Goal: Check status: Check status

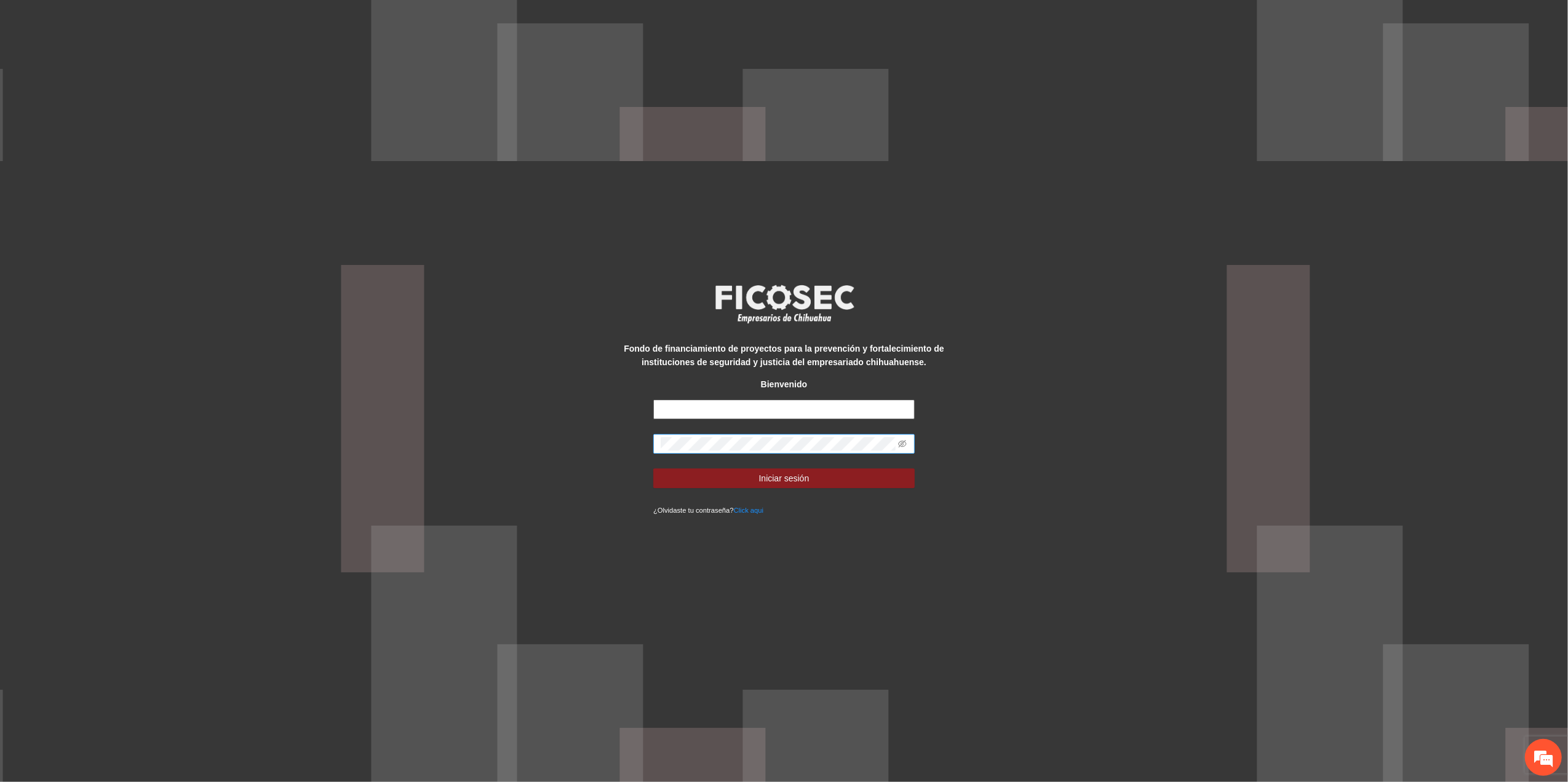
type input "**********"
click at [576, 420] on div "**********" at bounding box center [784, 391] width 1568 height 782
click at [654, 469] on button "Iniciar sesión" at bounding box center [784, 479] width 262 height 20
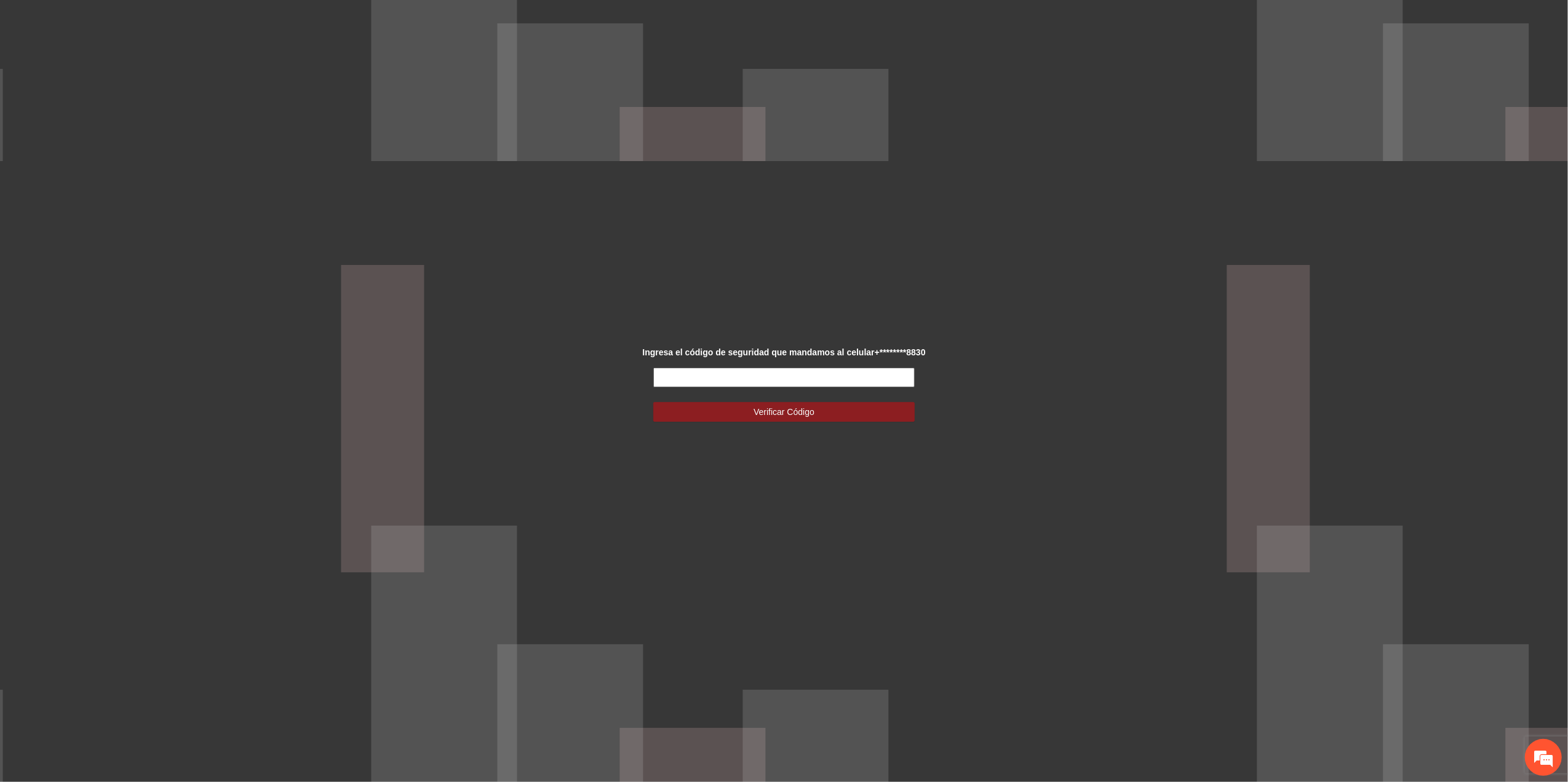
drag, startPoint x: 745, startPoint y: 376, endPoint x: 738, endPoint y: 383, distance: 9.9
click at [738, 383] on input "text" at bounding box center [784, 378] width 262 height 20
type input "******"
click at [718, 403] on button "Verificar Código" at bounding box center [784, 412] width 262 height 20
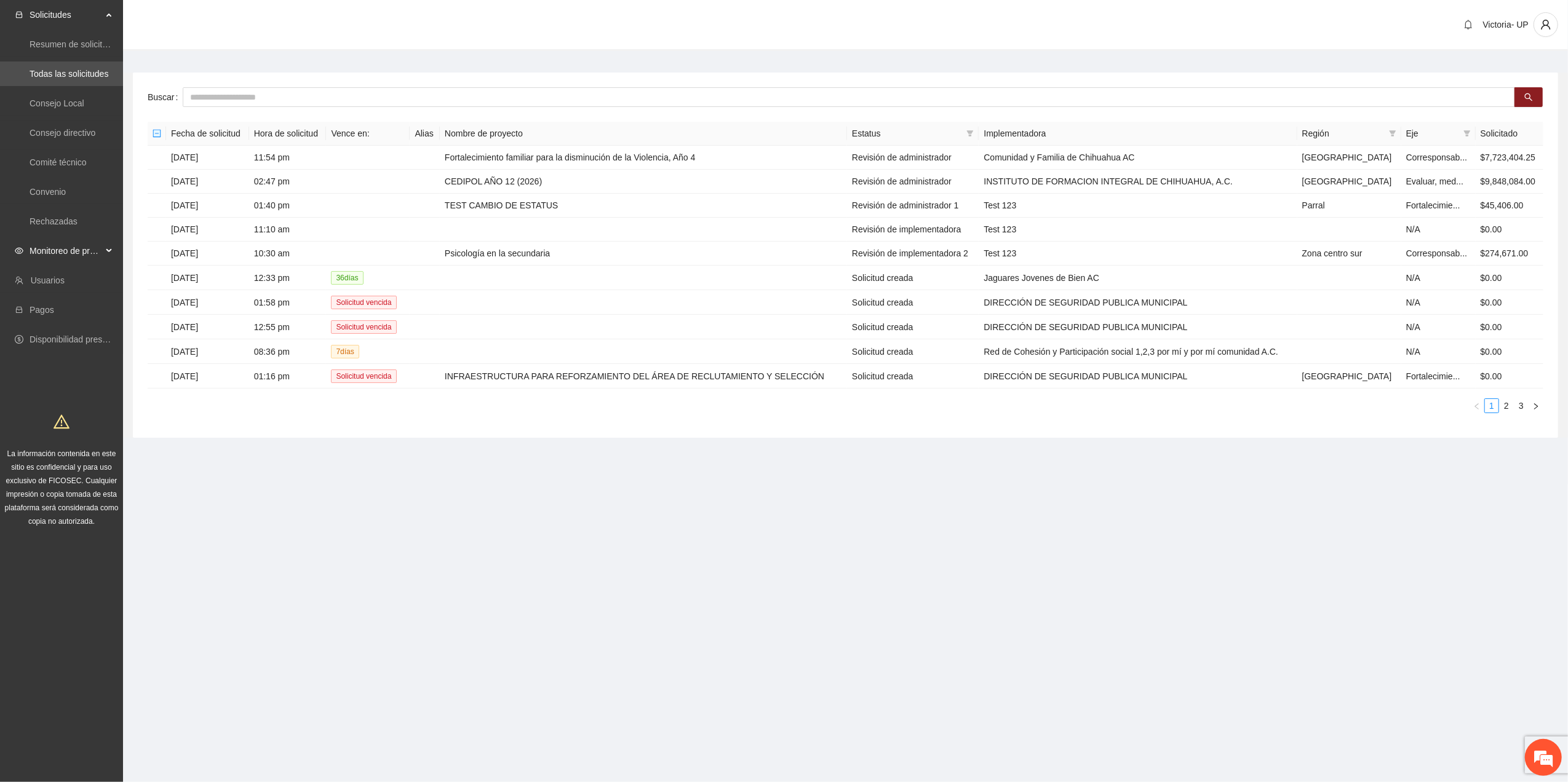
click at [80, 256] on span "Monitoreo de proyectos" at bounding box center [66, 251] width 73 height 25
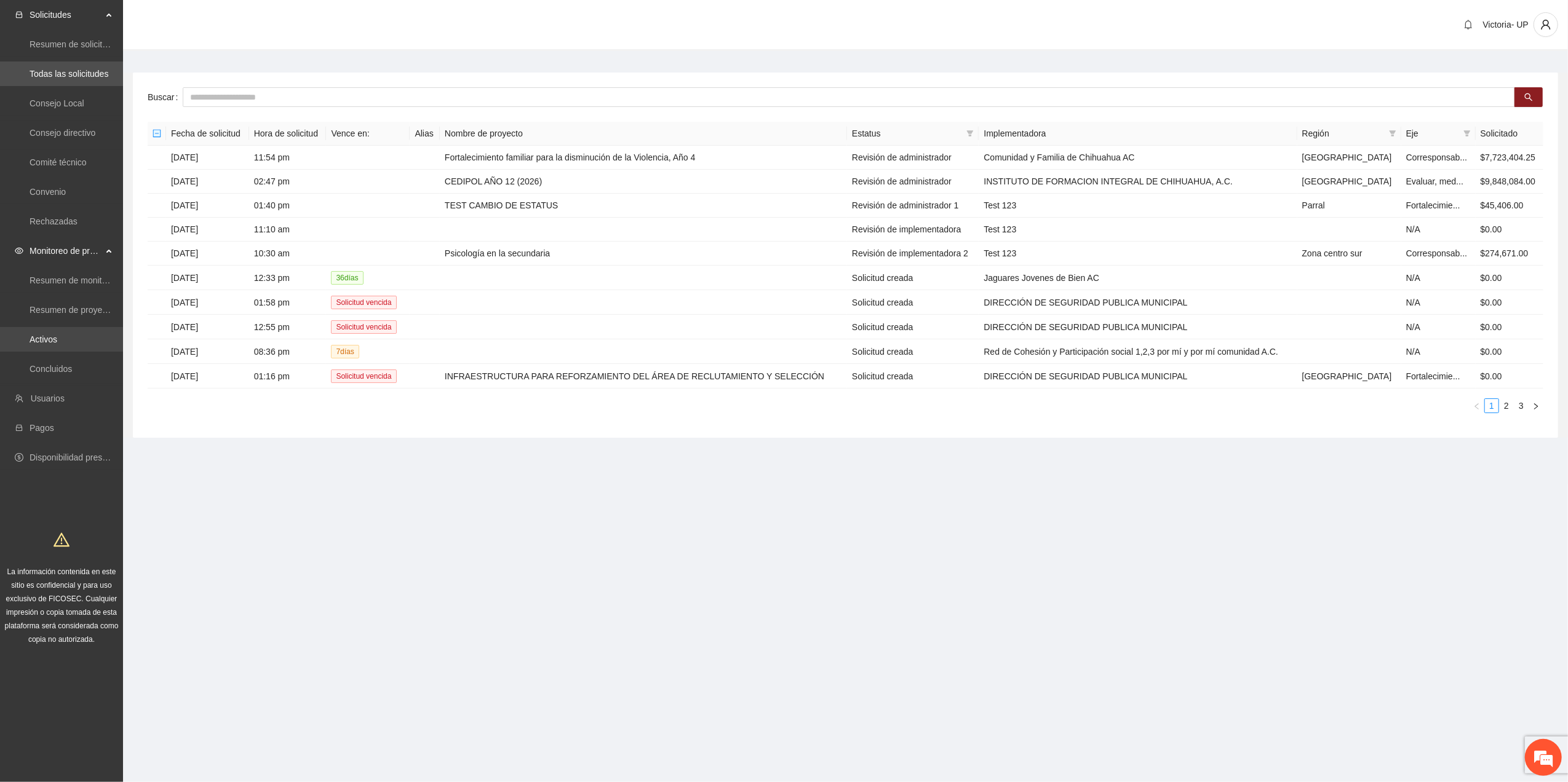
click at [57, 335] on link "Activos" at bounding box center [43, 339] width 28 height 10
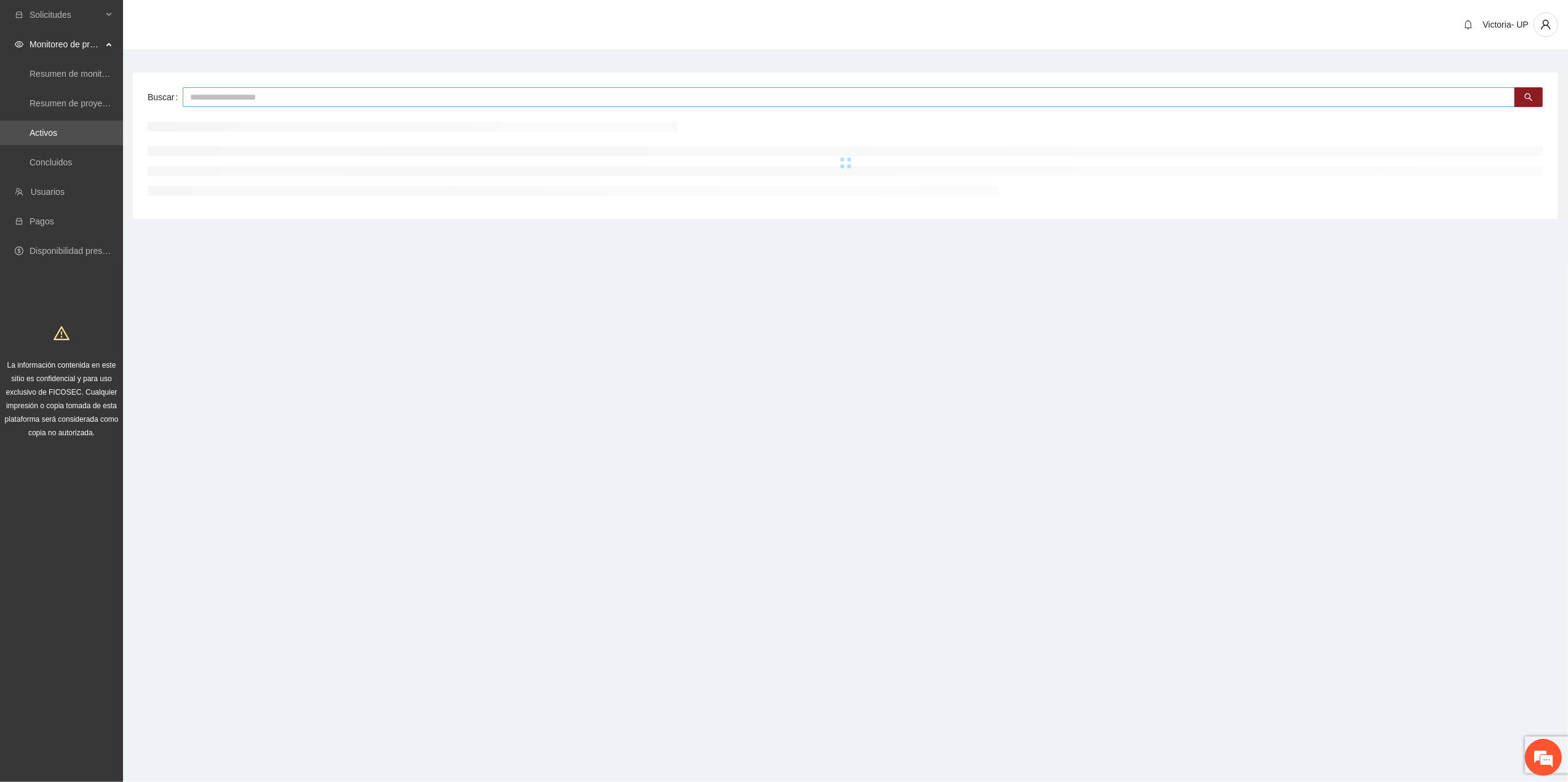
drag, startPoint x: 451, startPoint y: 89, endPoint x: 434, endPoint y: 99, distance: 19.7
click at [448, 93] on input "text" at bounding box center [849, 97] width 1333 height 20
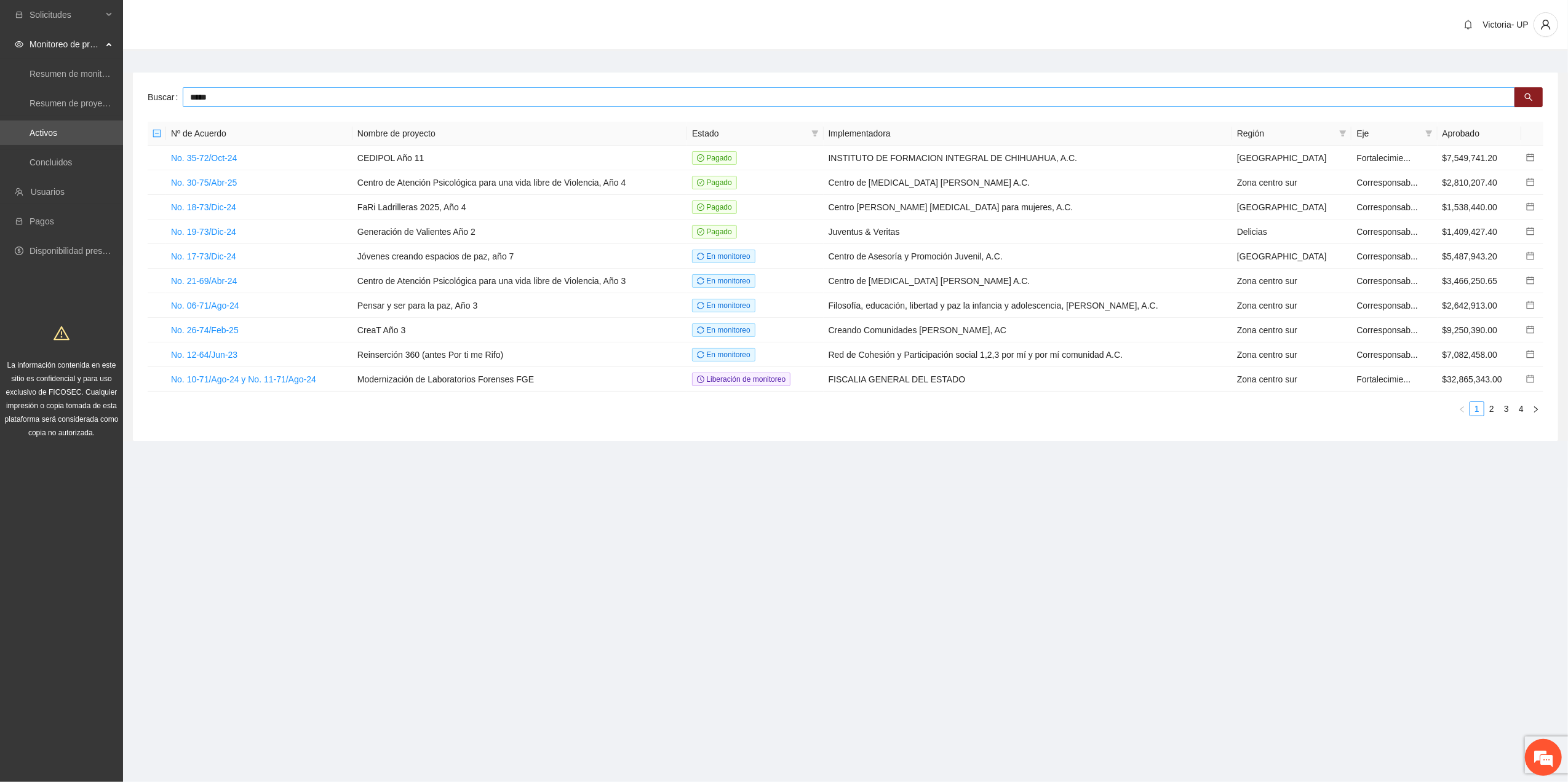
type input "*****"
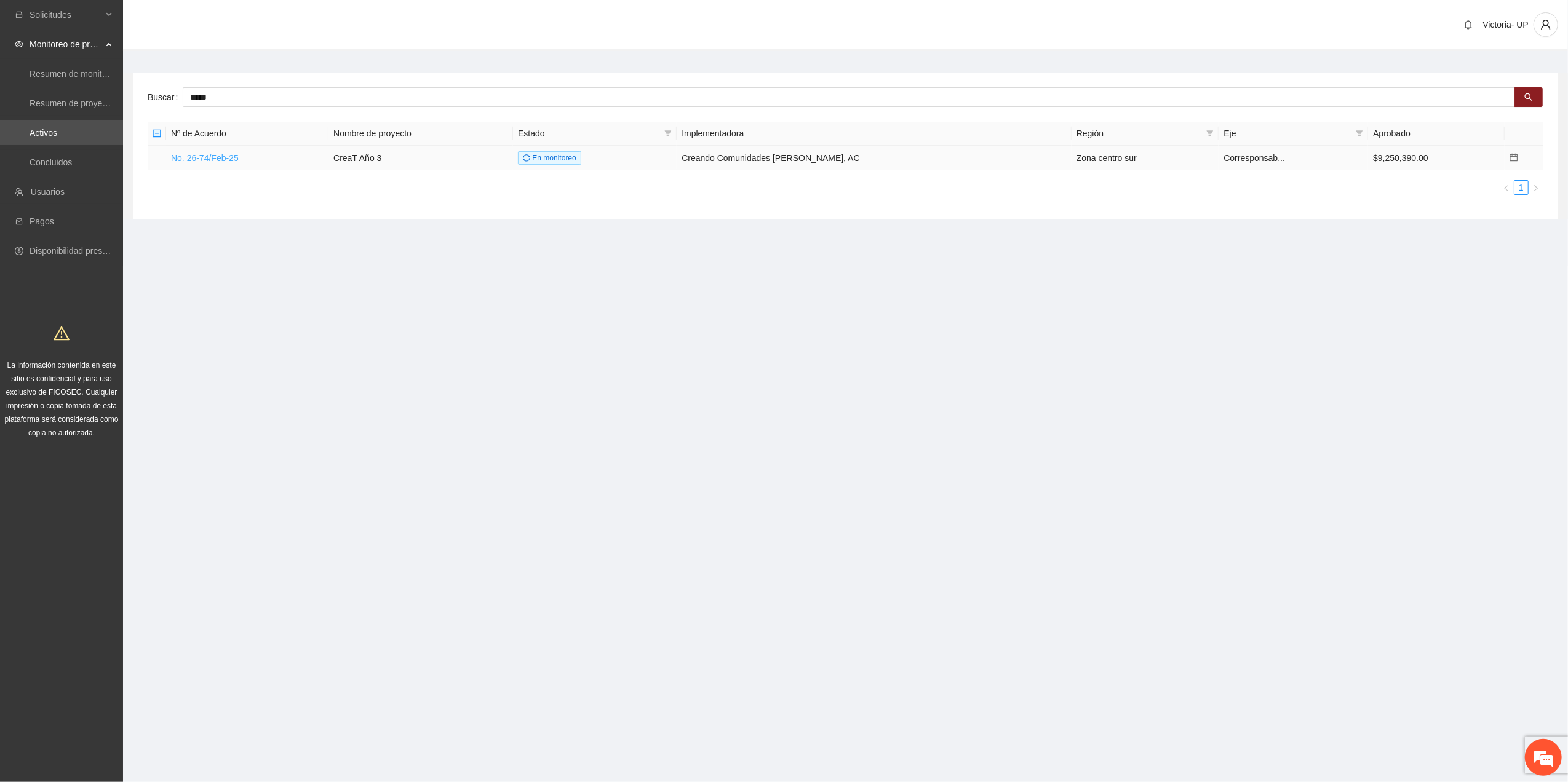
click at [211, 161] on link "No. 26-74/Feb-25" at bounding box center [205, 158] width 68 height 10
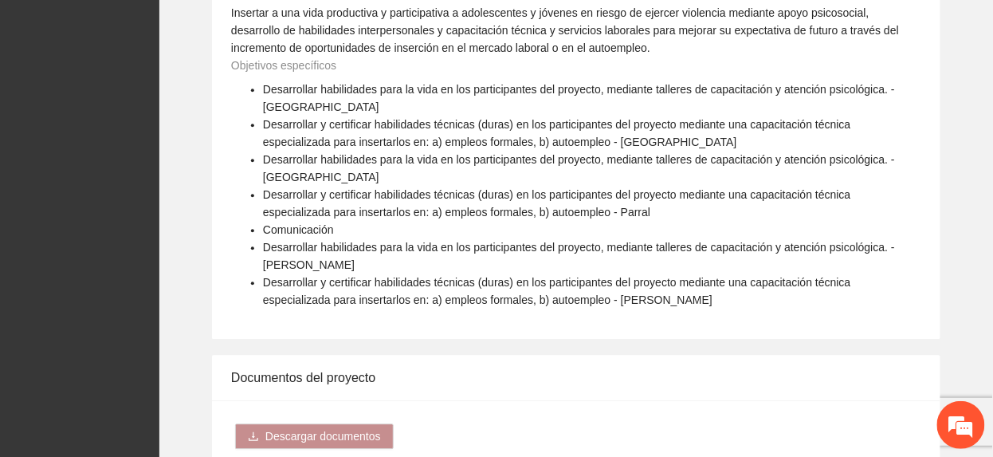
scroll to position [1488, 0]
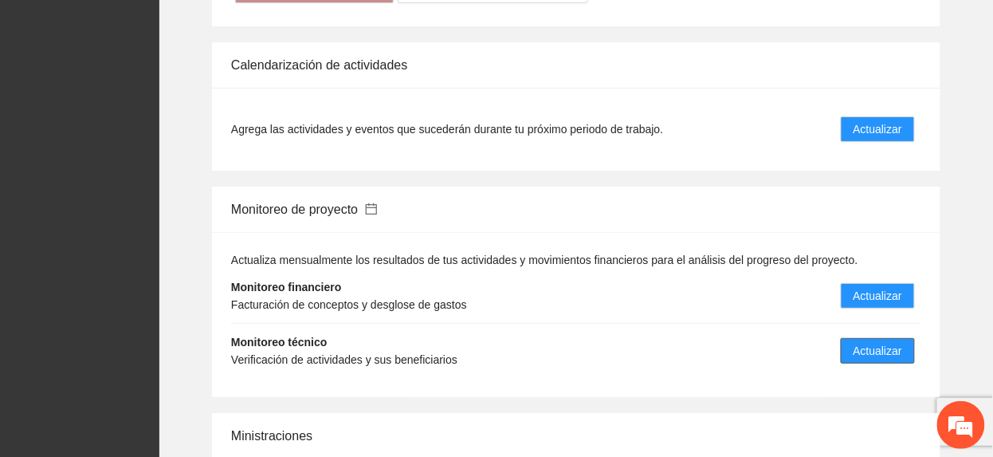
drag, startPoint x: 861, startPoint y: 321, endPoint x: 847, endPoint y: 292, distance: 32.1
click at [859, 342] on span "Actualizar" at bounding box center [878, 351] width 49 height 18
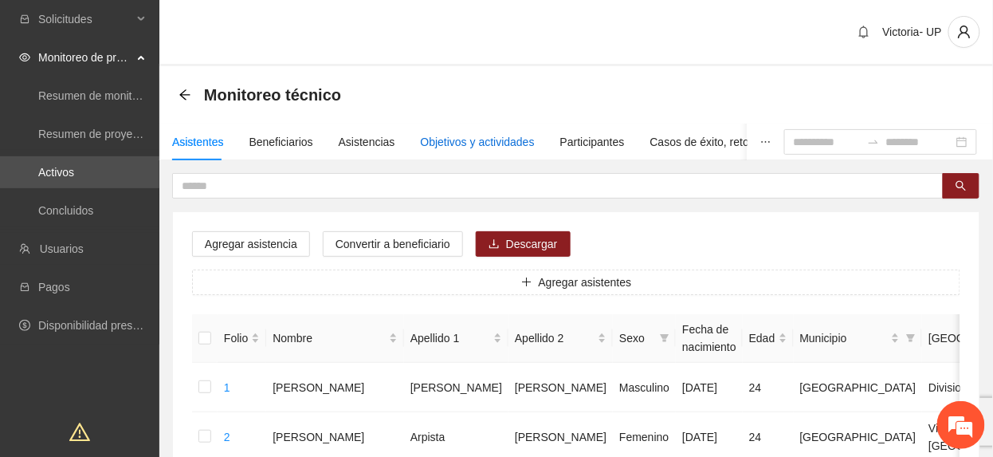
click at [447, 141] on div "Objetivos y actividades" at bounding box center [478, 142] width 114 height 18
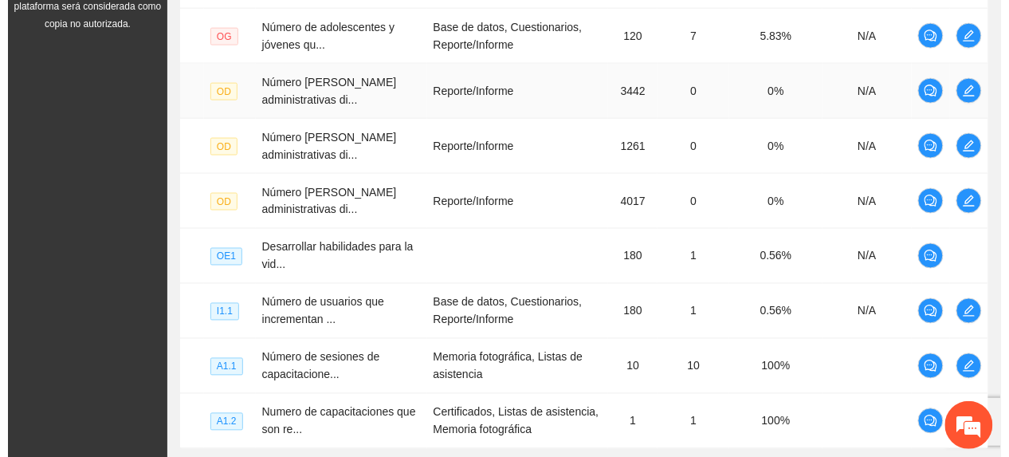
scroll to position [686, 0]
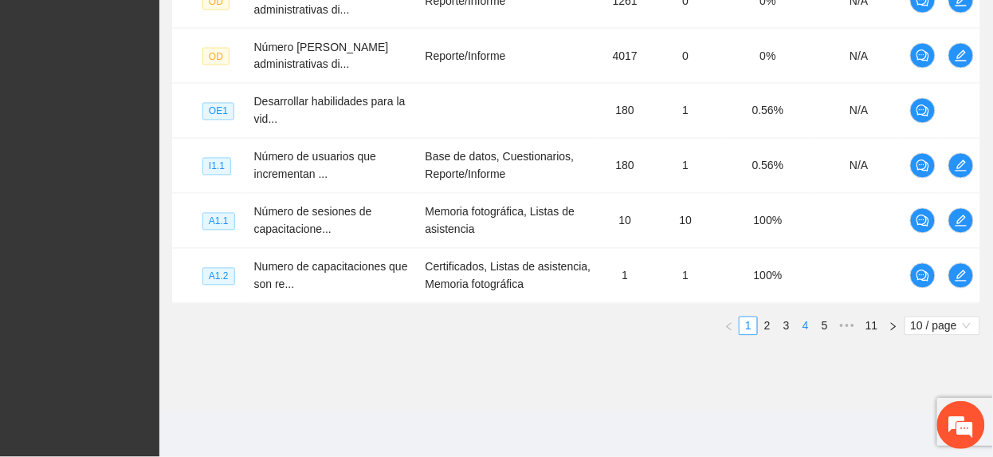
click at [804, 321] on link "4" at bounding box center [806, 326] width 18 height 18
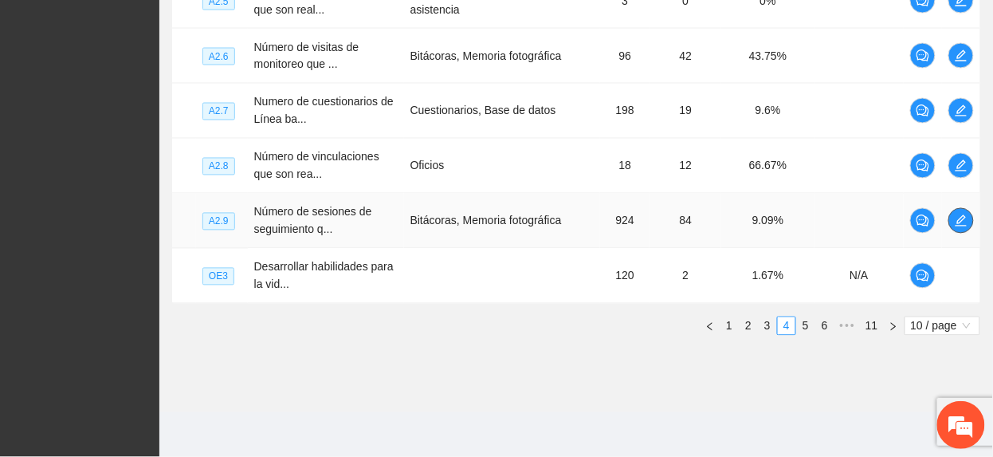
click at [964, 222] on icon "edit" at bounding box center [961, 220] width 13 height 13
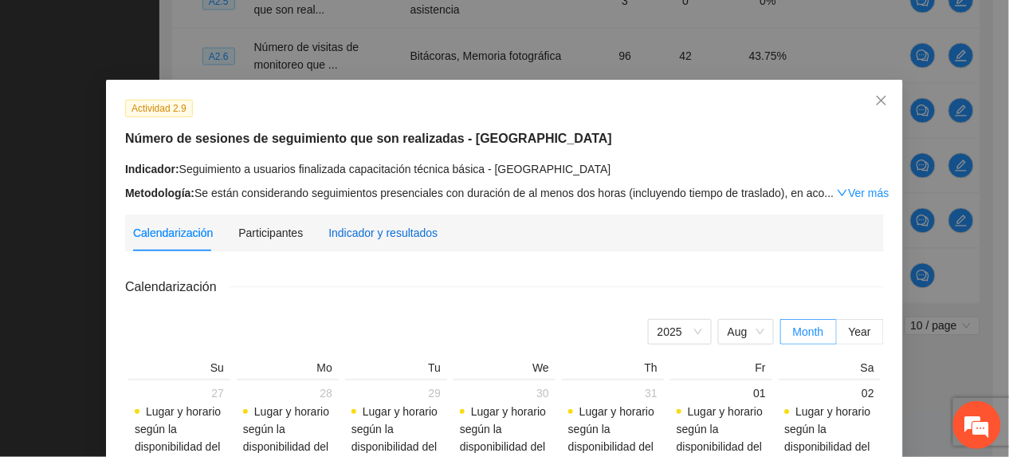
click at [367, 236] on div "Indicador y resultados" at bounding box center [382, 233] width 109 height 18
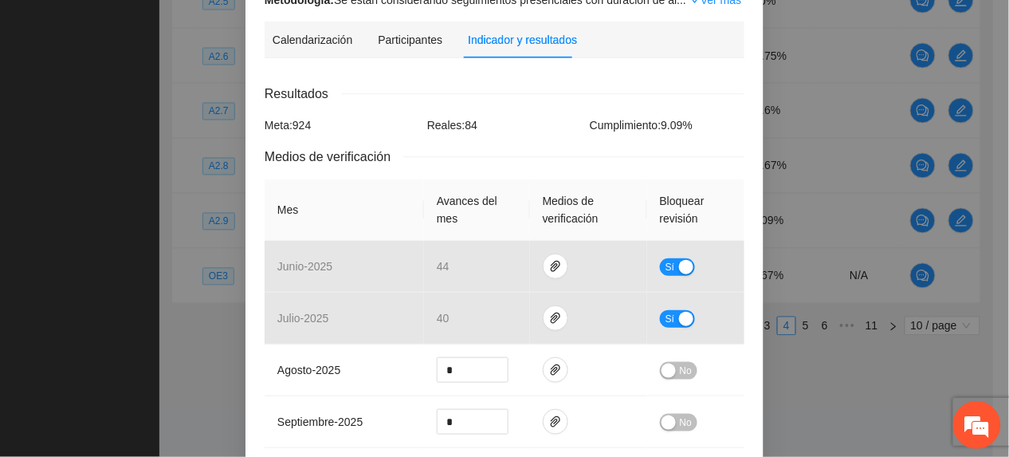
scroll to position [212, 0]
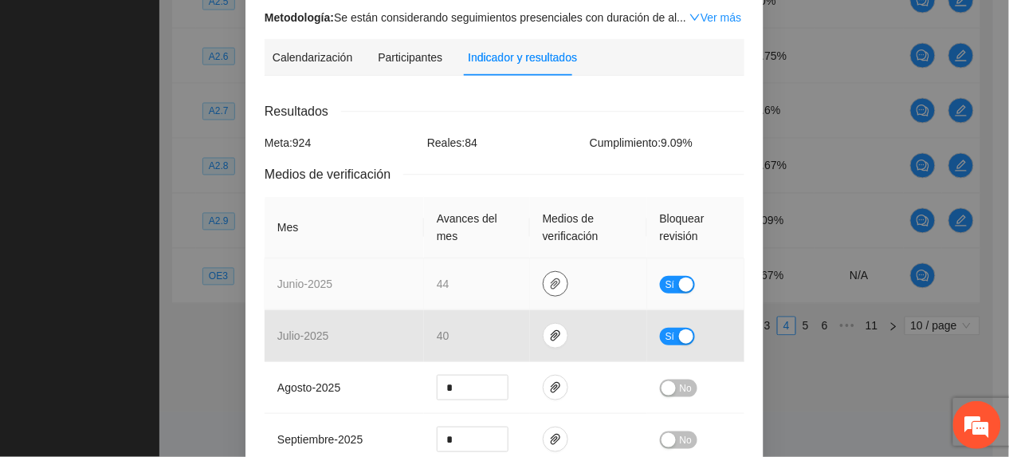
click at [549, 277] on icon "paper-clip" at bounding box center [555, 283] width 13 height 13
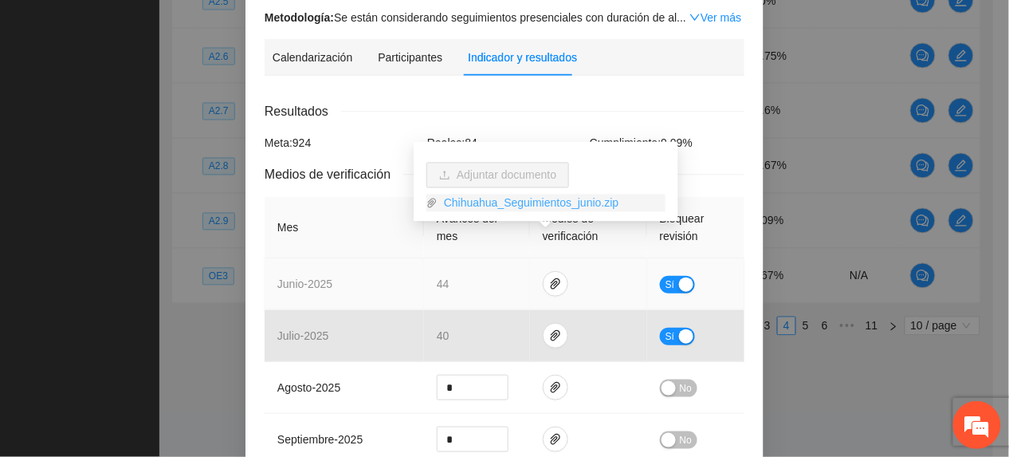
click at [491, 201] on link "Chihuahua_Seguimientos_junio.zip" at bounding box center [552, 204] width 228 height 18
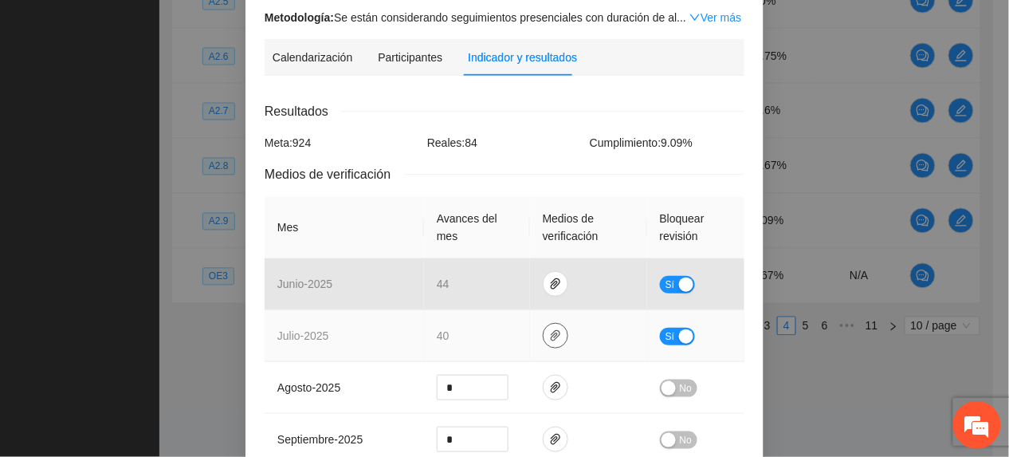
click at [551, 330] on icon "paper-clip" at bounding box center [556, 335] width 10 height 11
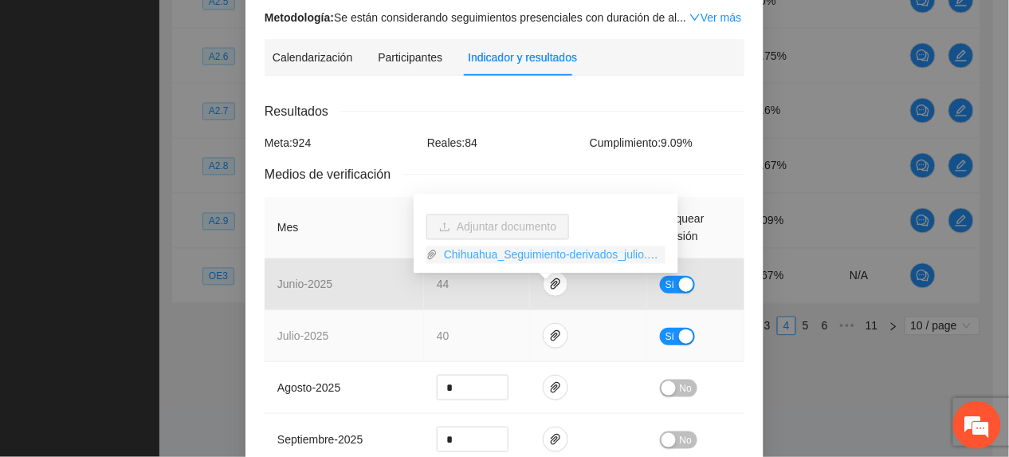
click at [533, 249] on link "Chihuahua_Seguimiento-derivados_julio.zip" at bounding box center [552, 255] width 228 height 18
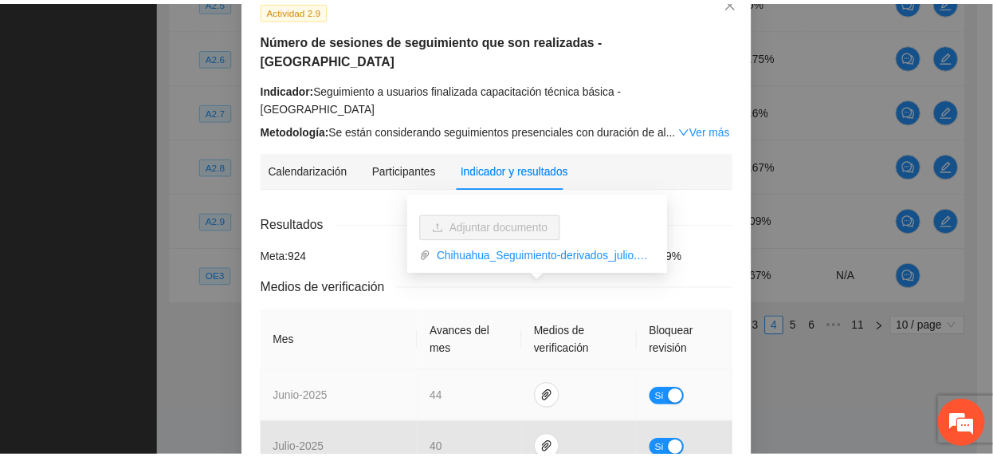
scroll to position [0, 0]
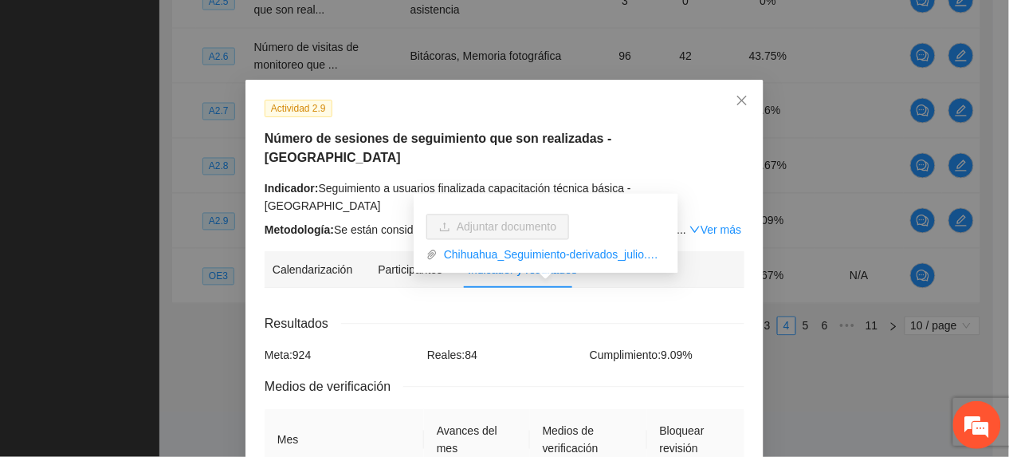
click at [438, 132] on h5 "Número de sesiones de seguimiento que son realizadas - Chihuahua" at bounding box center [505, 148] width 480 height 38
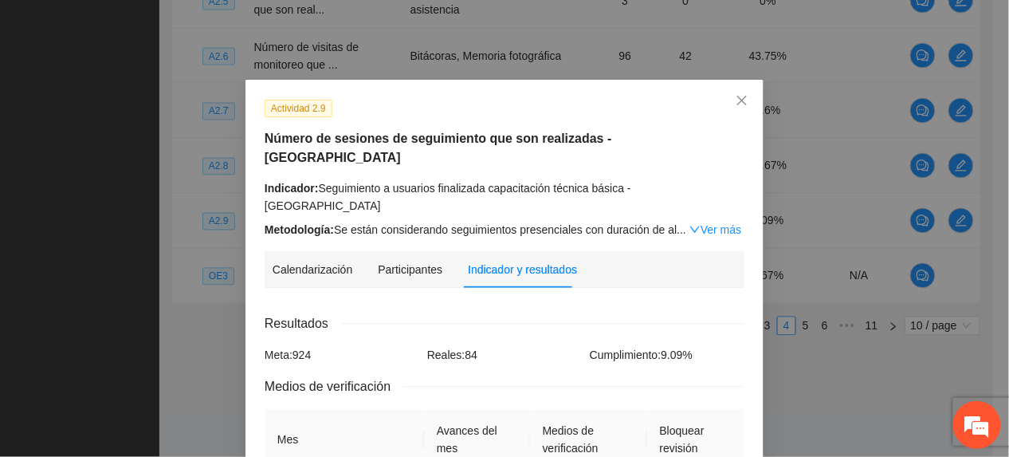
click at [698, 223] on link "Ver más" at bounding box center [716, 229] width 52 height 13
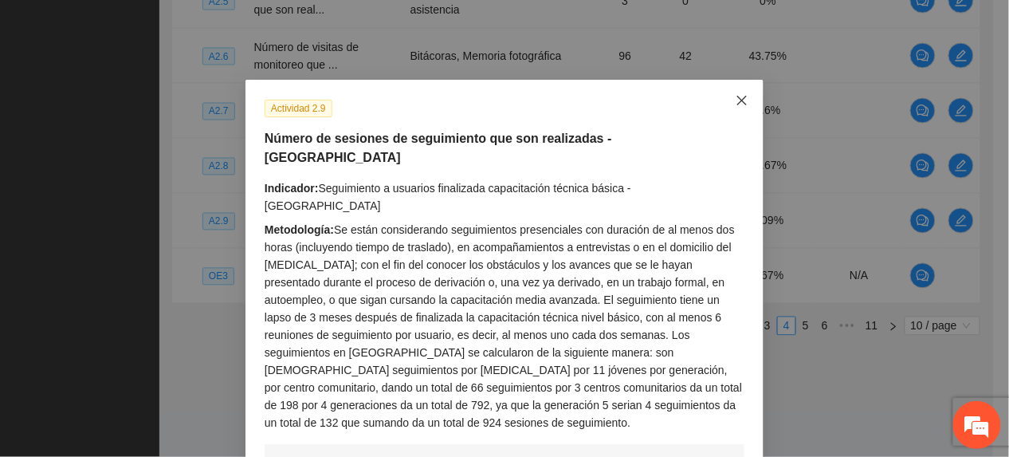
click at [732, 88] on span "Close" at bounding box center [742, 101] width 43 height 43
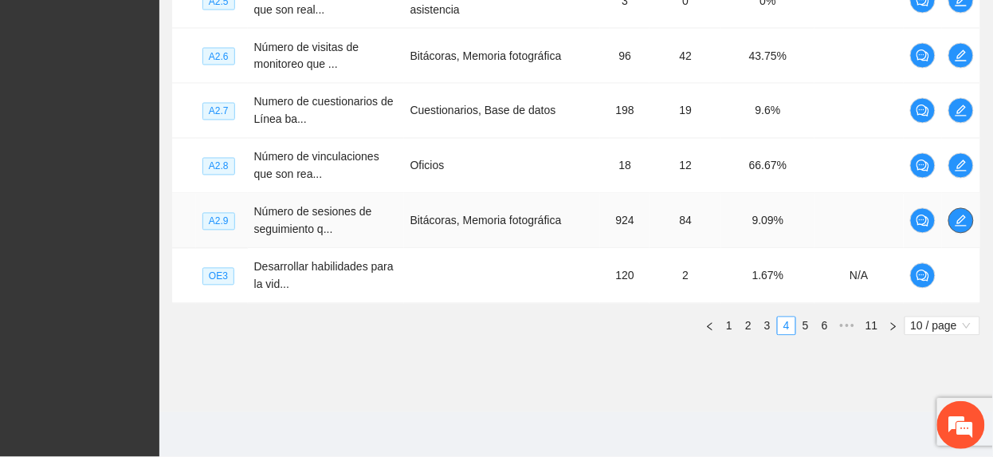
click at [968, 220] on span "edit" at bounding box center [962, 220] width 24 height 13
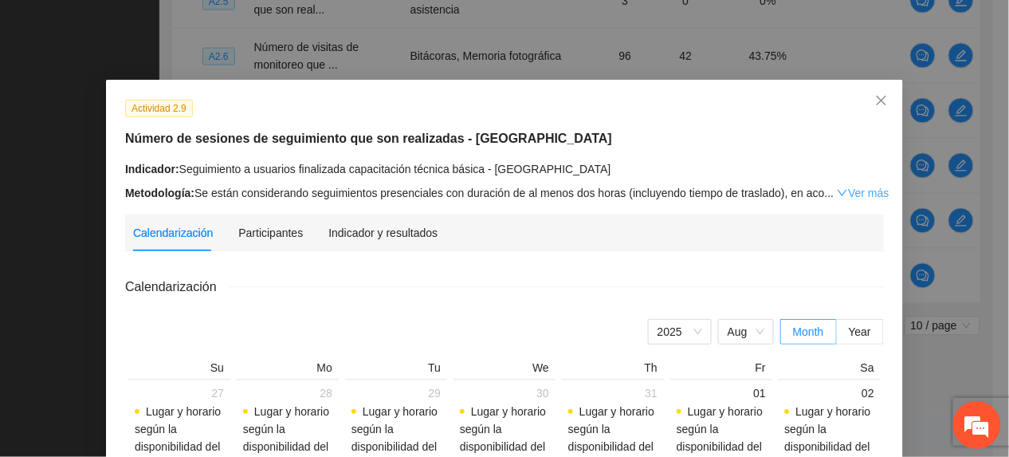
click at [855, 192] on link "Ver más" at bounding box center [863, 193] width 52 height 13
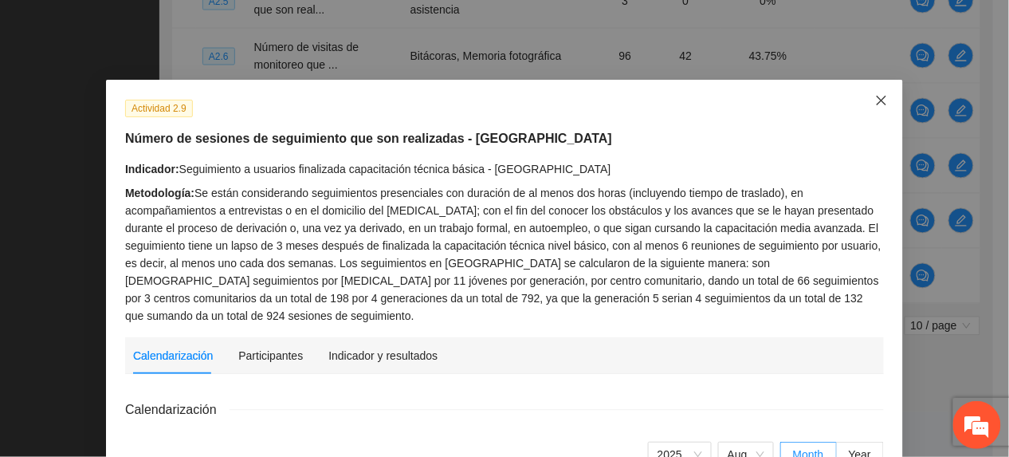
click at [877, 100] on icon "close" at bounding box center [882, 101] width 10 height 10
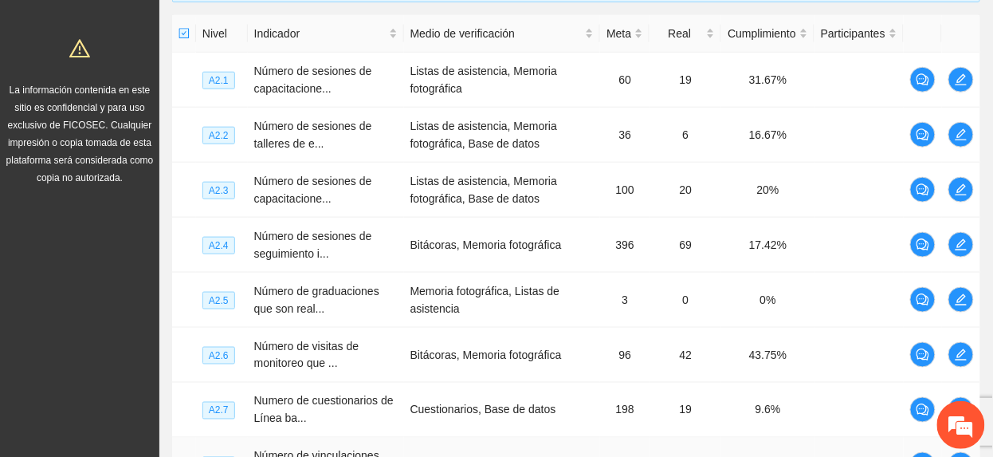
scroll to position [367, 0]
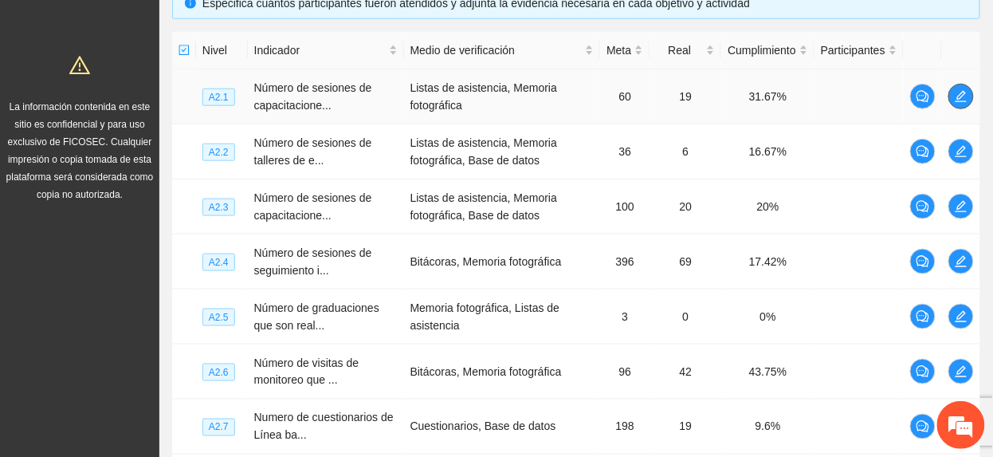
click at [965, 99] on button "button" at bounding box center [962, 97] width 26 height 26
click at [961, 163] on button "button" at bounding box center [962, 152] width 26 height 26
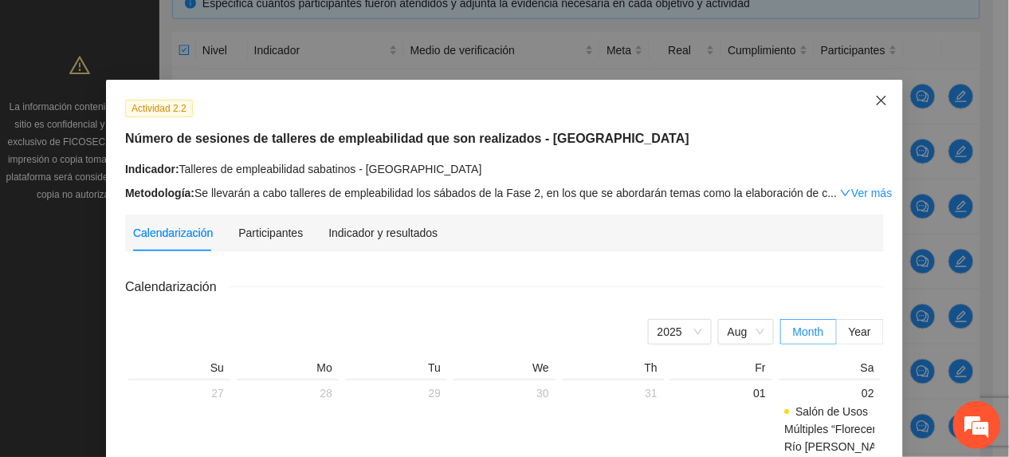
click at [860, 86] on span "Close" at bounding box center [881, 101] width 43 height 43
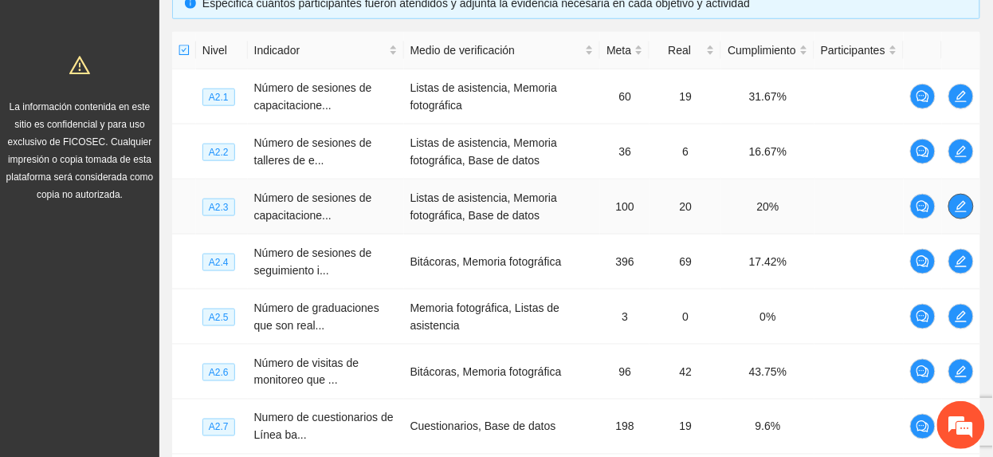
click at [960, 203] on icon "edit" at bounding box center [961, 206] width 13 height 13
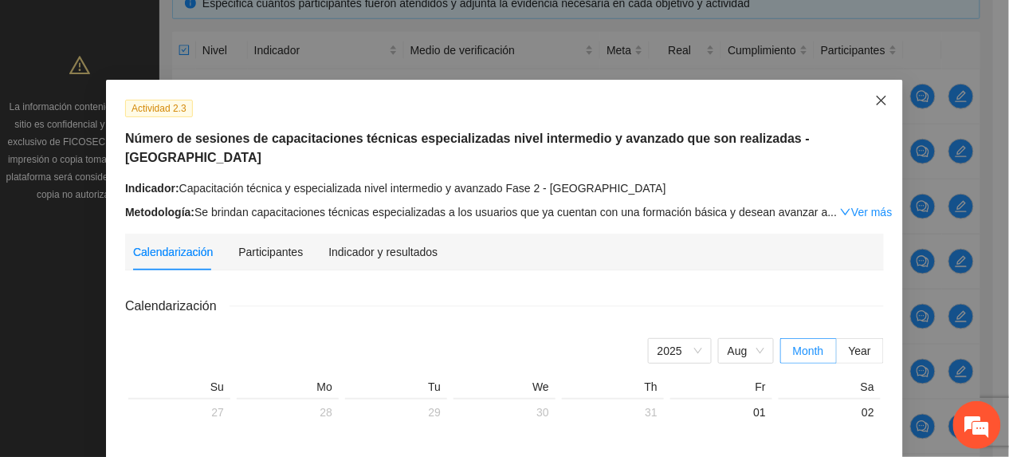
drag, startPoint x: 887, startPoint y: 100, endPoint x: 881, endPoint y: 107, distance: 9.0
click at [887, 100] on span "Close" at bounding box center [881, 101] width 43 height 43
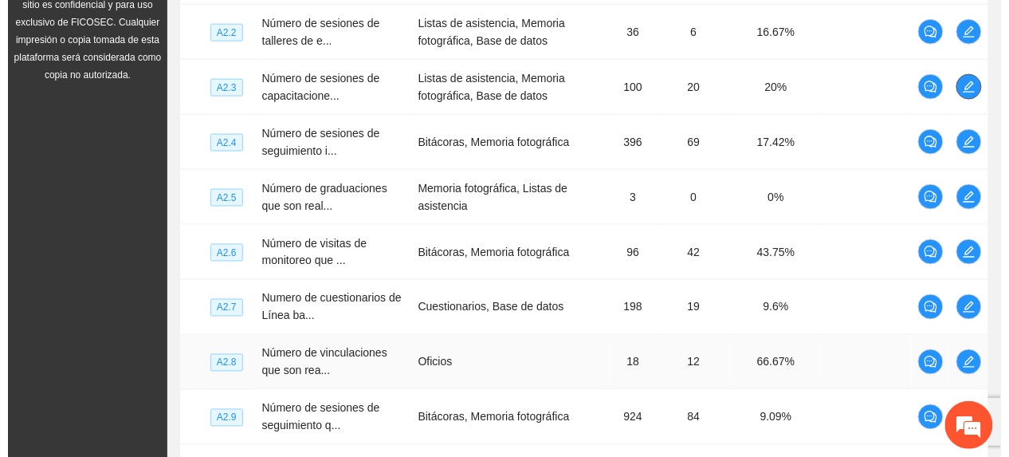
scroll to position [579, 0]
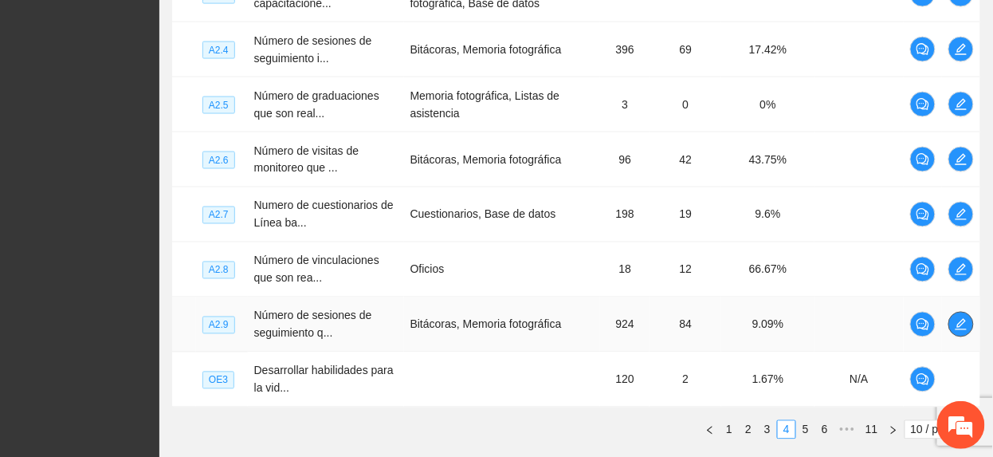
click at [958, 326] on icon "edit" at bounding box center [961, 324] width 13 height 13
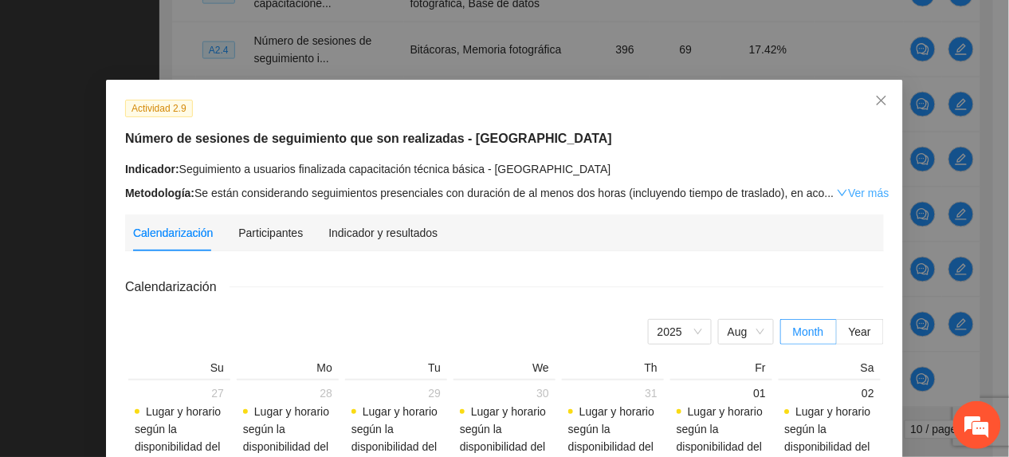
click at [852, 188] on link "Ver más" at bounding box center [863, 193] width 52 height 13
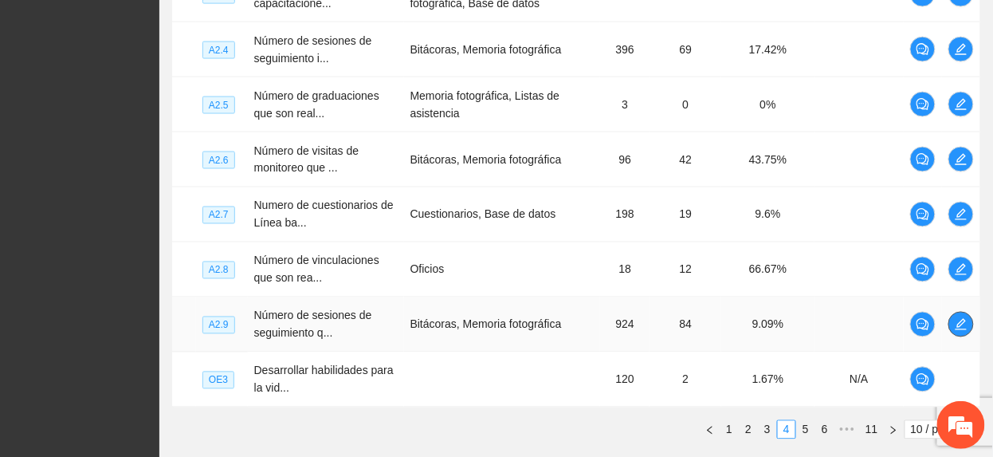
click at [955, 329] on icon "edit" at bounding box center [961, 324] width 13 height 13
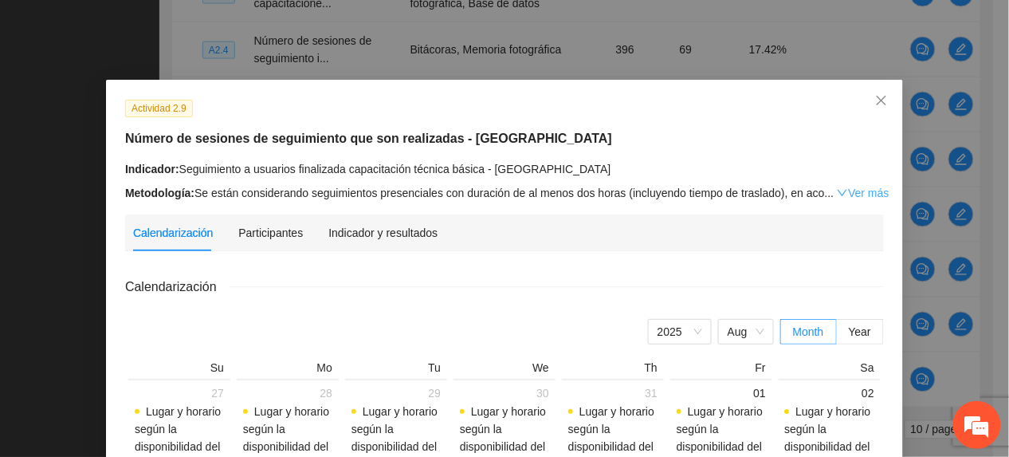
click at [837, 193] on link "Ver más" at bounding box center [863, 193] width 52 height 13
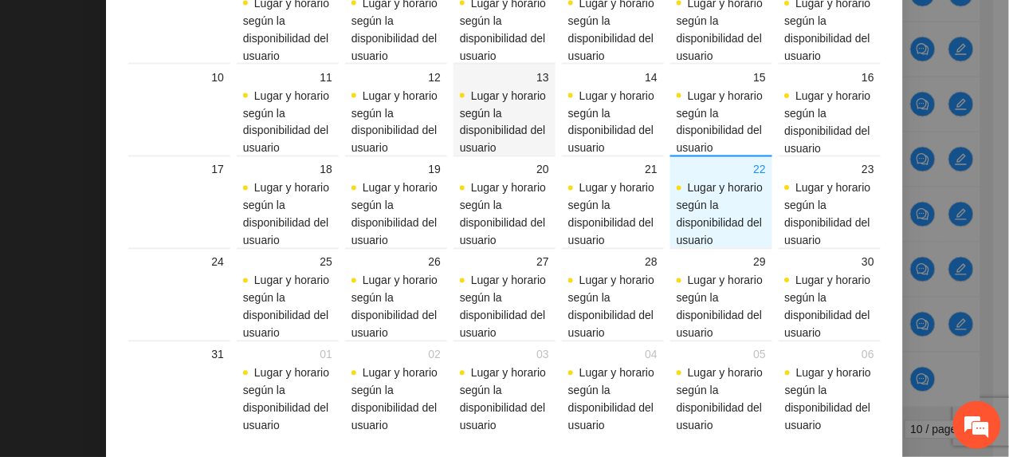
scroll to position [0, 0]
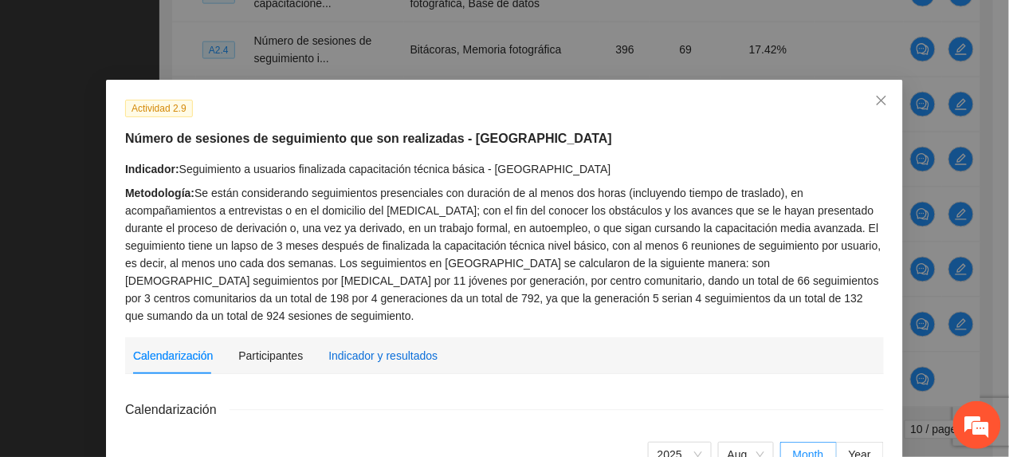
click at [384, 347] on div "Indicador y resultados" at bounding box center [382, 356] width 109 height 18
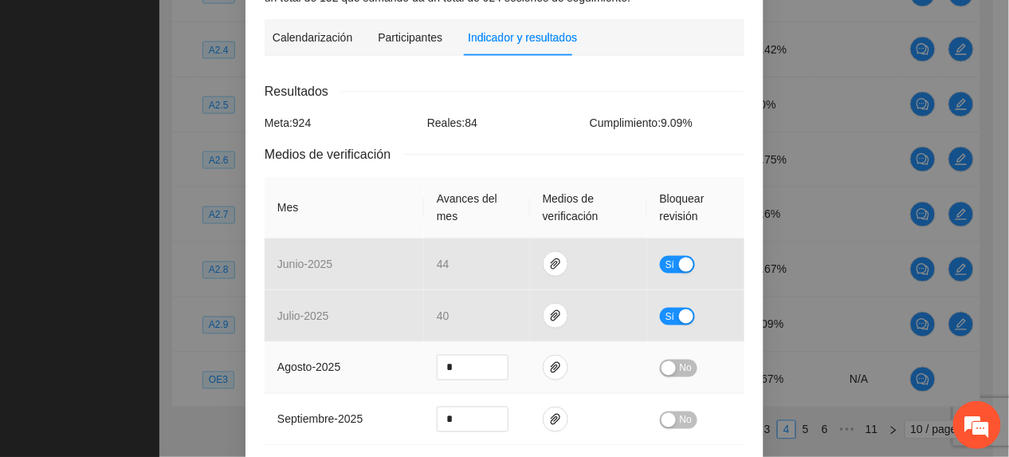
scroll to position [850, 0]
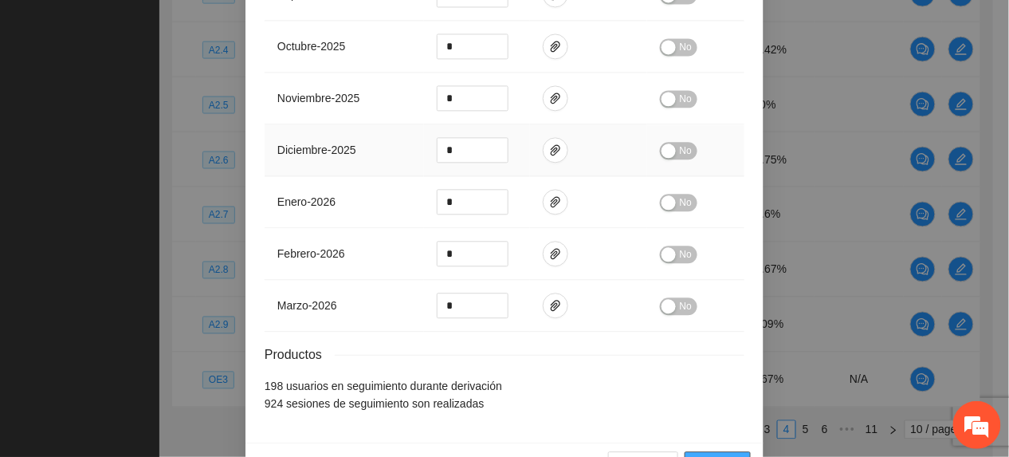
click at [702, 455] on span "Guardar" at bounding box center [718, 464] width 41 height 18
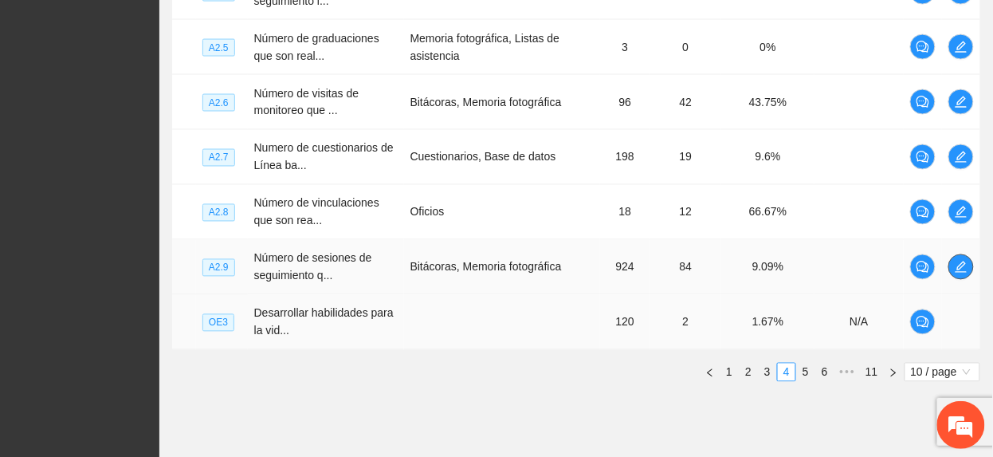
scroll to position [686, 0]
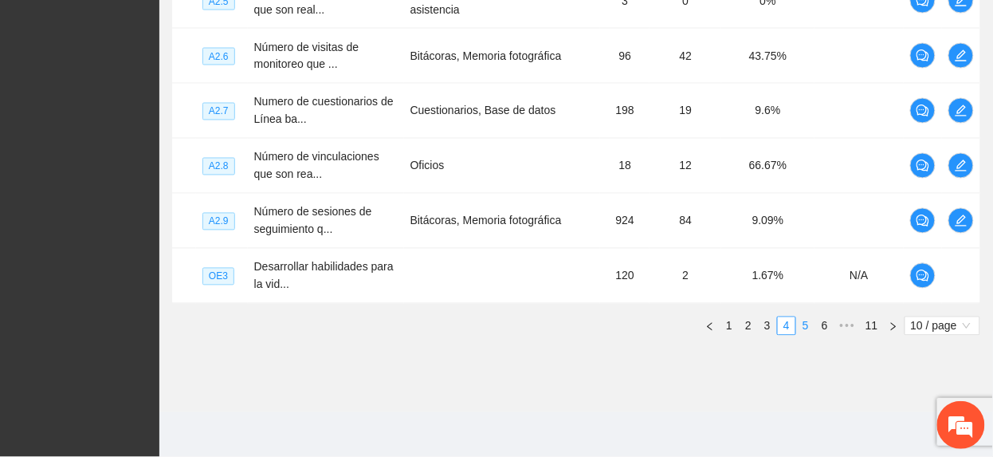
click at [812, 324] on link "5" at bounding box center [806, 326] width 18 height 18
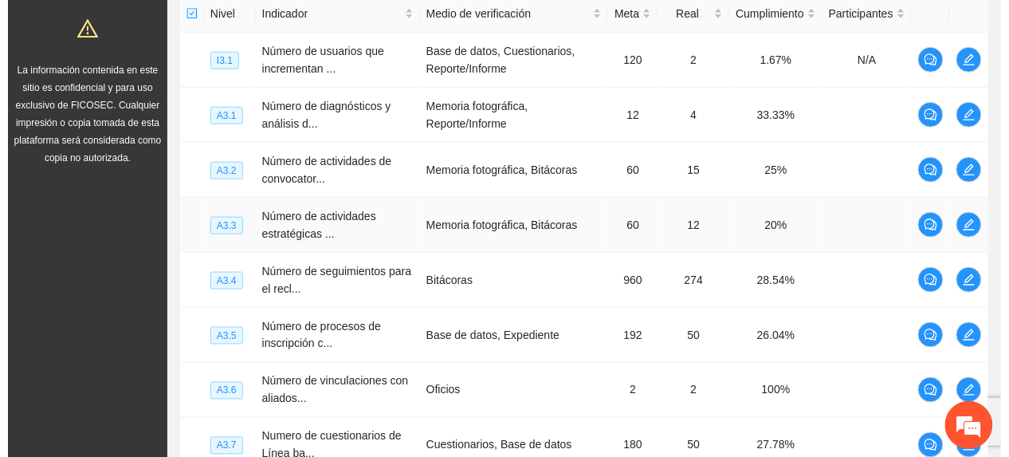
scroll to position [367, 0]
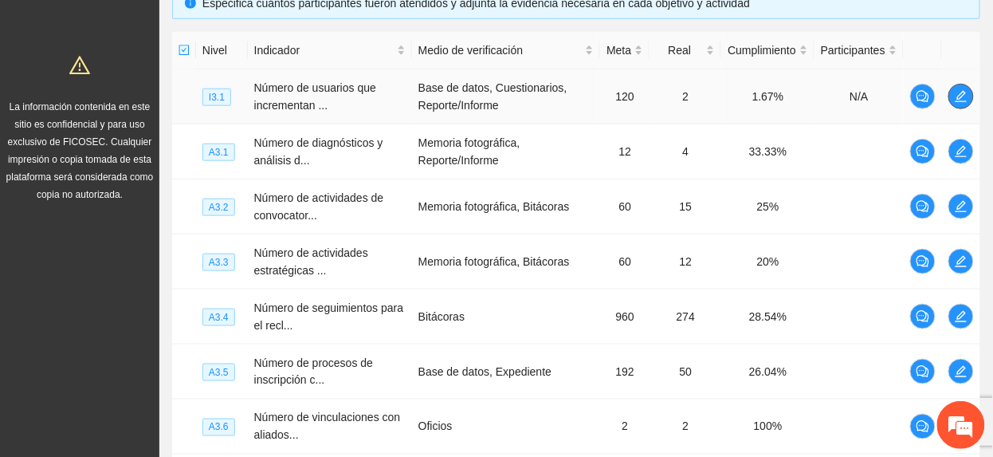
click at [963, 102] on icon "edit" at bounding box center [961, 96] width 11 height 11
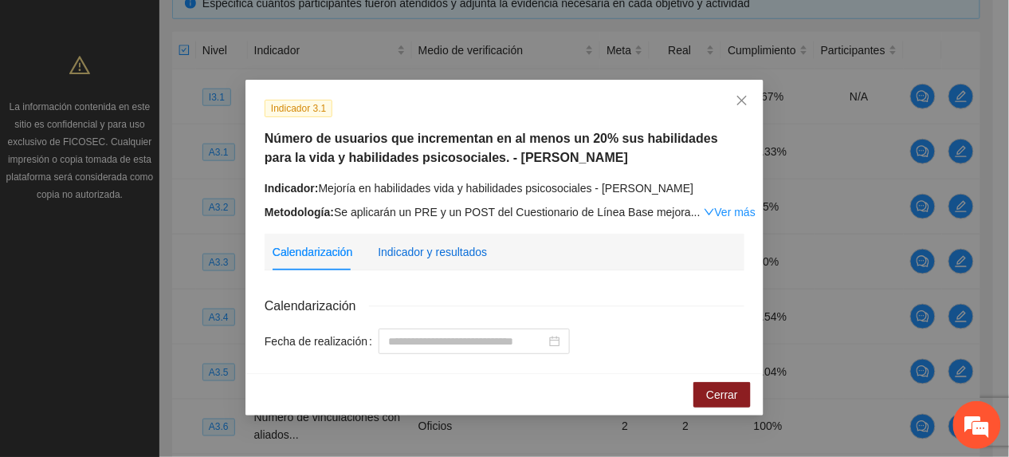
click at [438, 244] on div "Indicador y resultados" at bounding box center [432, 252] width 109 height 18
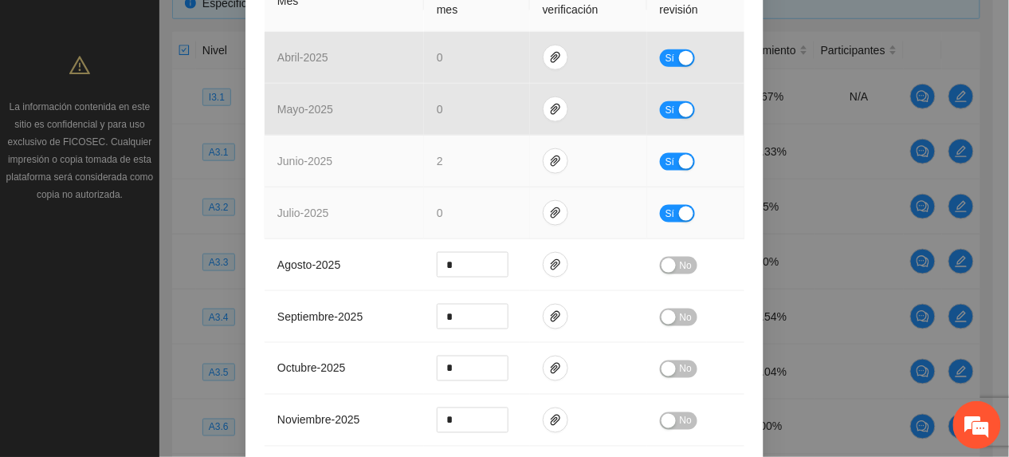
scroll to position [425, 0]
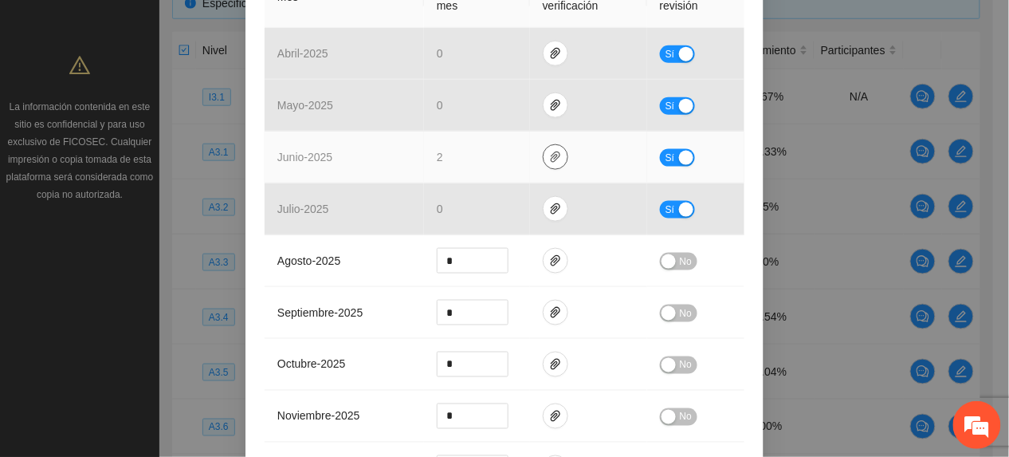
click at [550, 161] on icon "paper-clip" at bounding box center [555, 157] width 13 height 13
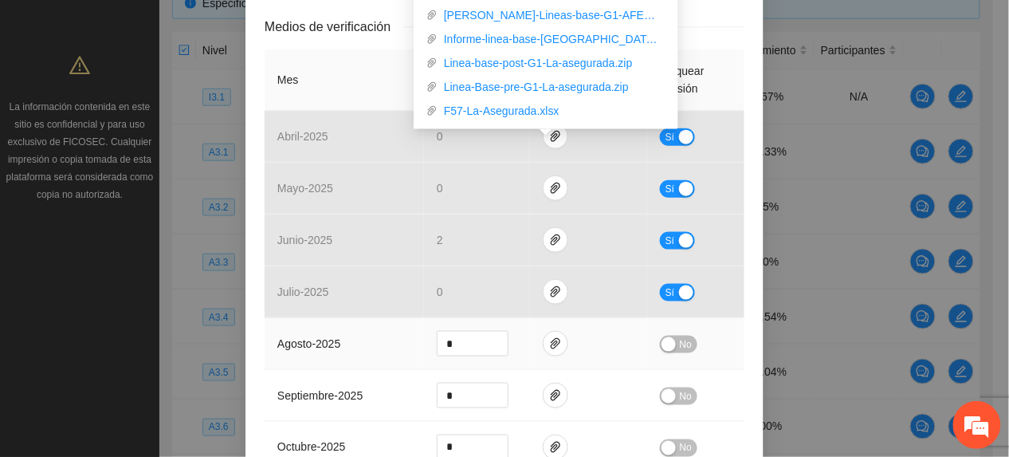
scroll to position [319, 0]
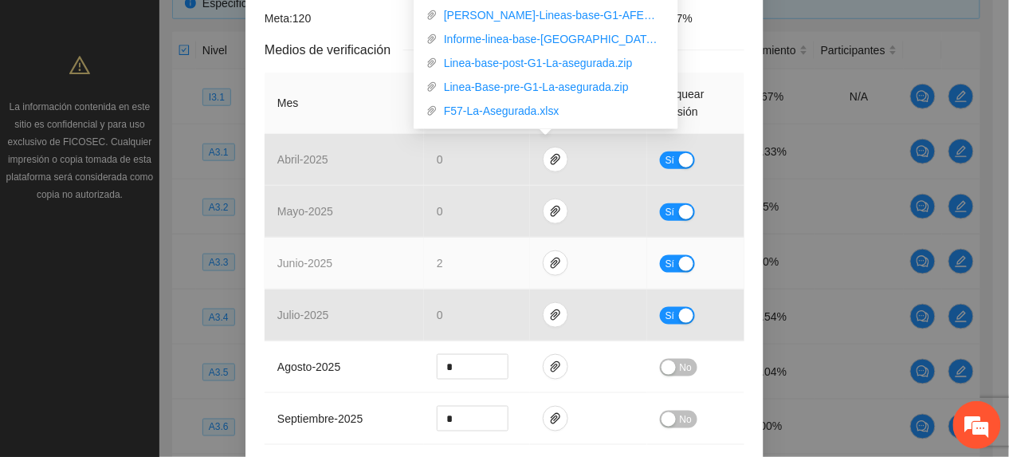
click at [380, 259] on td "junio - 2025" at bounding box center [344, 264] width 159 height 52
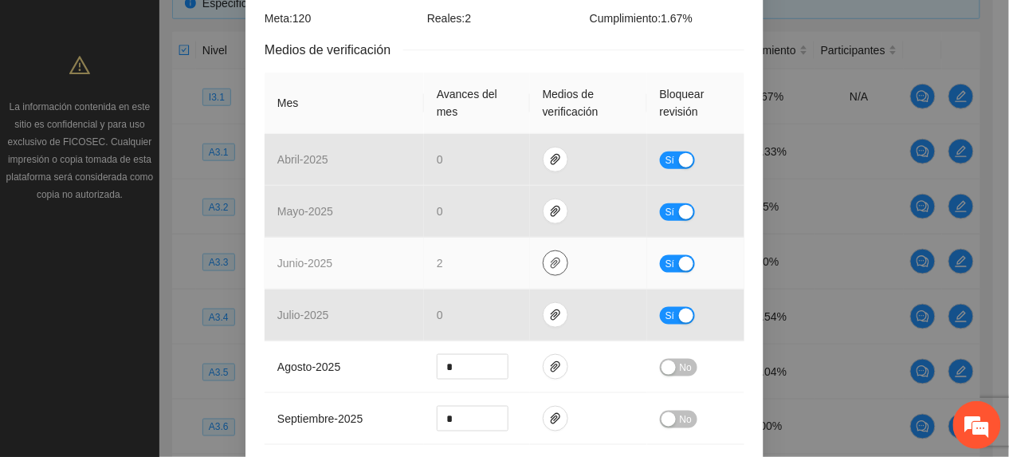
click at [549, 263] on icon "paper-clip" at bounding box center [555, 263] width 13 height 13
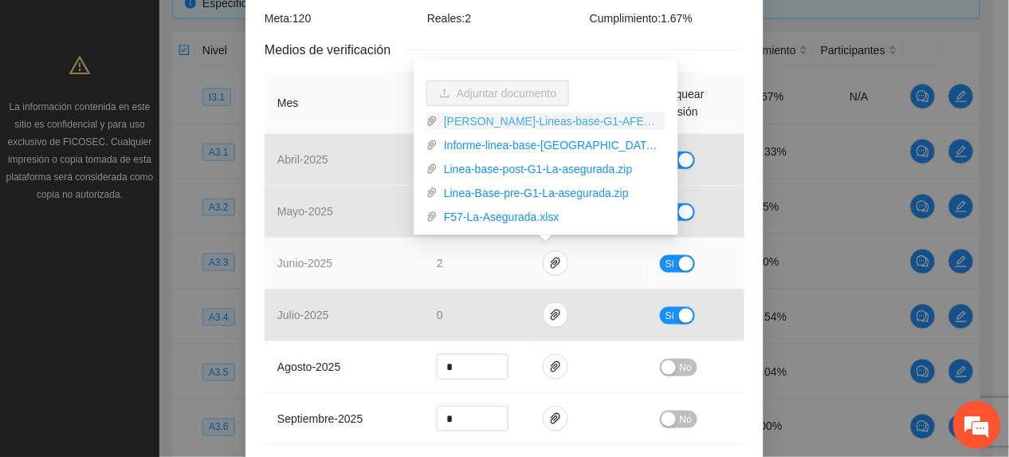
click at [474, 119] on link "Cuauhtemoc-Lineas-base-G1-AFEC.zip" at bounding box center [552, 121] width 228 height 18
click at [482, 139] on link "Informe-linea-base-Cuauhtemoc-G1.pdf" at bounding box center [552, 145] width 228 height 18
click at [474, 166] on link "Linea-base-post-G1-La-asegurada.zip" at bounding box center [552, 169] width 228 height 18
click at [475, 189] on link "Linea-Base-pre-G1-La-asegurada.zip" at bounding box center [552, 193] width 228 height 18
click at [476, 218] on link "F57-La-Asegurada.xlsx" at bounding box center [552, 217] width 228 height 18
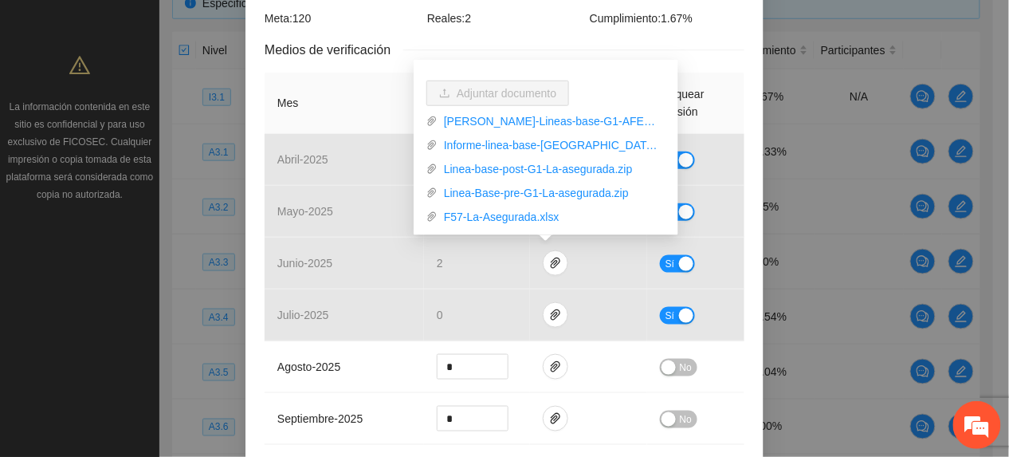
drag, startPoint x: 273, startPoint y: 85, endPoint x: 281, endPoint y: 86, distance: 8.9
click at [279, 85] on th "Mes" at bounding box center [344, 103] width 159 height 61
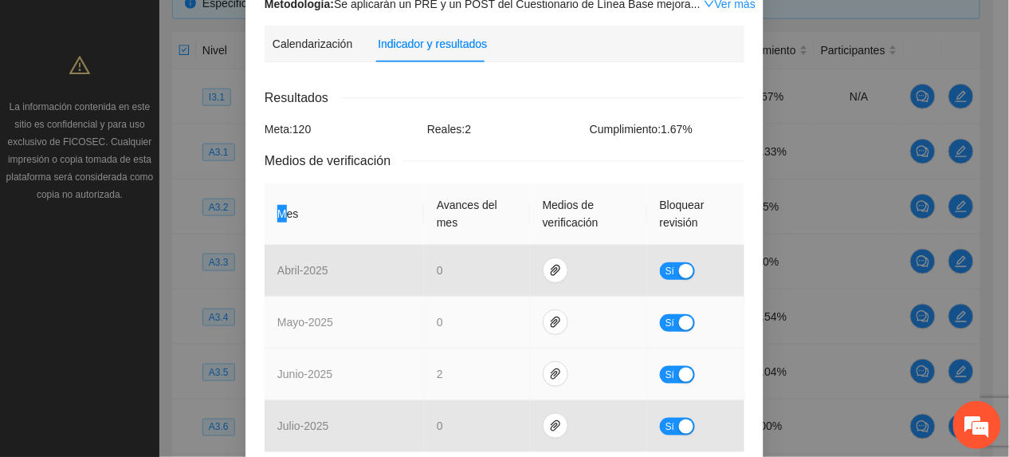
scroll to position [212, 0]
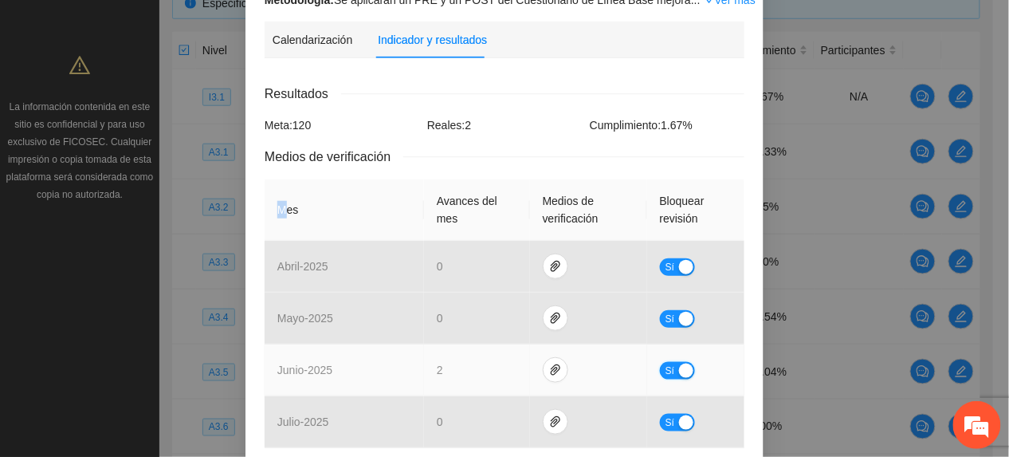
drag, startPoint x: 663, startPoint y: 365, endPoint x: 647, endPoint y: 361, distance: 16.4
click at [666, 365] on span "Sí" at bounding box center [671, 371] width 10 height 18
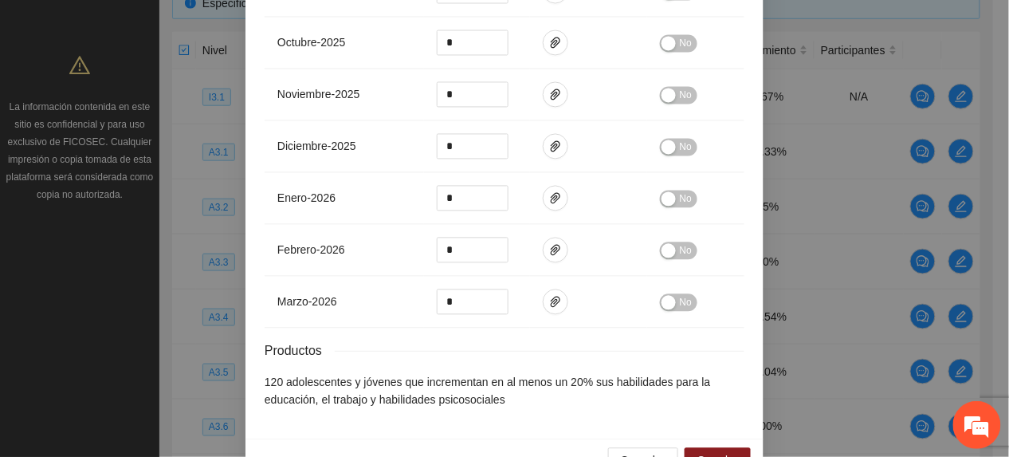
scroll to position [798, 0]
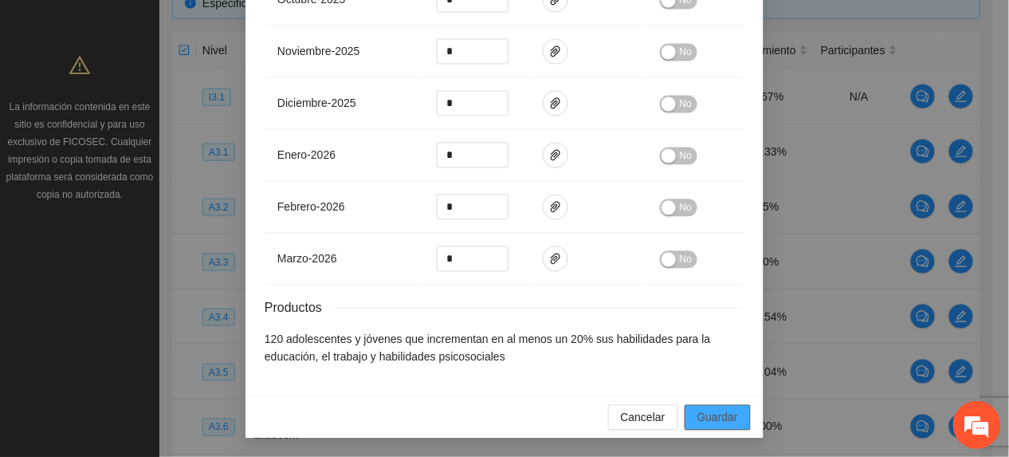
click at [708, 411] on span "Guardar" at bounding box center [718, 417] width 41 height 18
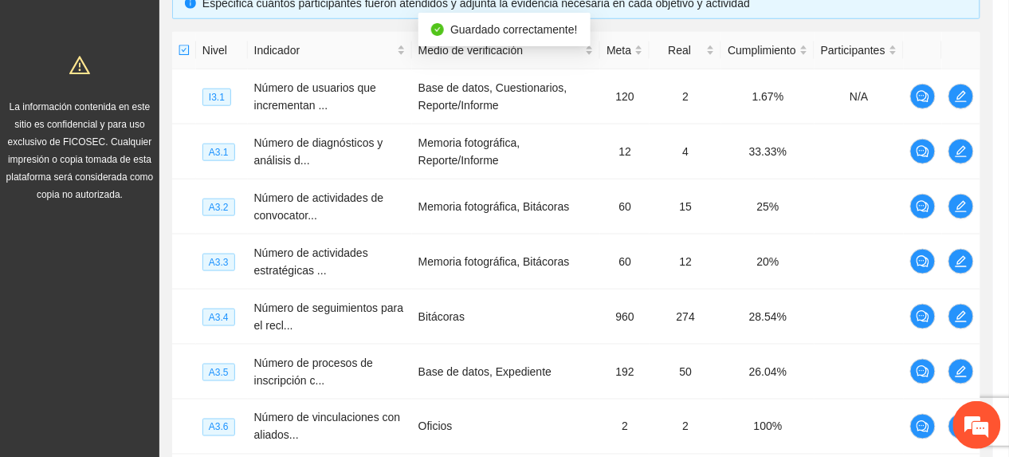
scroll to position [718, 0]
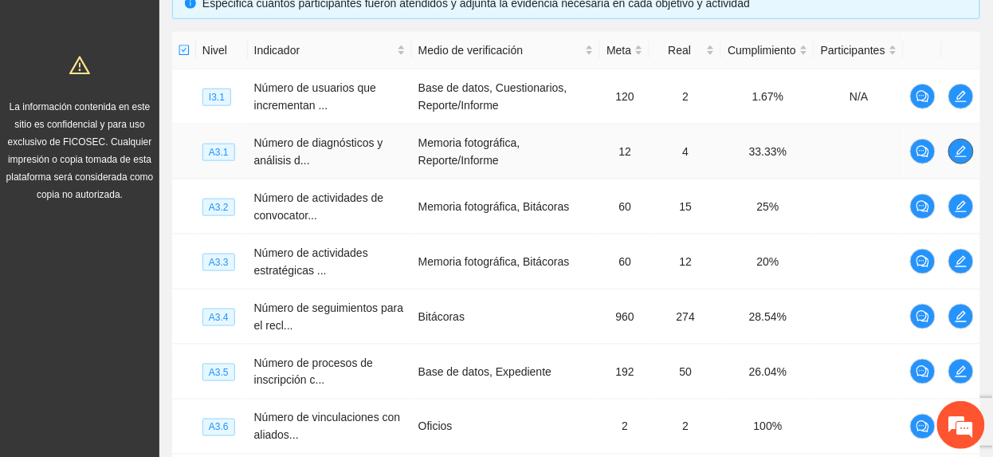
click at [960, 153] on icon "edit" at bounding box center [961, 151] width 11 height 11
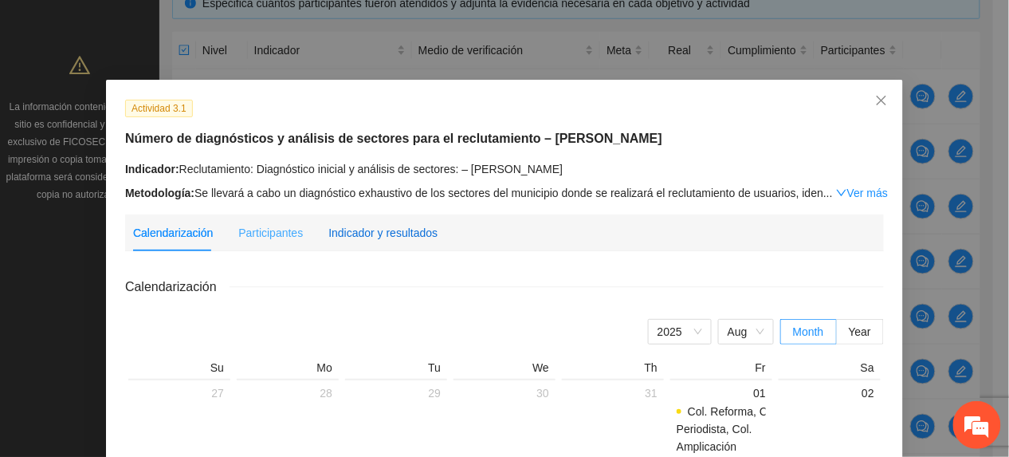
drag, startPoint x: 392, startPoint y: 238, endPoint x: 425, endPoint y: 222, distance: 36.4
click at [392, 239] on div "Indicador y resultados" at bounding box center [382, 233] width 109 height 18
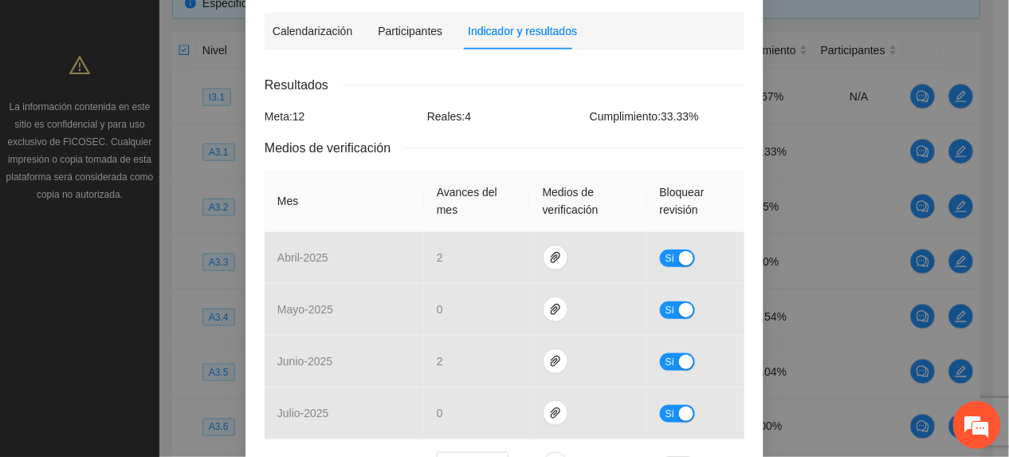
scroll to position [212, 0]
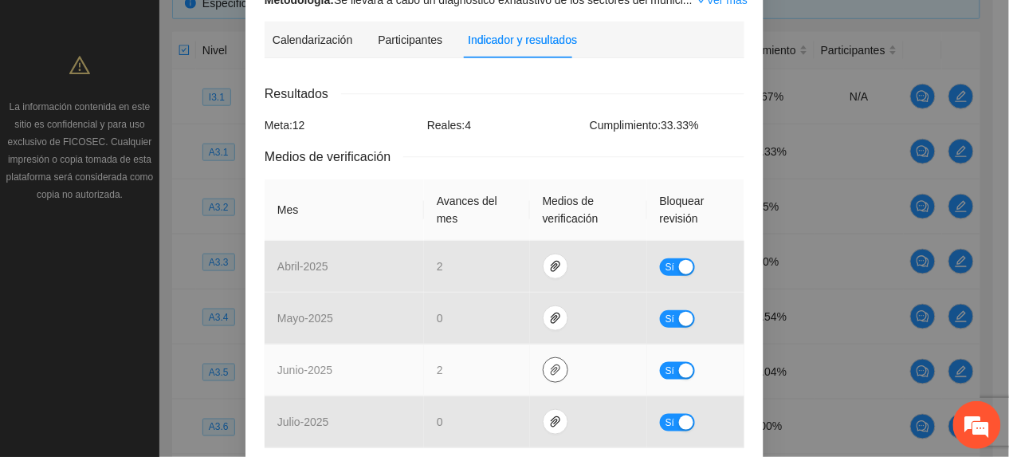
click at [550, 364] on icon "paper-clip" at bounding box center [555, 370] width 13 height 13
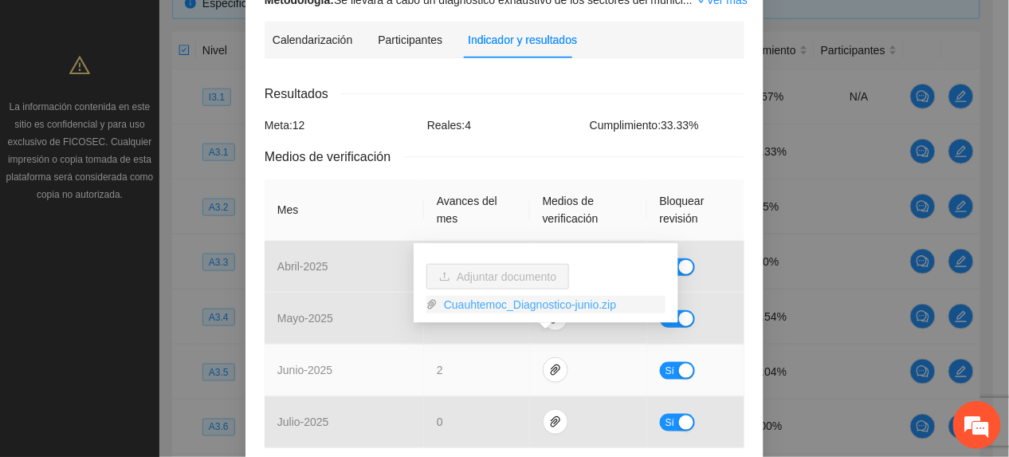
click at [480, 307] on link "Cuauhtemoc_Diagnostico-junio.zip" at bounding box center [552, 305] width 228 height 18
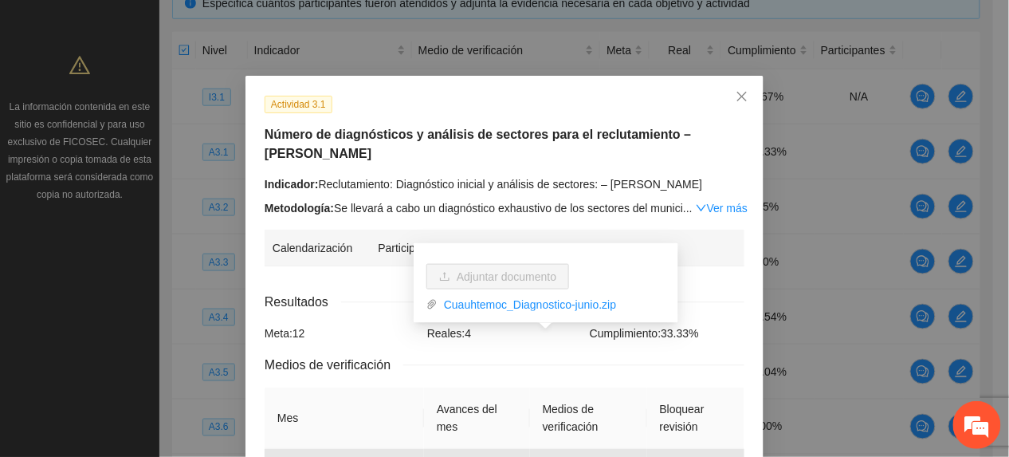
scroll to position [0, 0]
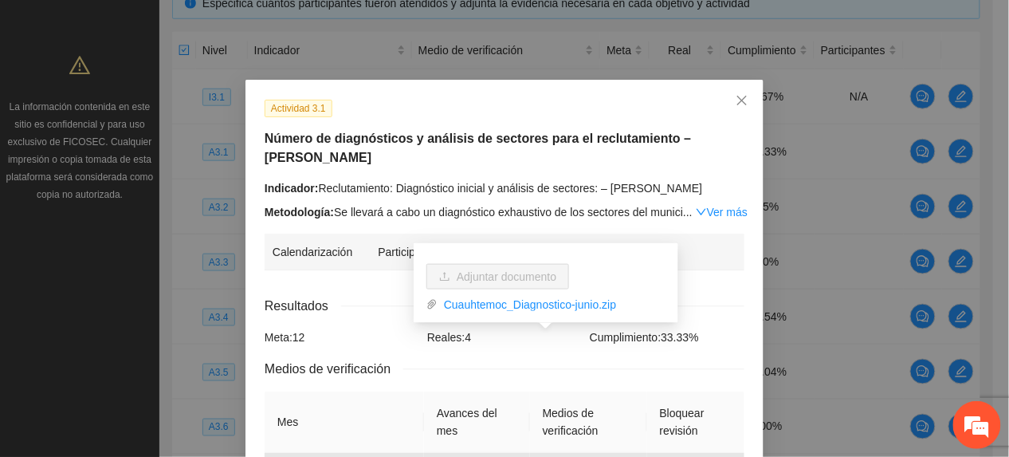
drag, startPoint x: 332, startPoint y: 356, endPoint x: 372, endPoint y: 374, distance: 43.2
click at [333, 359] on span "Medios de verificación" at bounding box center [334, 369] width 139 height 20
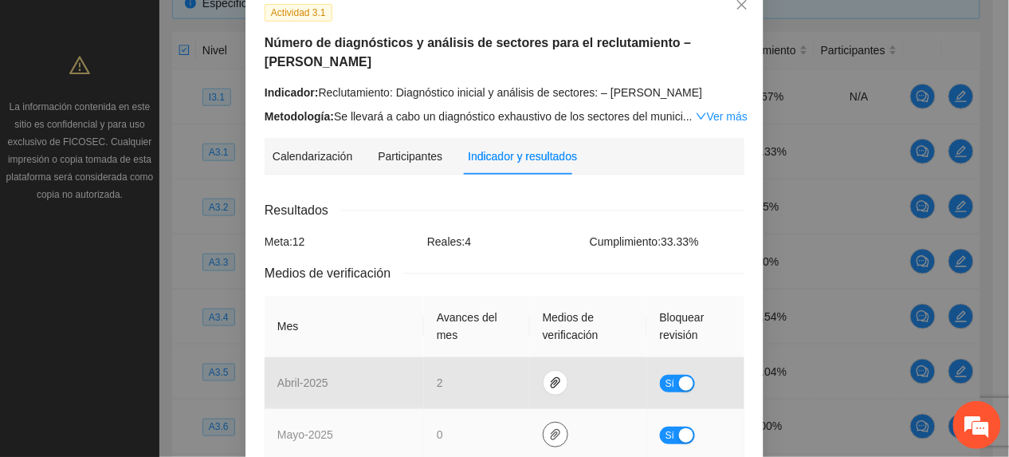
scroll to position [212, 0]
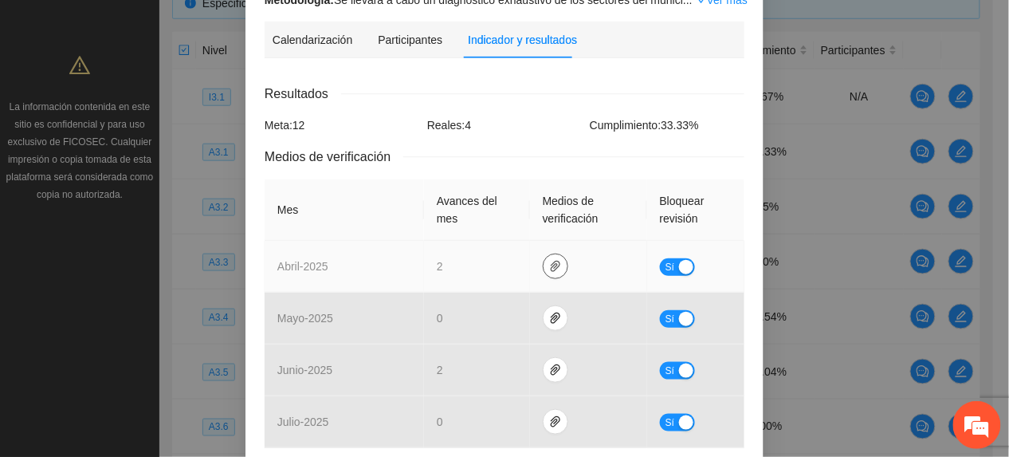
click at [549, 260] on icon "paper-clip" at bounding box center [555, 266] width 13 height 13
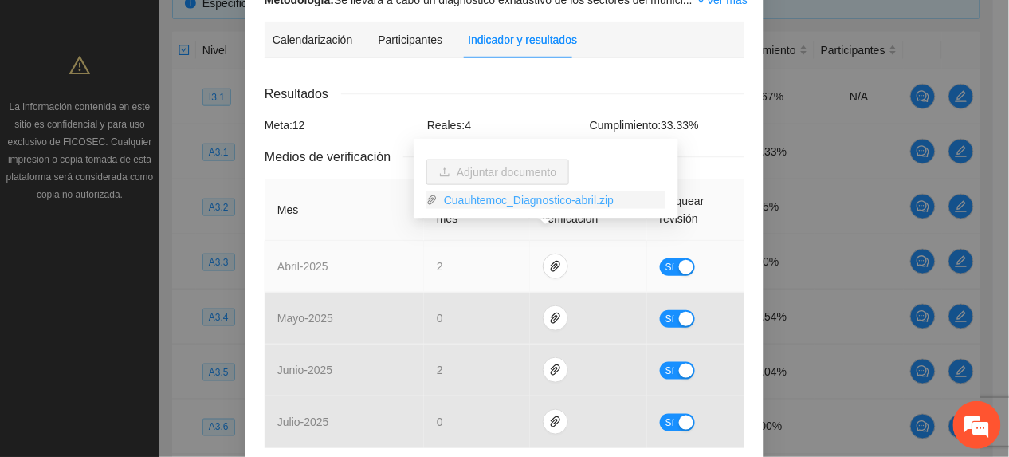
click at [491, 201] on link "Cuauhtemoc_Diagnostico-abril.zip" at bounding box center [552, 200] width 228 height 18
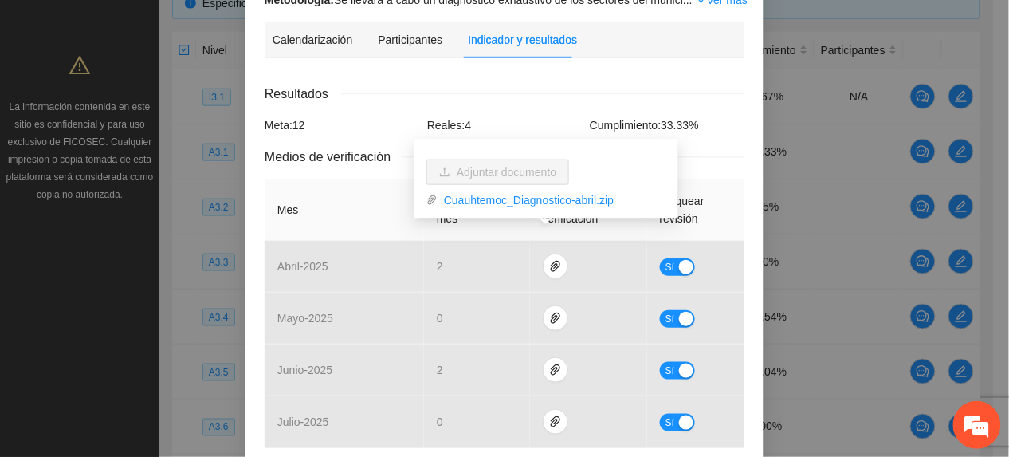
click at [325, 147] on span "Medios de verificación" at bounding box center [334, 157] width 139 height 20
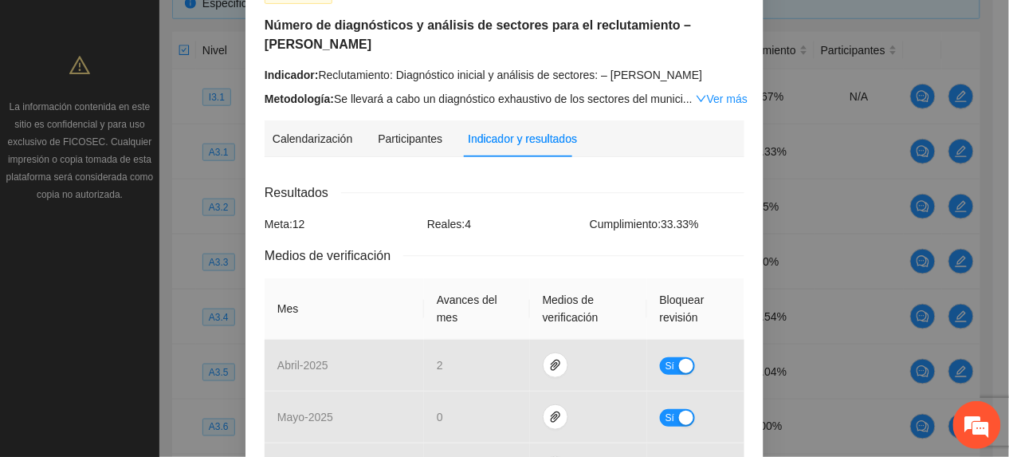
scroll to position [0, 0]
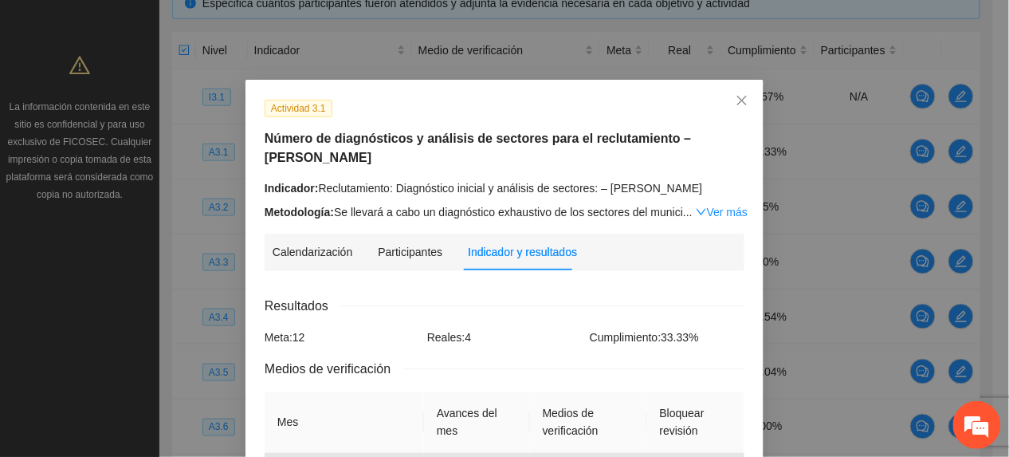
click at [710, 206] on link "Ver más" at bounding box center [722, 212] width 52 height 13
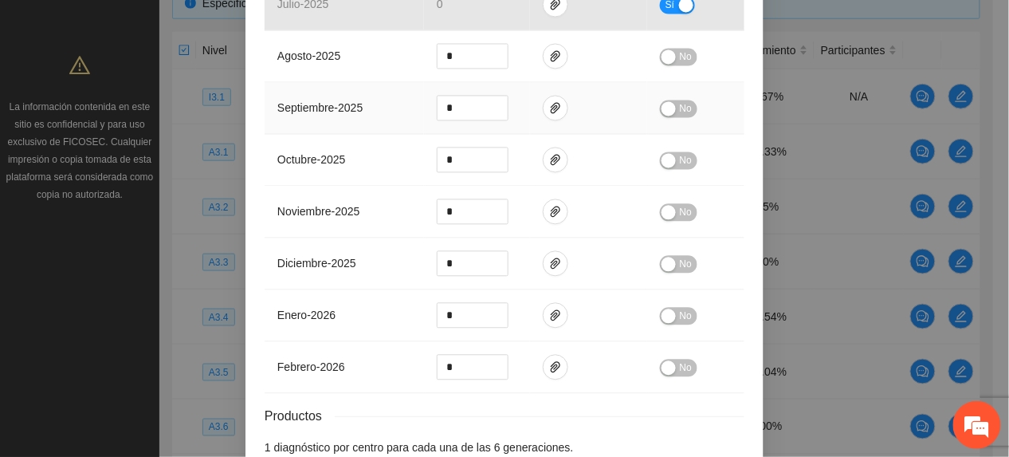
scroll to position [849, 0]
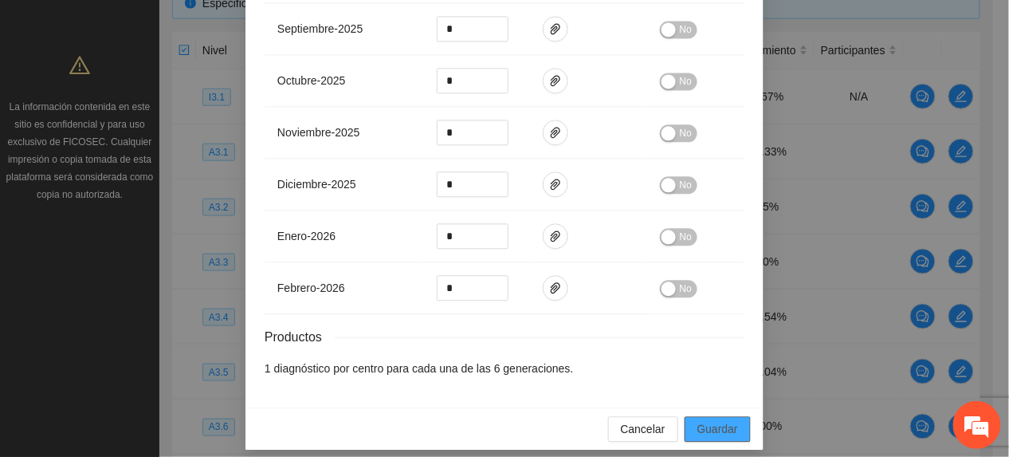
drag, startPoint x: 722, startPoint y: 419, endPoint x: 737, endPoint y: 408, distance: 18.4
click at [722, 420] on span "Guardar" at bounding box center [718, 429] width 41 height 18
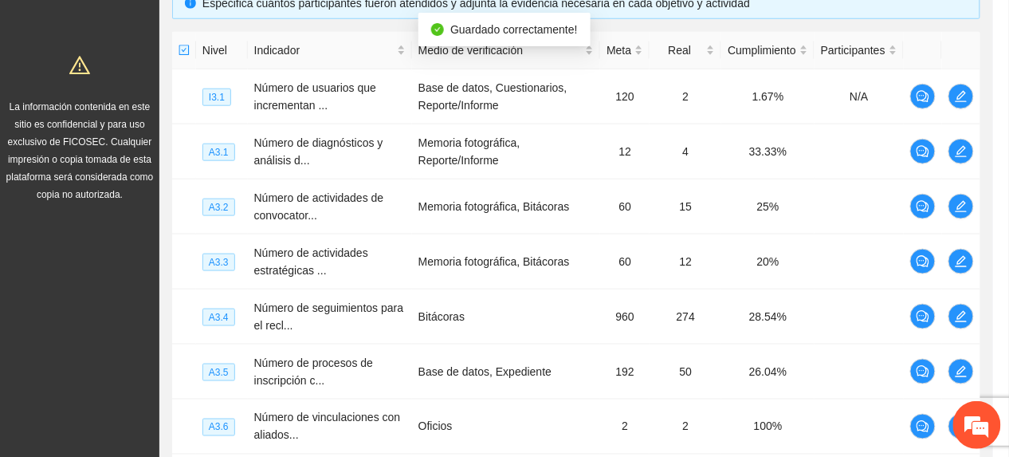
scroll to position [769, 0]
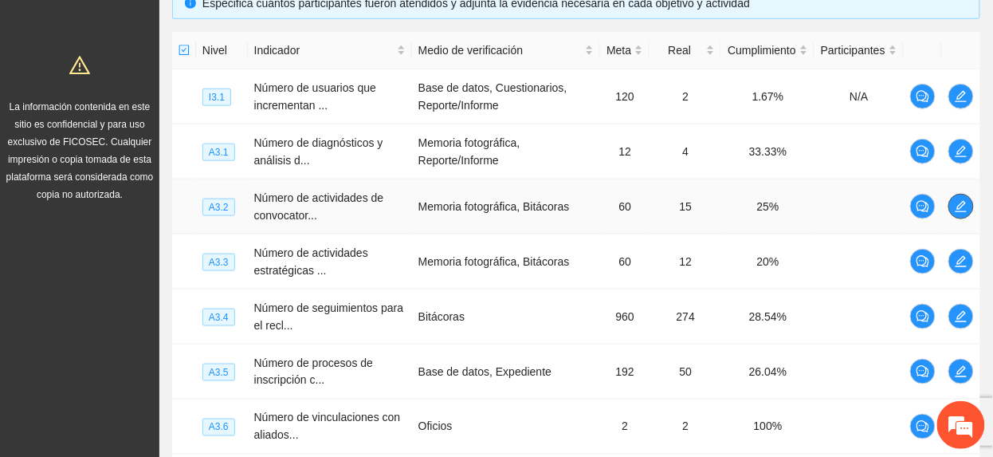
click at [958, 208] on icon "edit" at bounding box center [961, 206] width 11 height 11
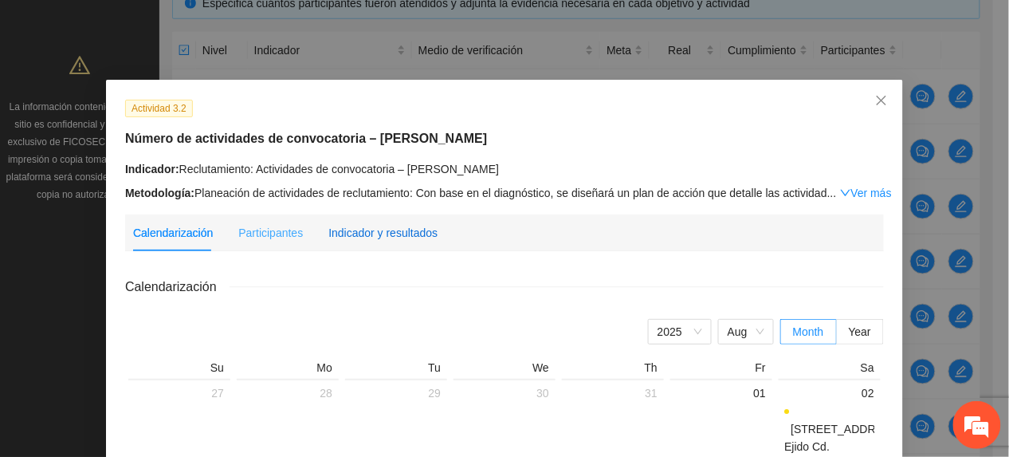
click at [412, 228] on div "Indicador y resultados" at bounding box center [382, 233] width 109 height 18
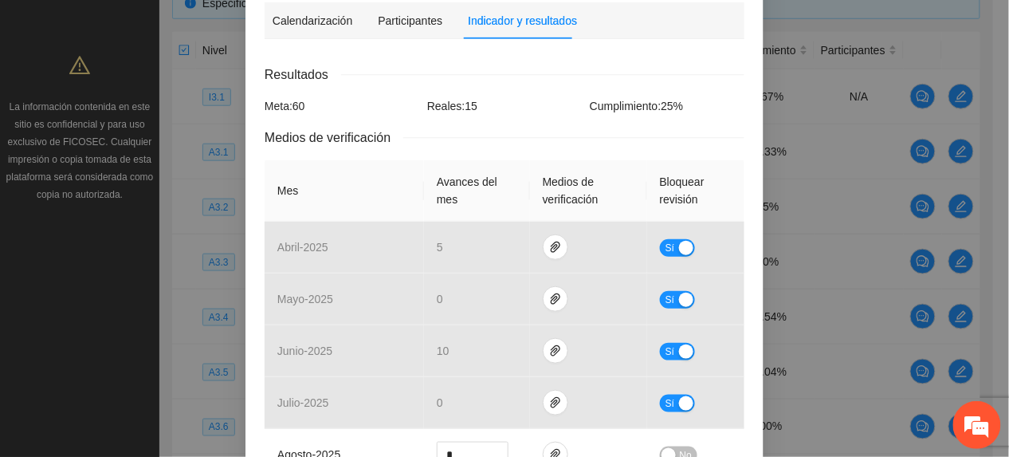
scroll to position [319, 0]
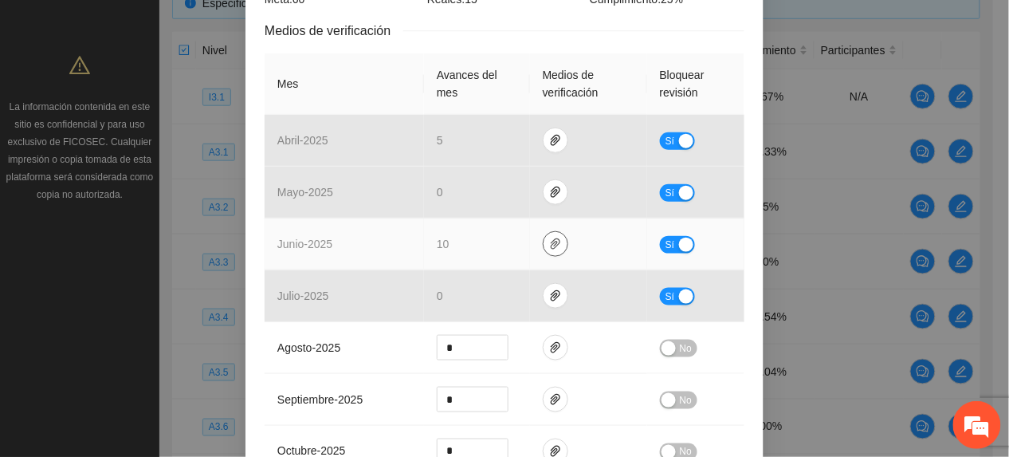
click at [549, 242] on icon "paper-clip" at bounding box center [555, 244] width 13 height 13
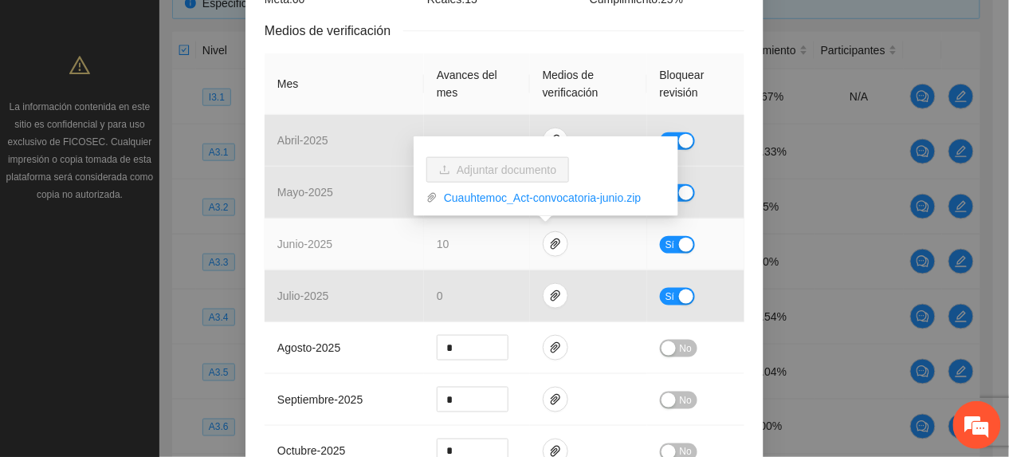
drag, startPoint x: 482, startPoint y: 201, endPoint x: 444, endPoint y: 237, distance: 52.5
click at [482, 201] on link "Cuauhtemoc_Act-convocatoria-junio.zip" at bounding box center [552, 198] width 228 height 18
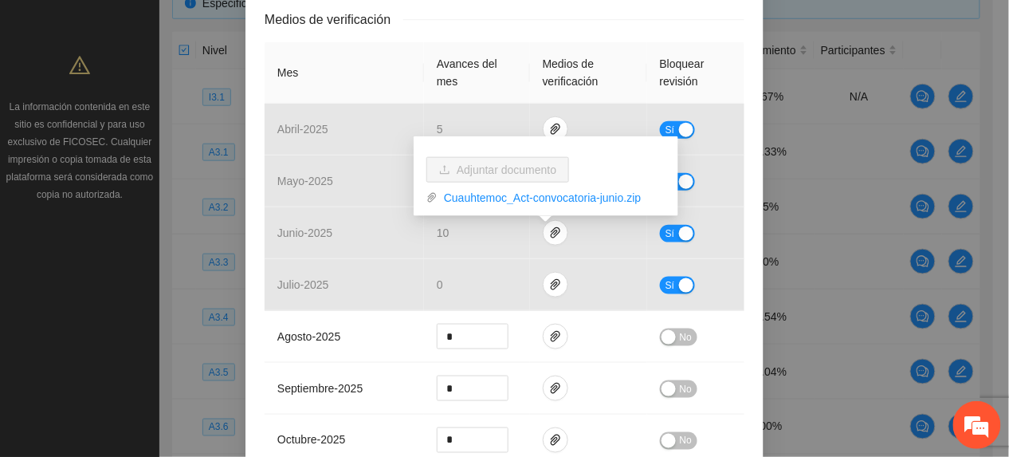
scroll to position [726, 0]
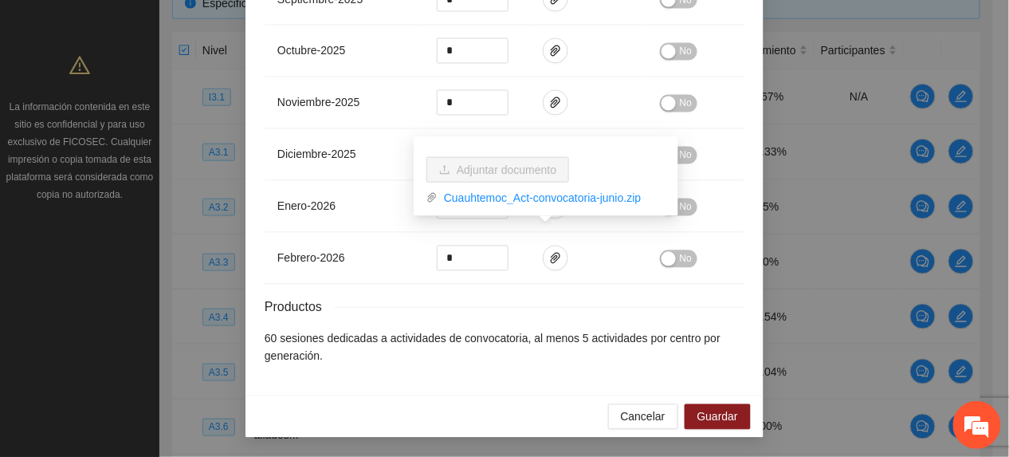
click at [342, 349] on li "60 sesiones dedicadas a actividades de convocatoria, al menos 5 actividades por…" at bounding box center [505, 347] width 480 height 35
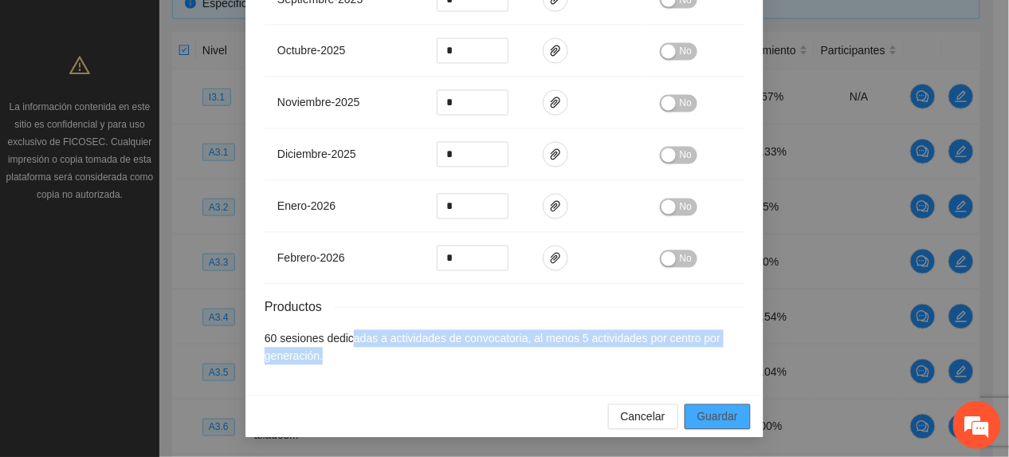
click at [708, 425] on span "Guardar" at bounding box center [718, 417] width 41 height 18
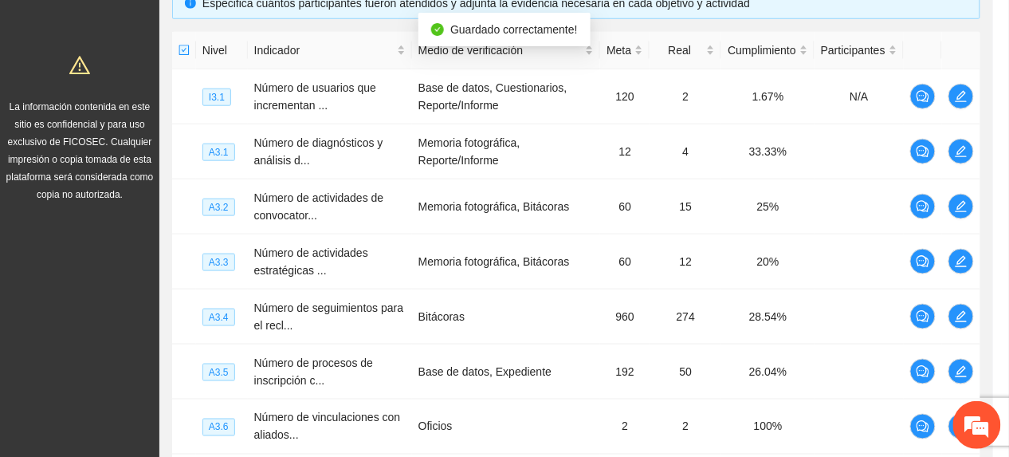
scroll to position [646, 0]
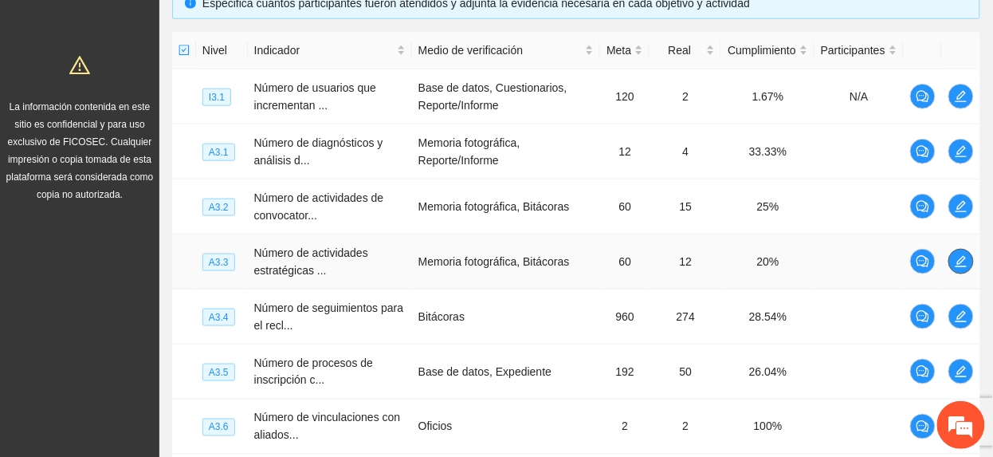
click at [955, 262] on icon "edit" at bounding box center [961, 261] width 13 height 13
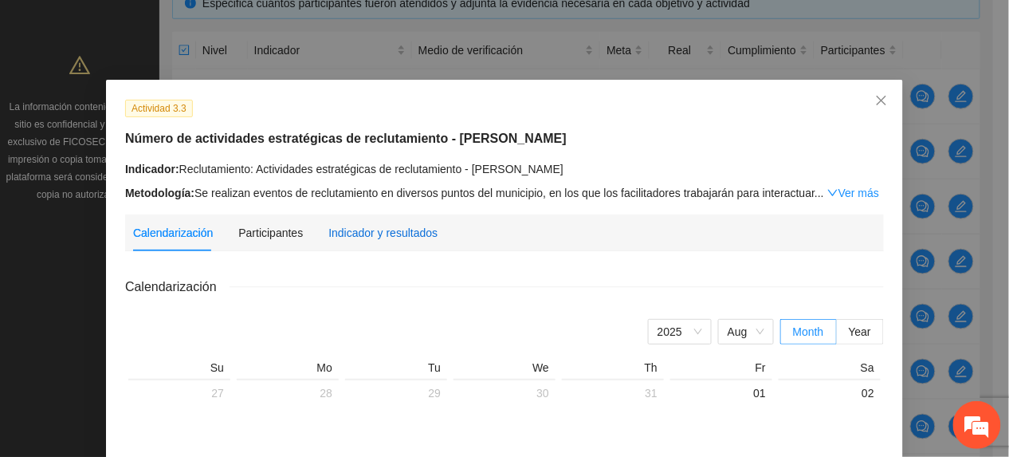
click at [349, 226] on div "Indicador y resultados" at bounding box center [382, 233] width 109 height 18
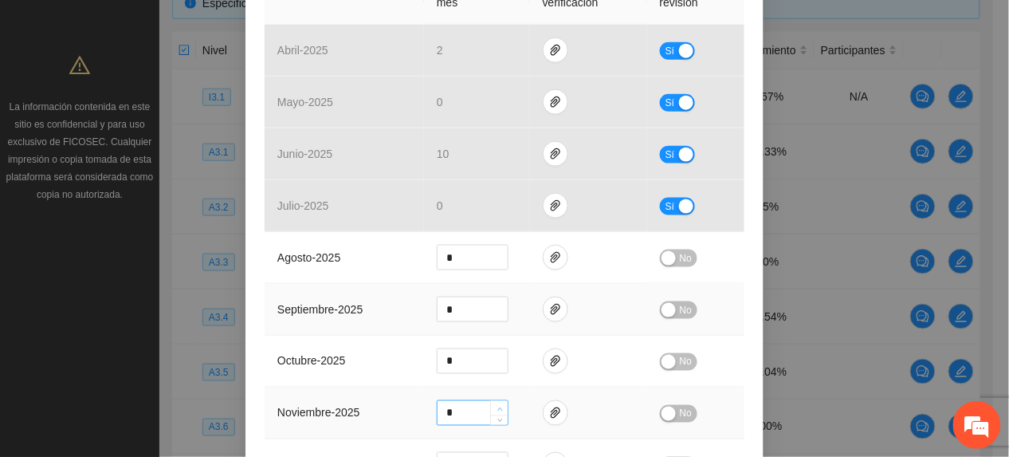
scroll to position [425, 0]
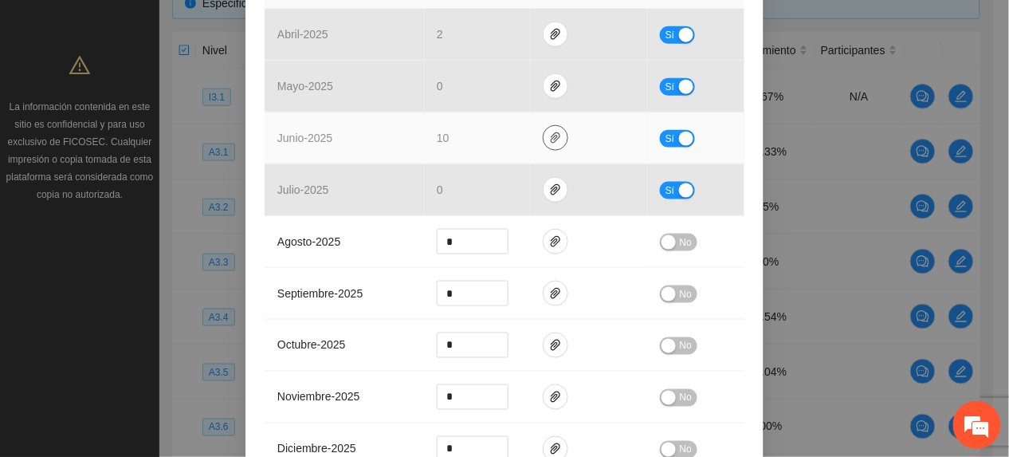
click at [549, 134] on icon "paper-clip" at bounding box center [555, 138] width 13 height 13
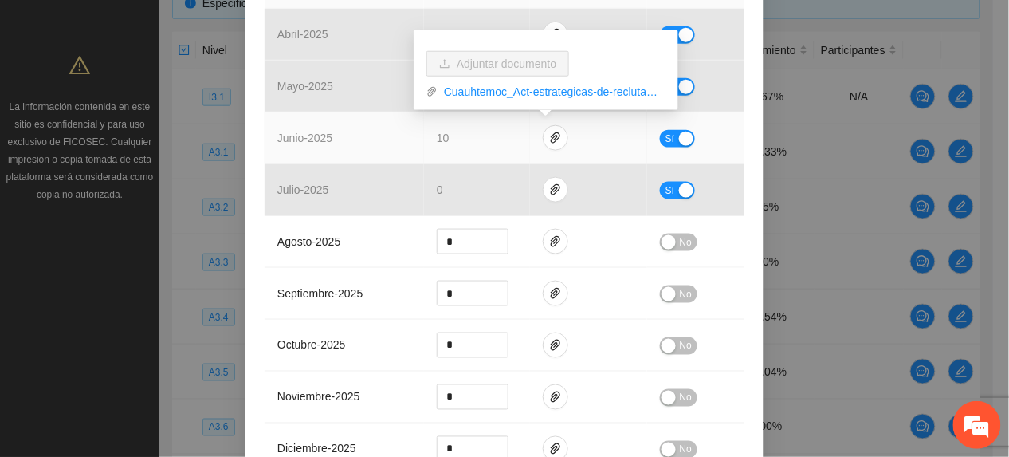
drag, startPoint x: 490, startPoint y: 96, endPoint x: 483, endPoint y: 102, distance: 9.0
click at [489, 94] on link "Cuauhtemoc_Act-estrategicas-de-reclutamiento-junio.zip" at bounding box center [552, 92] width 228 height 18
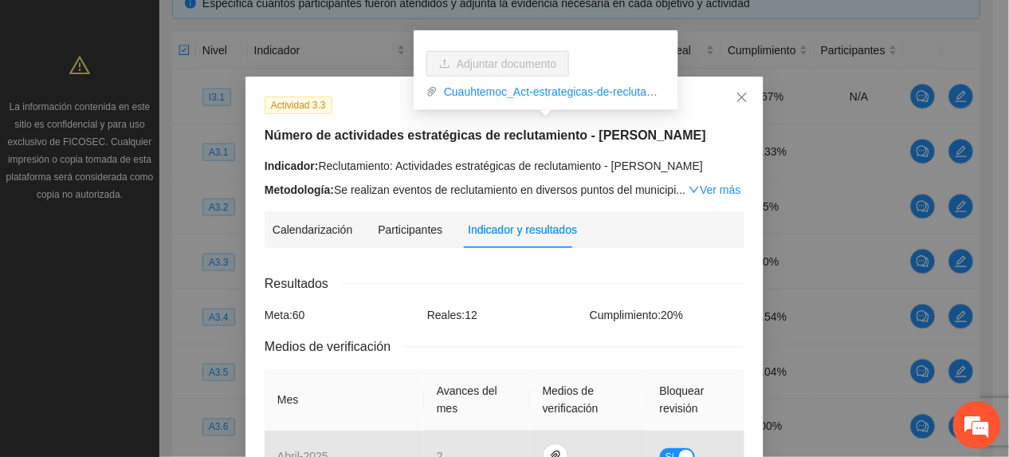
scroll to position [0, 0]
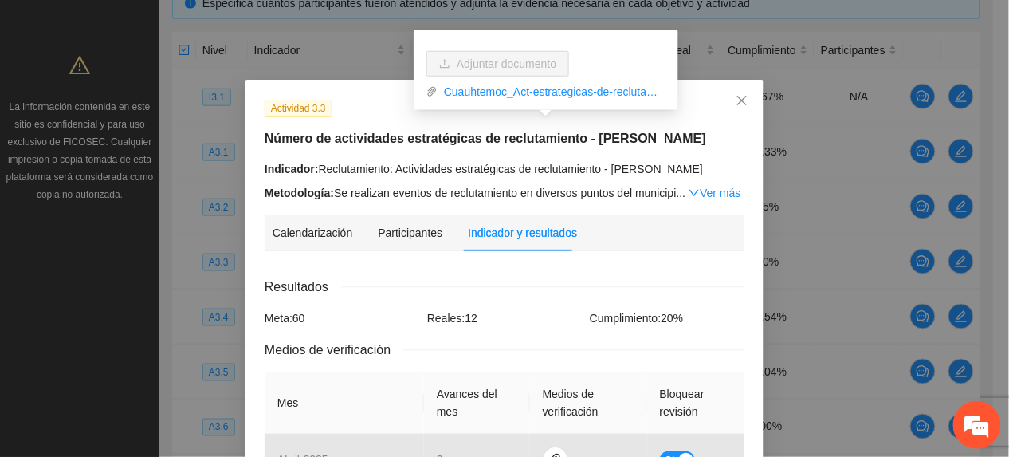
click at [336, 156] on div "Actividad 3.3 Número de actividades estratégicas de reclutamiento - Cuauhtémoc …" at bounding box center [505, 150] width 492 height 103
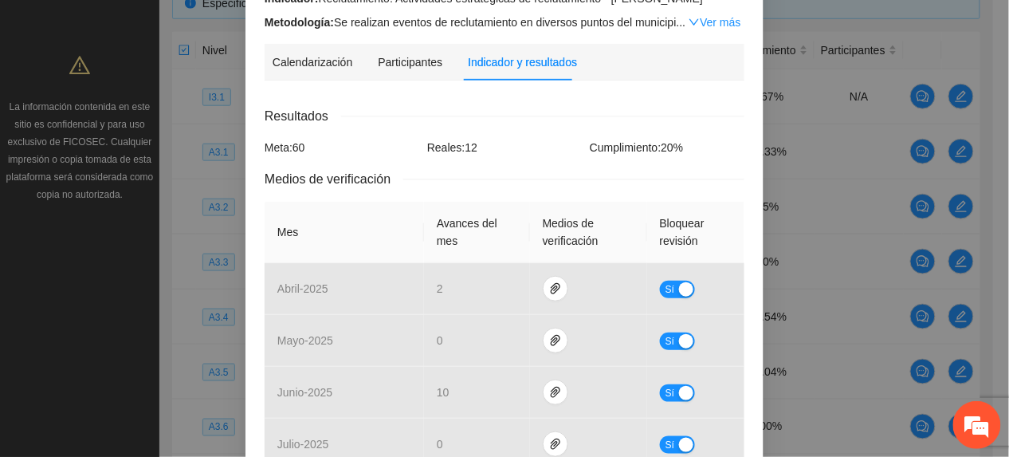
scroll to position [709, 0]
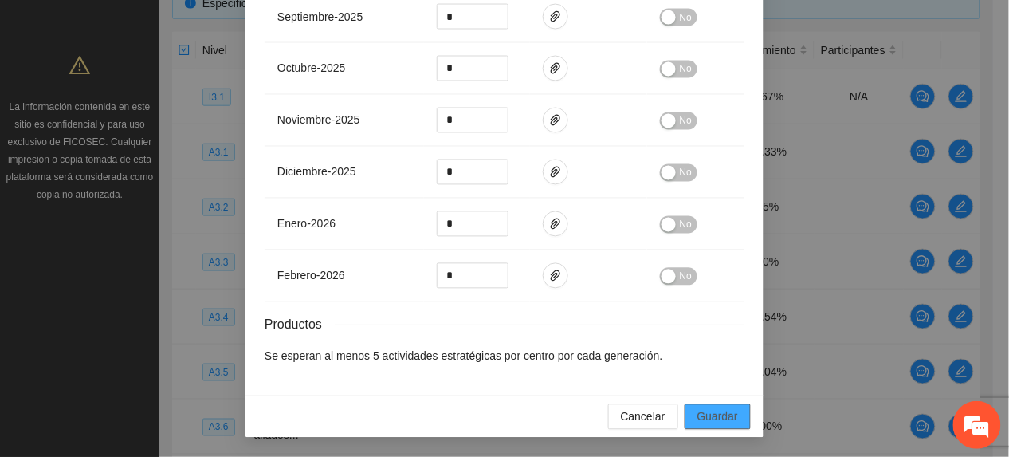
click at [698, 419] on span "Guardar" at bounding box center [718, 417] width 41 height 18
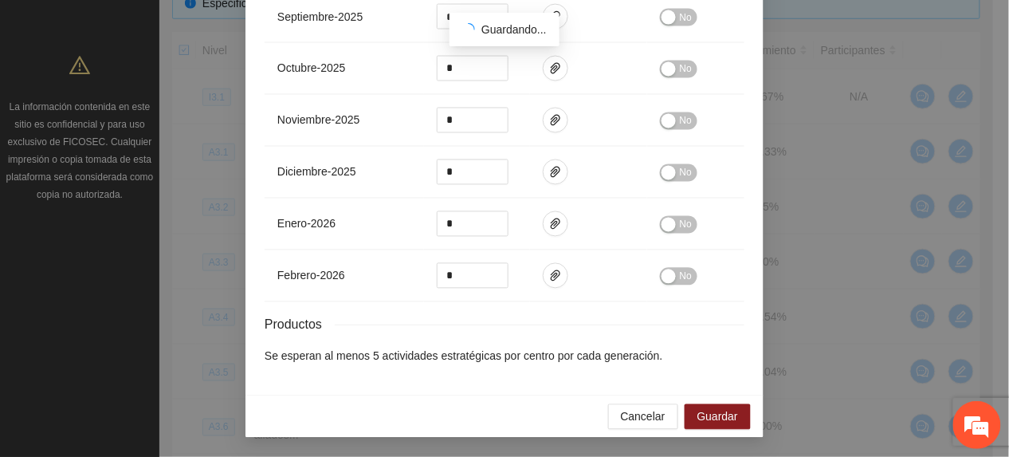
scroll to position [629, 0]
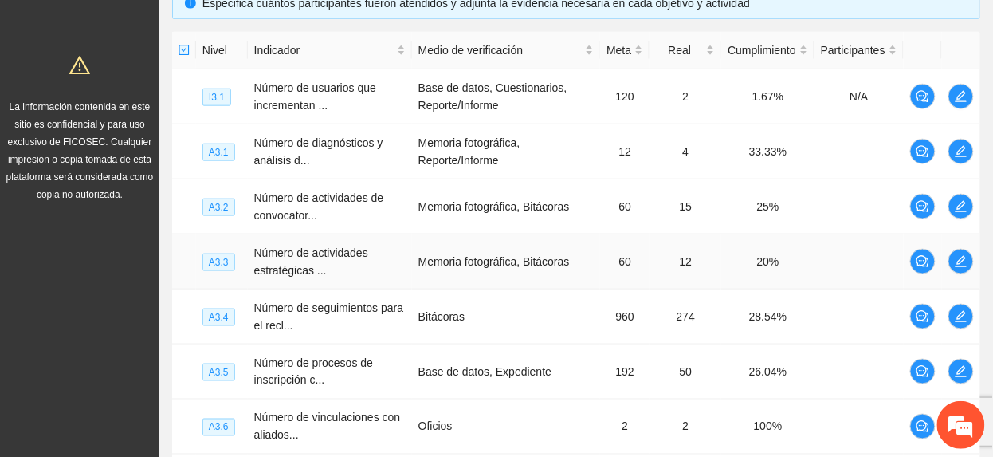
drag, startPoint x: 967, startPoint y: 276, endPoint x: 950, endPoint y: 278, distance: 16.9
click at [966, 277] on td at bounding box center [961, 261] width 38 height 55
click at [962, 266] on icon "edit" at bounding box center [961, 261] width 13 height 13
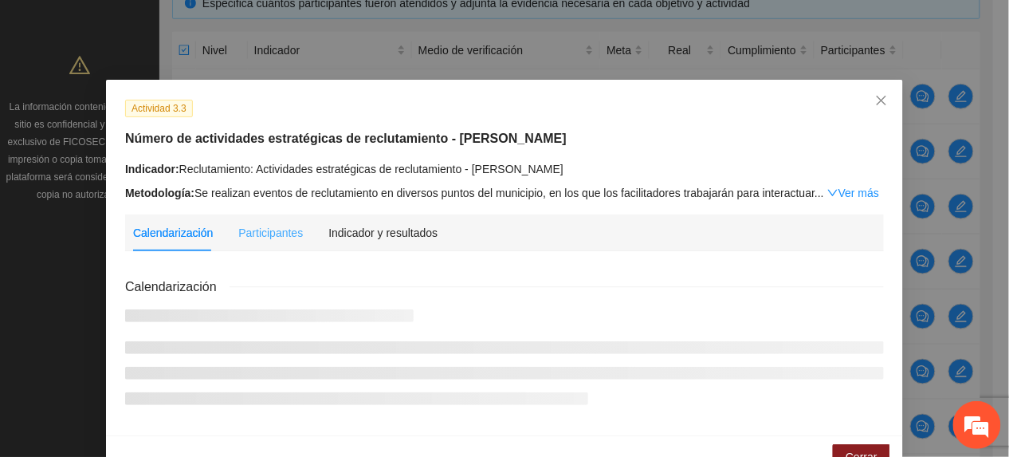
click at [415, 218] on div "Indicador y resultados" at bounding box center [382, 232] width 109 height 37
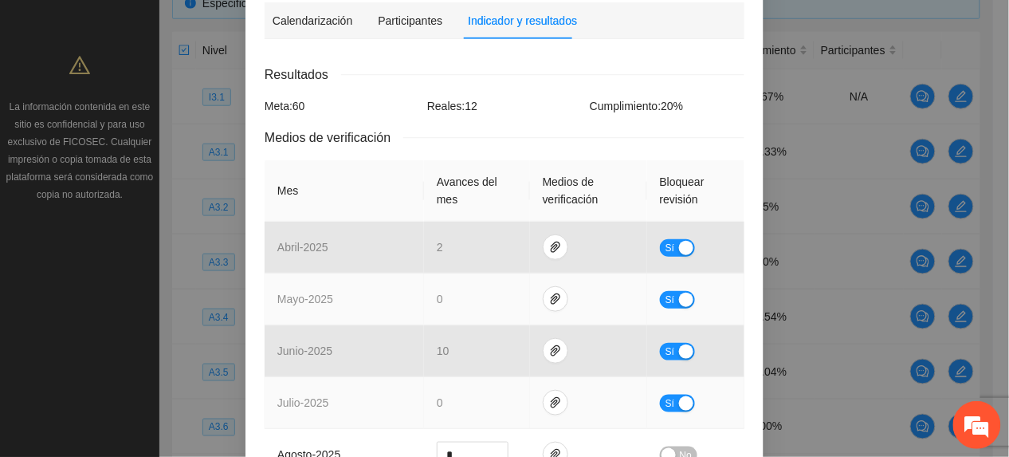
scroll to position [319, 0]
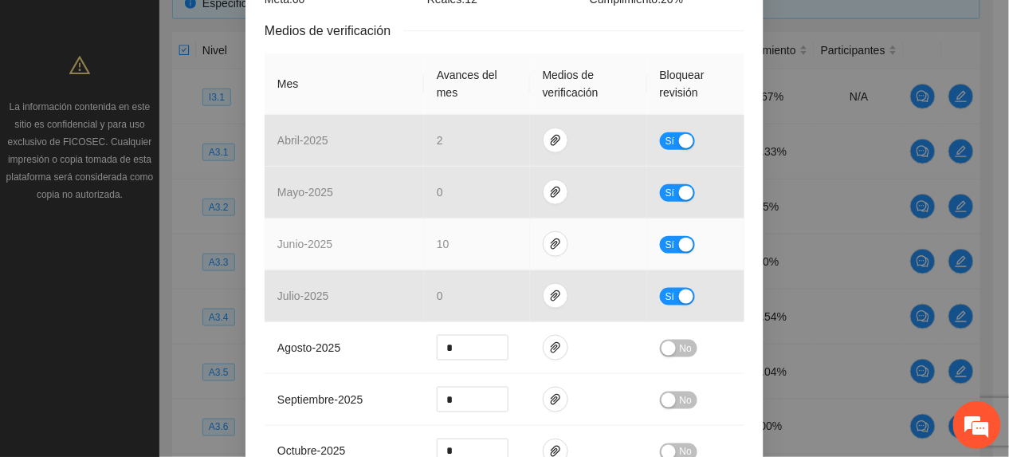
click at [660, 236] on div "Sí" at bounding box center [696, 244] width 72 height 18
click at [666, 240] on span "Sí" at bounding box center [671, 245] width 10 height 18
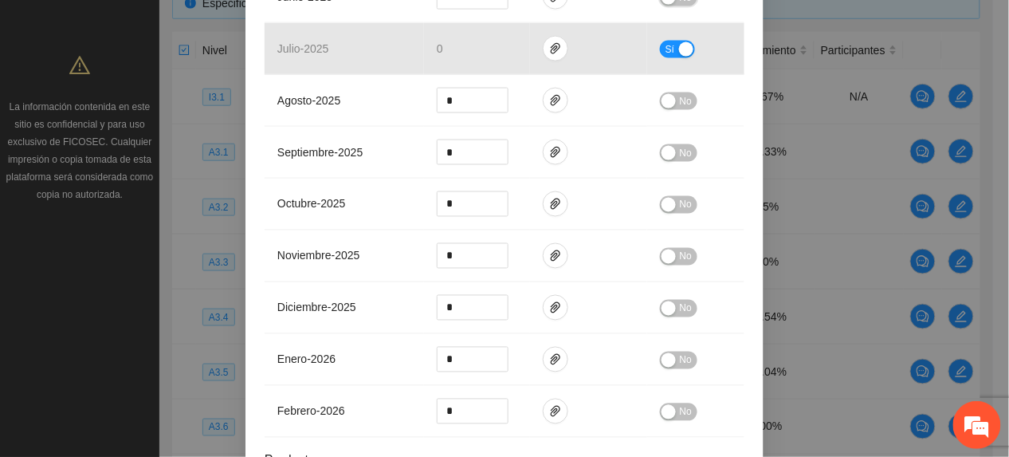
scroll to position [709, 0]
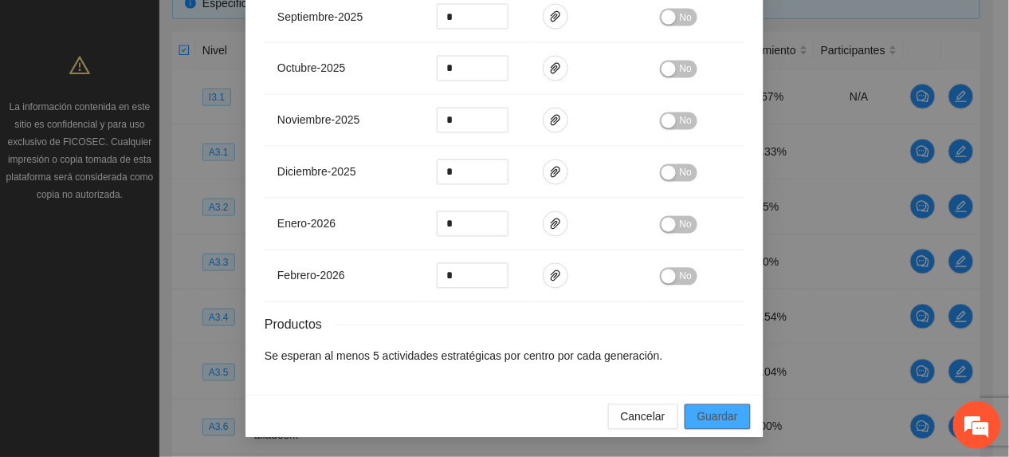
drag, startPoint x: 715, startPoint y: 418, endPoint x: 814, endPoint y: 391, distance: 102.5
click at [713, 418] on span "Guardar" at bounding box center [718, 417] width 41 height 18
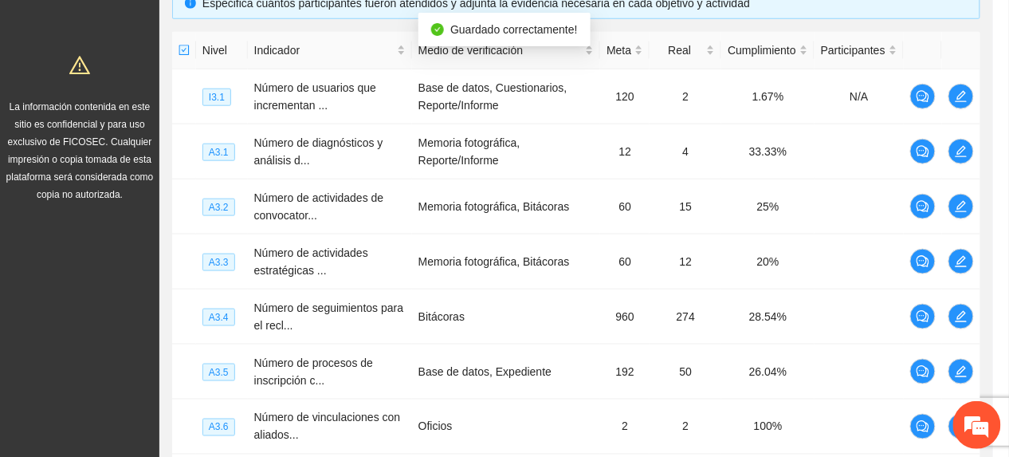
scroll to position [629, 0]
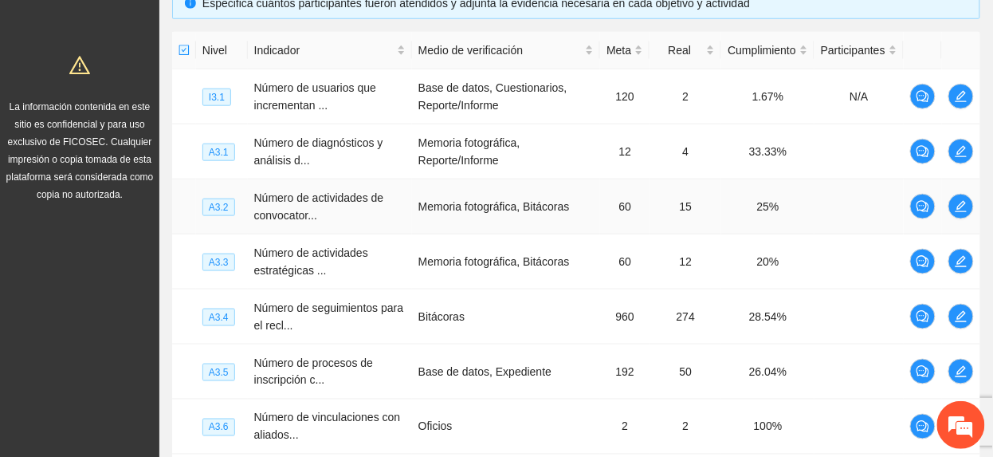
drag, startPoint x: 355, startPoint y: 217, endPoint x: 336, endPoint y: 218, distance: 18.4
click at [352, 221] on td "Número de actividades de convocator..." at bounding box center [330, 206] width 164 height 55
click at [955, 313] on icon "edit" at bounding box center [961, 316] width 13 height 13
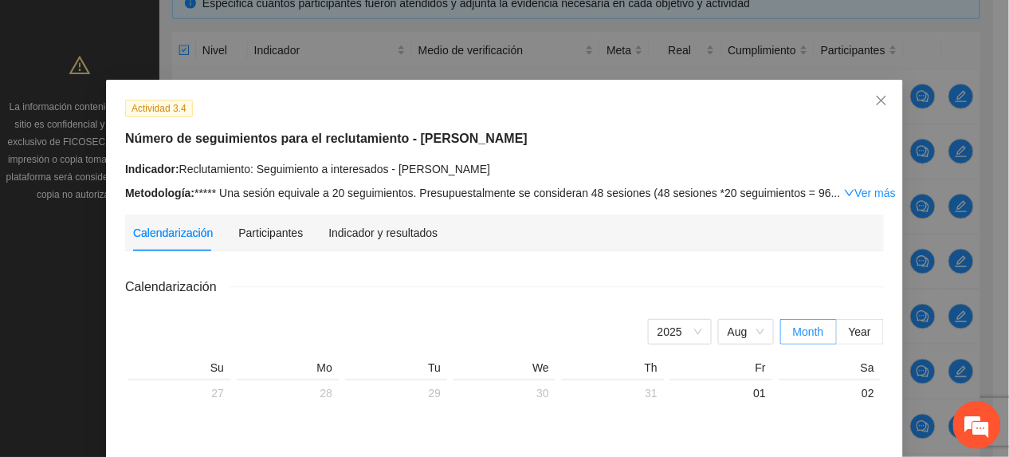
click at [368, 221] on div "Indicador y resultados" at bounding box center [382, 232] width 109 height 37
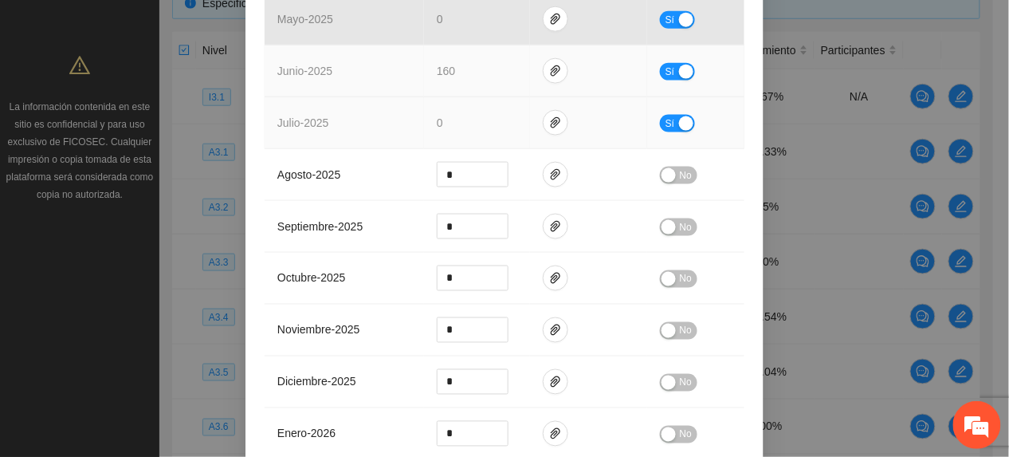
scroll to position [425, 0]
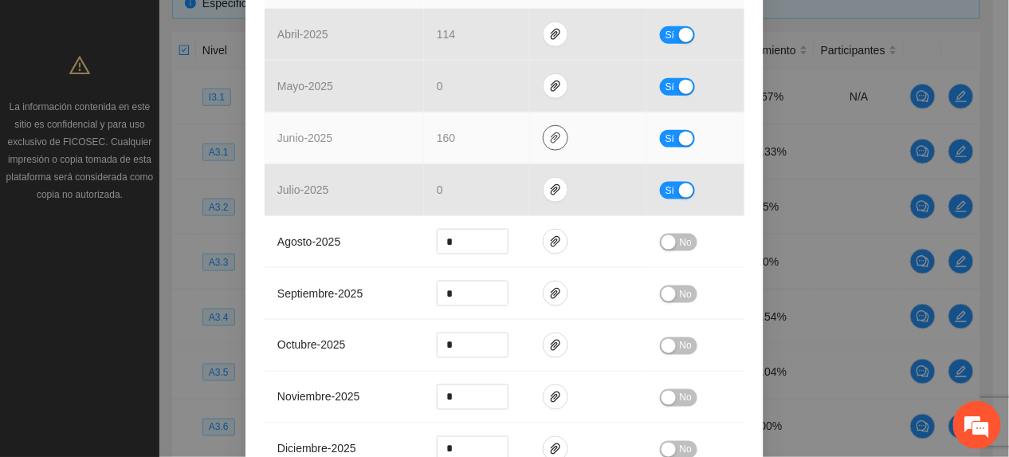
click at [543, 131] on button "button" at bounding box center [556, 138] width 26 height 26
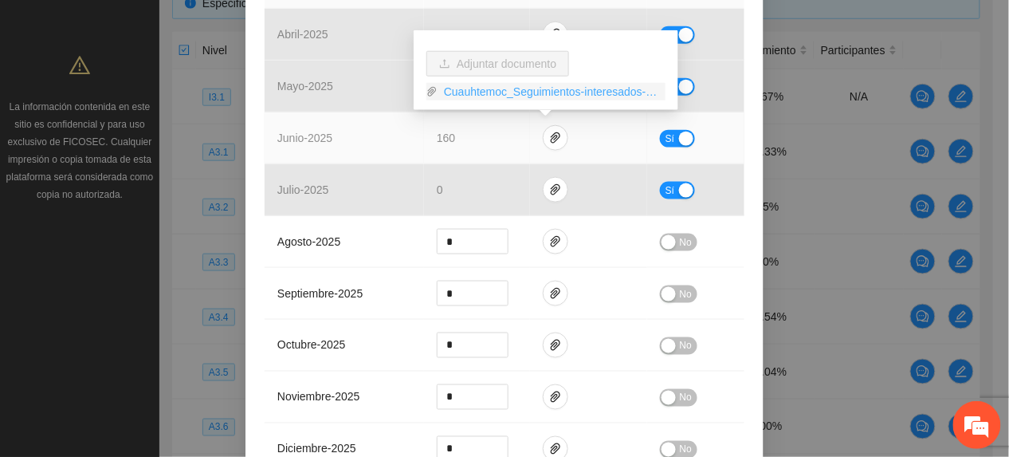
click at [466, 93] on link "Cuauhtemoc_Seguimientos-interesados-junio.zip" at bounding box center [552, 92] width 228 height 18
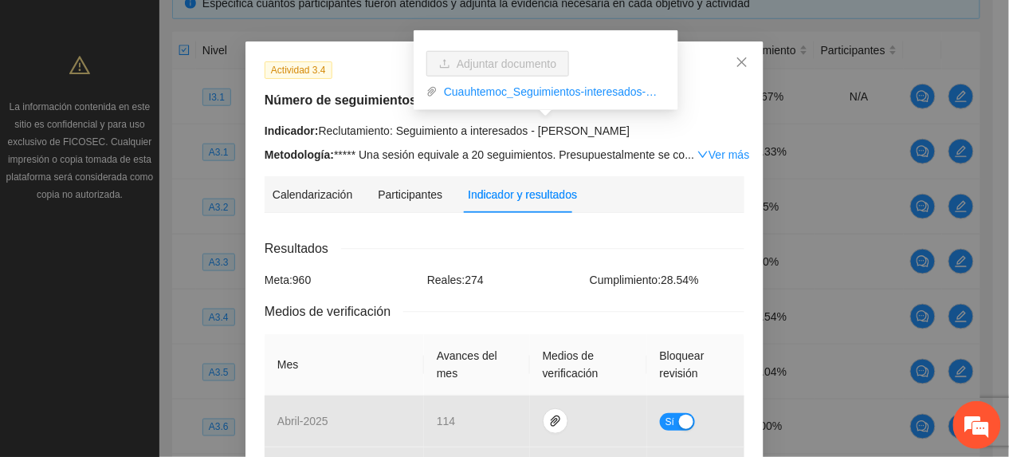
scroll to position [0, 0]
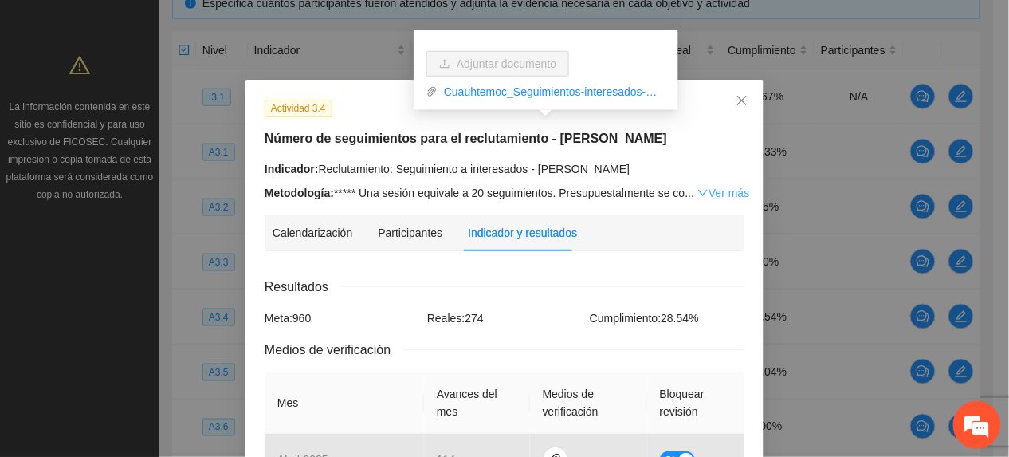
click at [706, 195] on link "Ver más" at bounding box center [724, 193] width 52 height 13
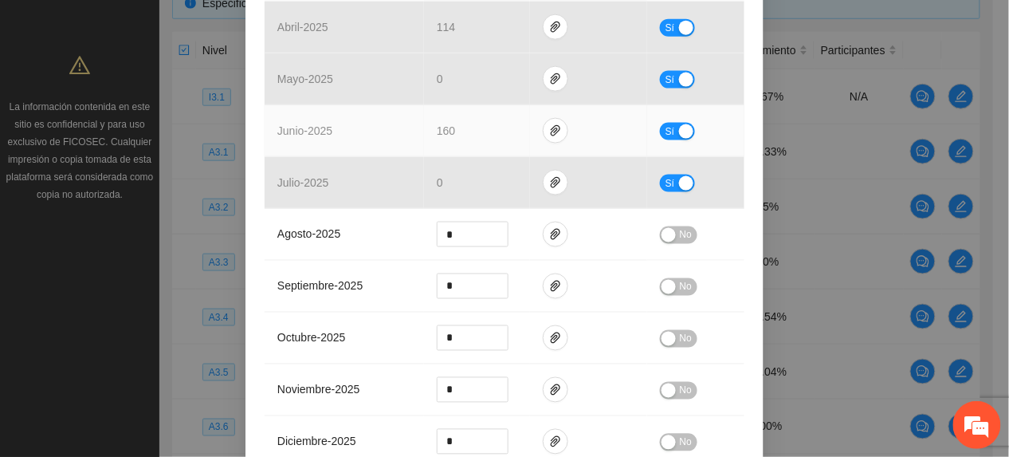
scroll to position [531, 0]
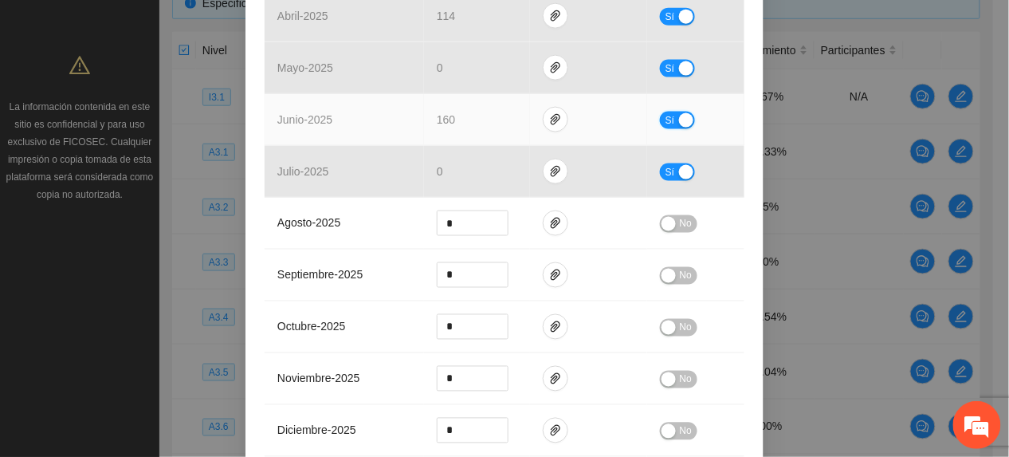
drag, startPoint x: 661, startPoint y: 125, endPoint x: 632, endPoint y: 135, distance: 30.3
click at [666, 125] on span "Sí" at bounding box center [671, 121] width 10 height 18
click at [495, 115] on span "up" at bounding box center [500, 116] width 10 height 10
type input "***"
click at [495, 115] on span "up" at bounding box center [500, 116] width 10 height 10
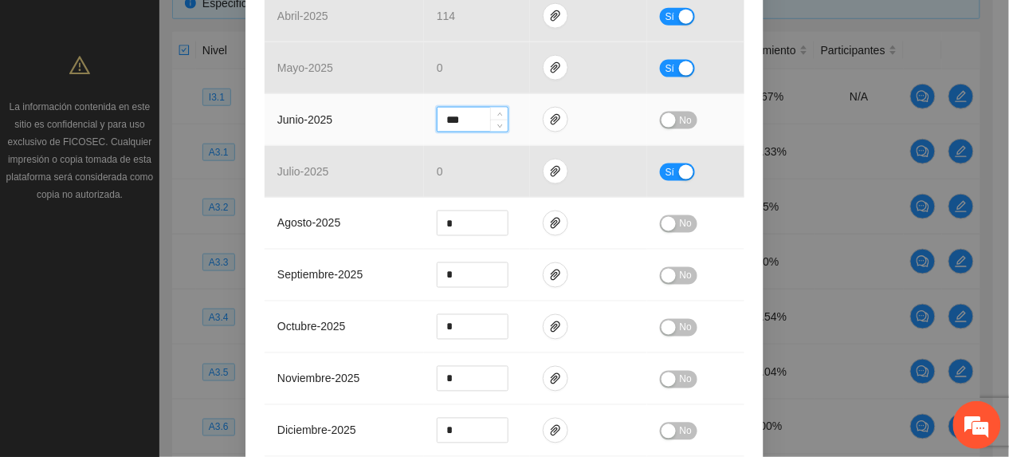
click at [680, 121] on span "No" at bounding box center [686, 121] width 12 height 18
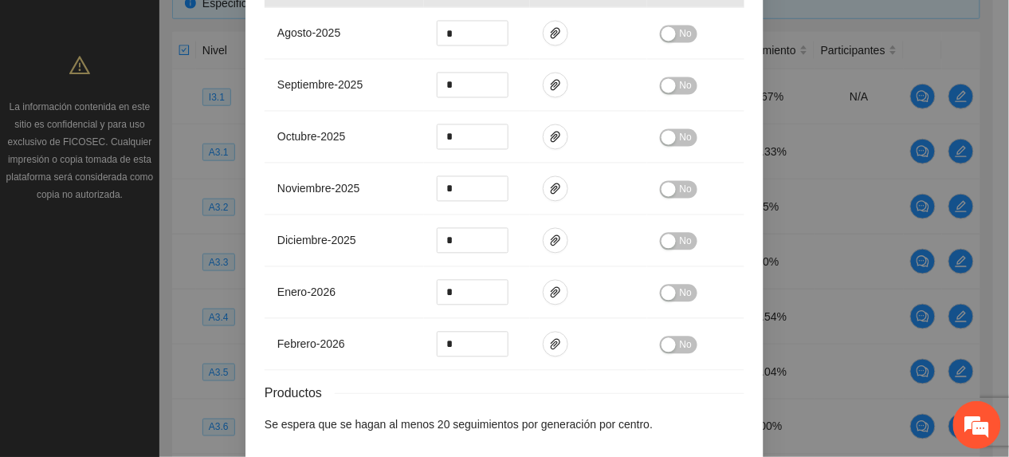
scroll to position [796, 0]
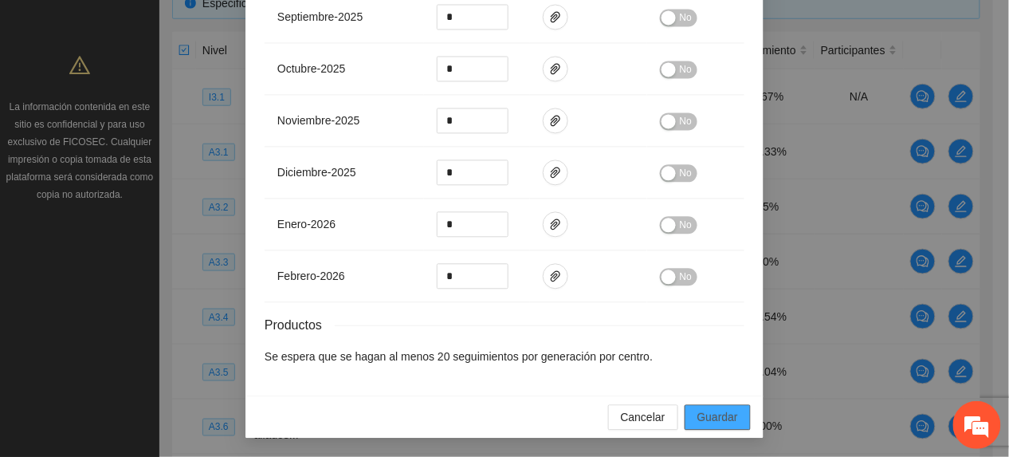
drag, startPoint x: 702, startPoint y: 431, endPoint x: 712, endPoint y: 429, distance: 9.7
click at [706, 431] on div "Cancelar Guardar" at bounding box center [505, 416] width 518 height 42
click at [724, 421] on span "Guardar" at bounding box center [718, 417] width 41 height 18
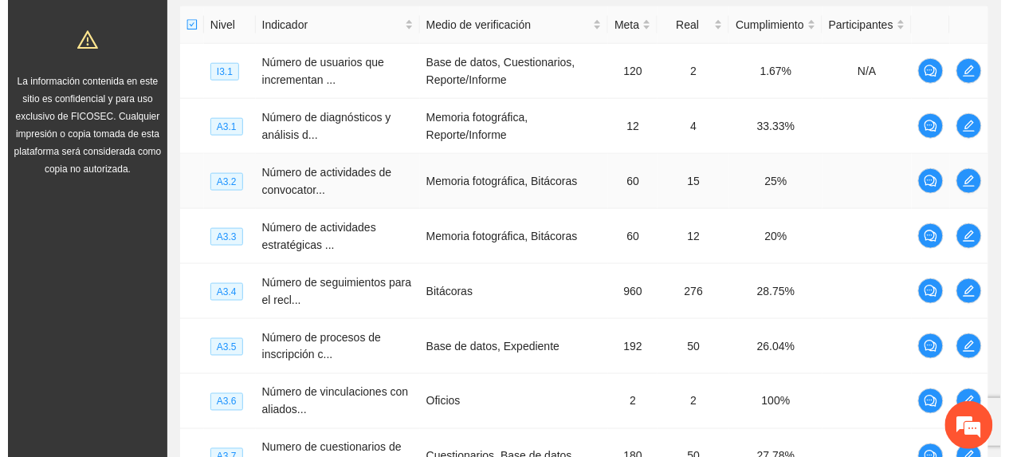
scroll to position [473, 0]
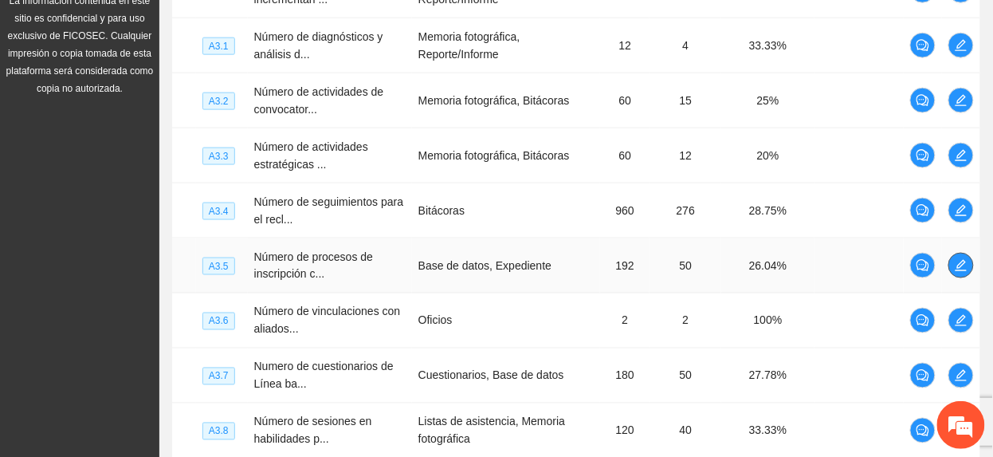
click at [963, 272] on icon "edit" at bounding box center [961, 265] width 13 height 13
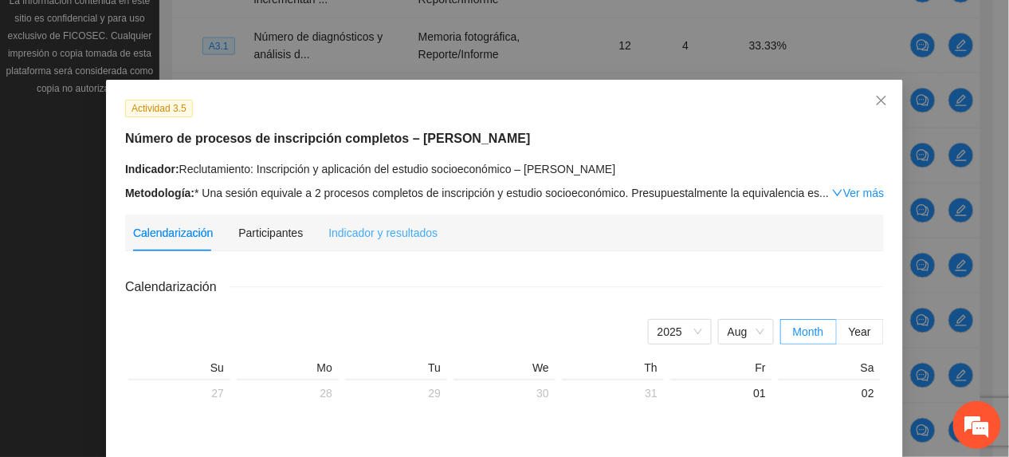
click at [413, 215] on div "Indicador y resultados" at bounding box center [382, 232] width 109 height 37
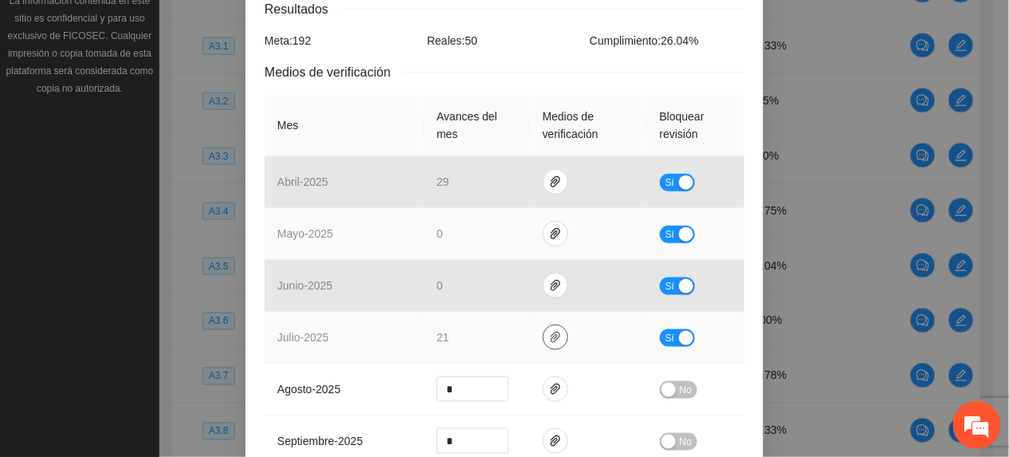
scroll to position [319, 0]
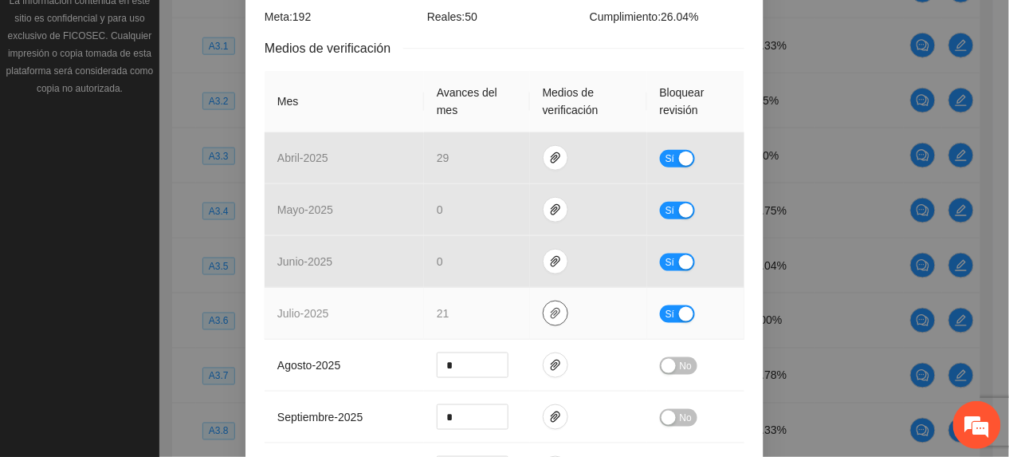
click at [544, 307] on span "paper-clip" at bounding box center [556, 313] width 24 height 13
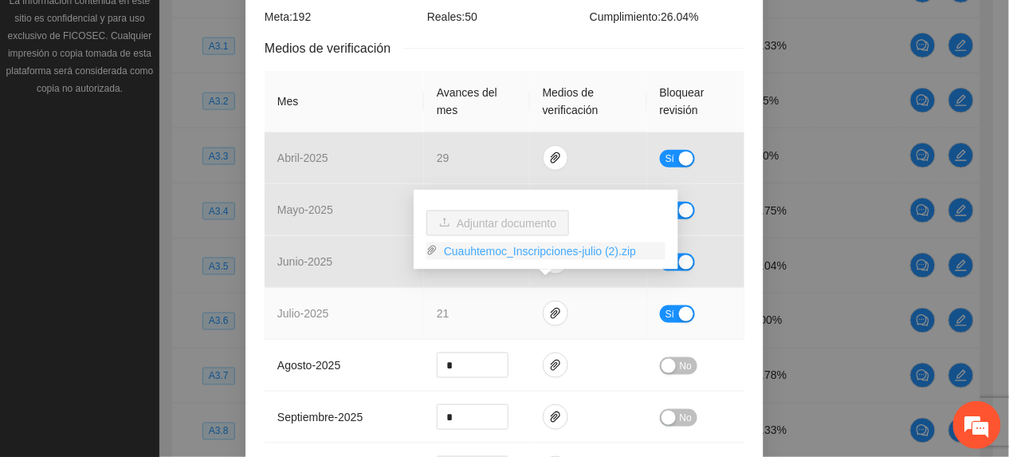
click at [464, 250] on link "Cuauhtemoc_Inscripciones-julio (2).zip" at bounding box center [552, 251] width 228 height 18
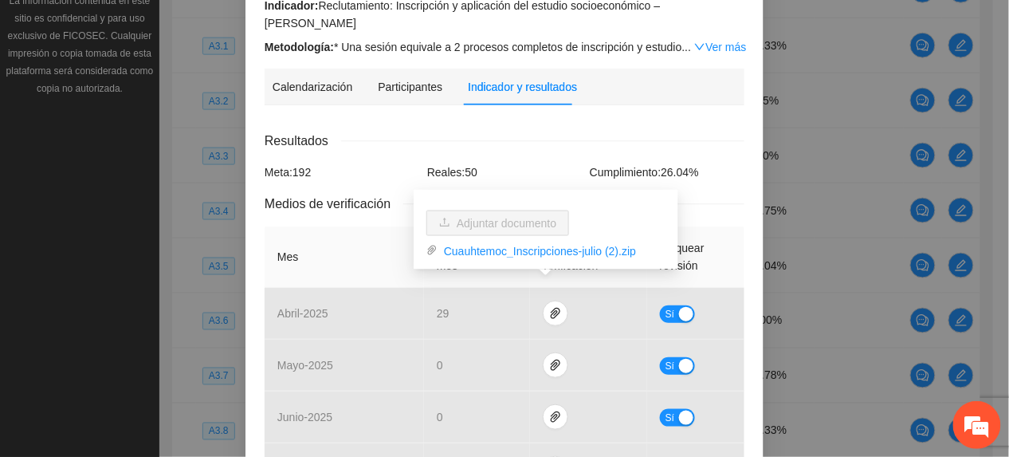
scroll to position [0, 0]
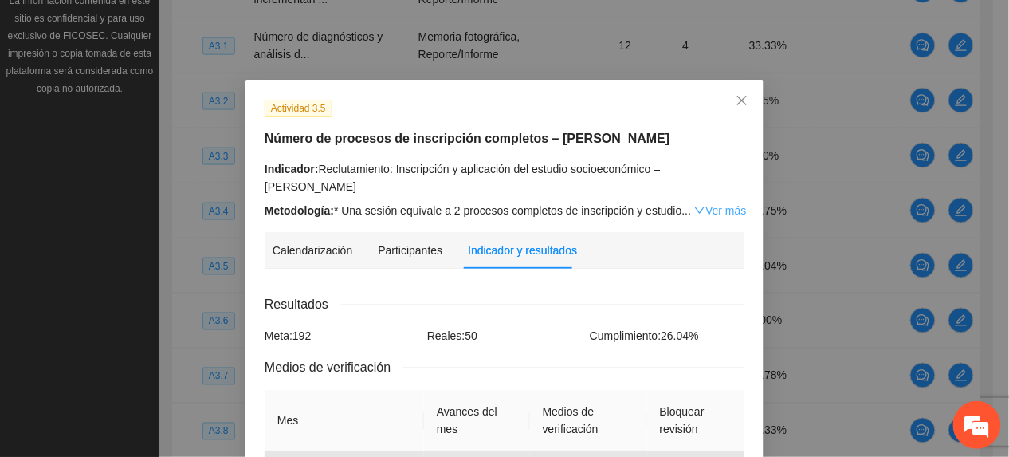
click at [706, 204] on link "Ver más" at bounding box center [720, 210] width 52 height 13
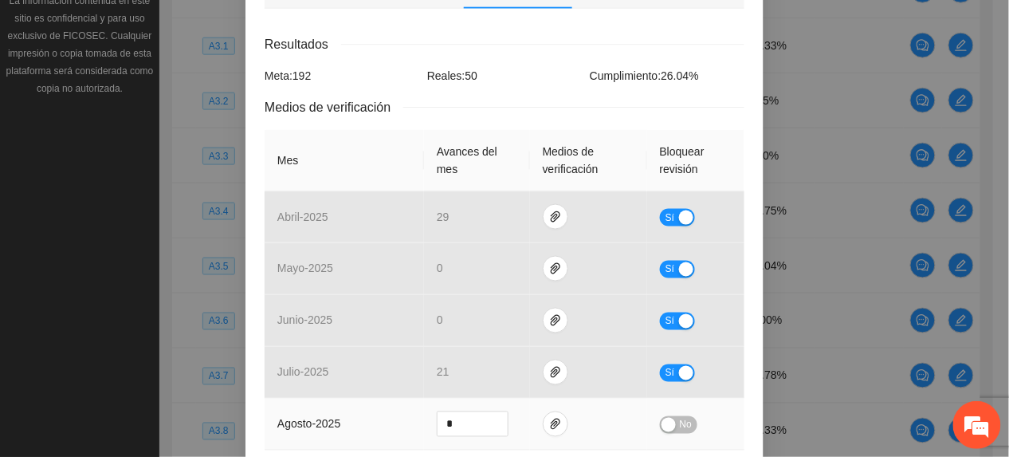
scroll to position [638, 0]
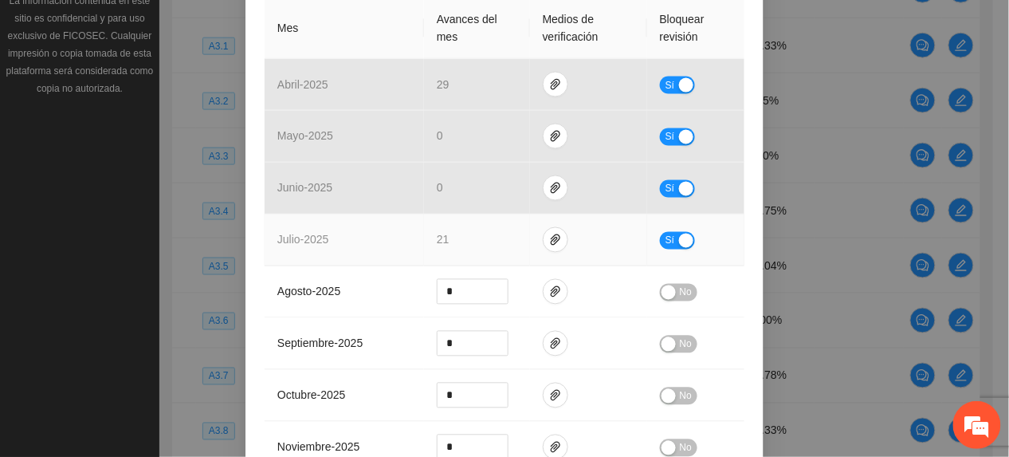
click at [679, 234] on div "button" at bounding box center [686, 241] width 14 height 14
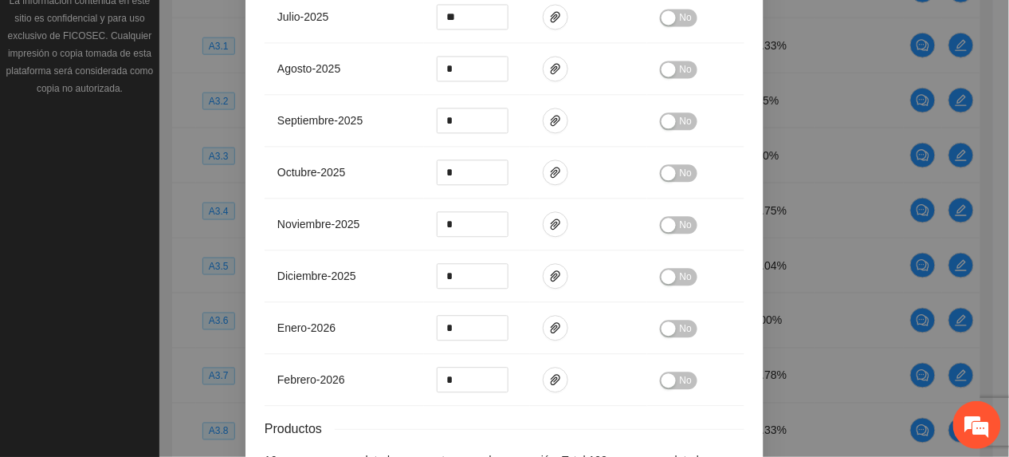
scroll to position [954, 0]
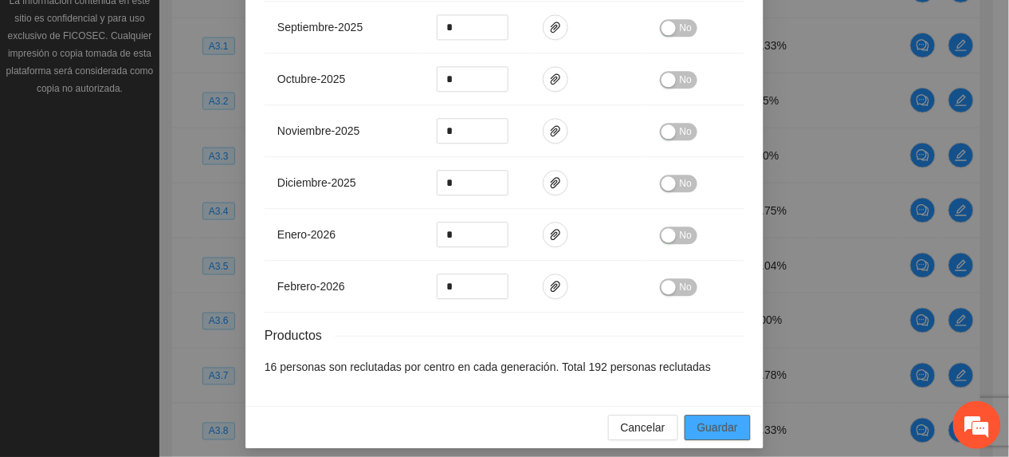
drag, startPoint x: 700, startPoint y: 403, endPoint x: 711, endPoint y: 419, distance: 18.8
click at [700, 415] on button "Guardar" at bounding box center [718, 428] width 66 height 26
click at [712, 421] on span "Guardar" at bounding box center [718, 428] width 41 height 18
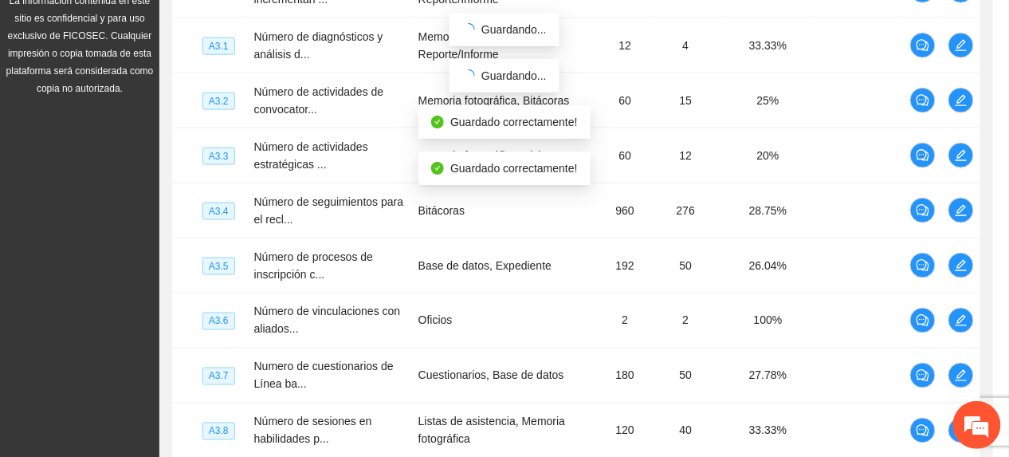
scroll to position [875, 0]
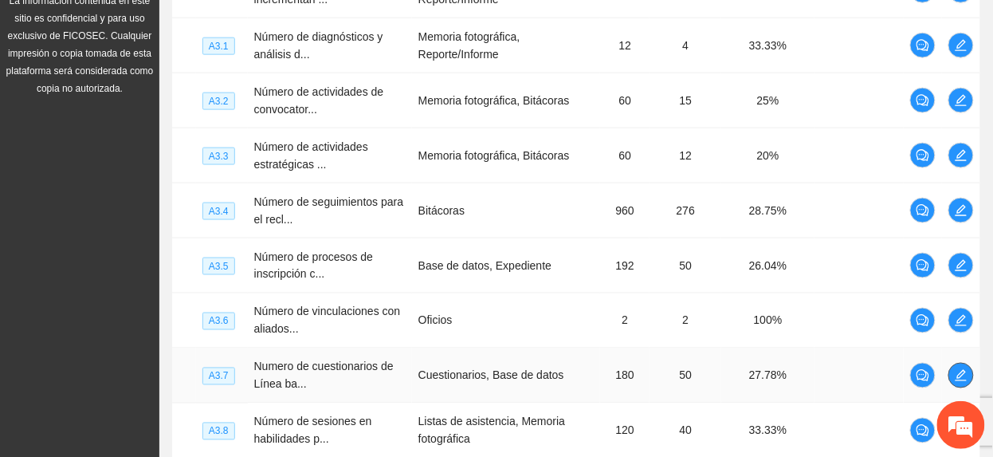
click at [955, 378] on icon "edit" at bounding box center [961, 375] width 13 height 13
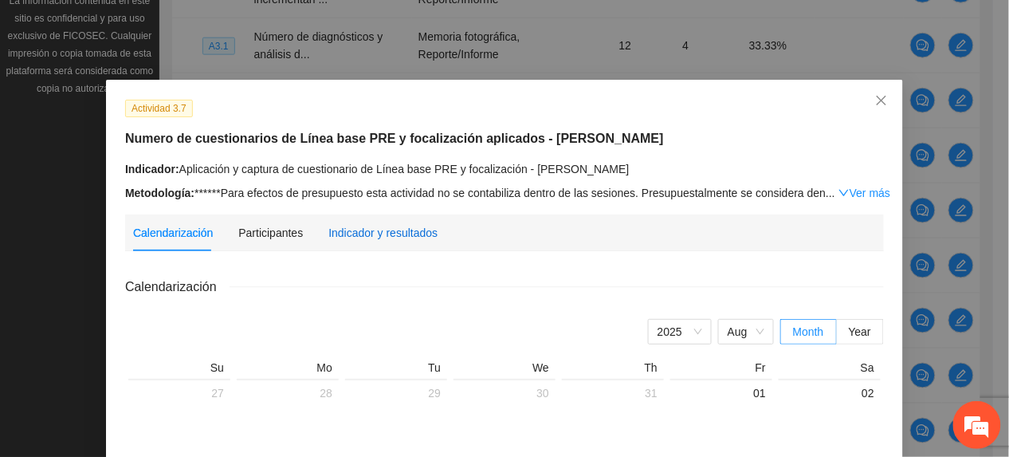
click at [361, 236] on div "Indicador y resultados" at bounding box center [382, 233] width 109 height 18
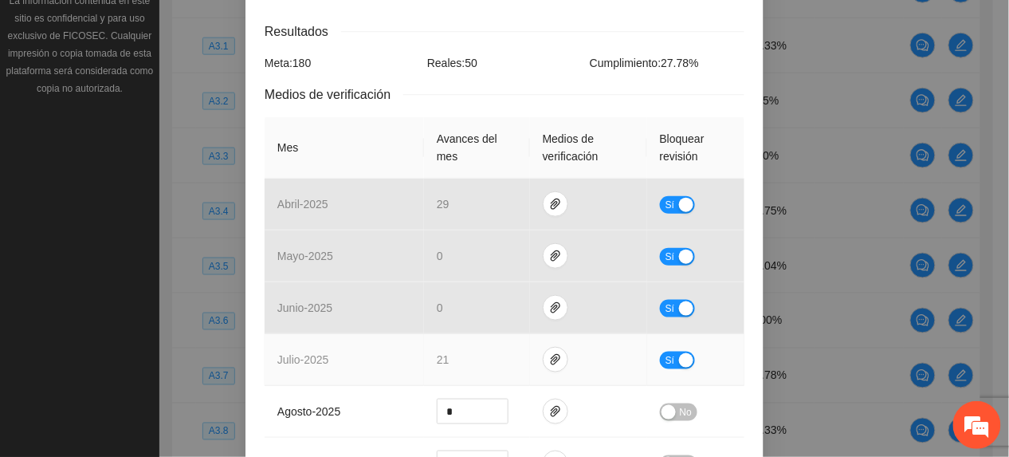
scroll to position [319, 0]
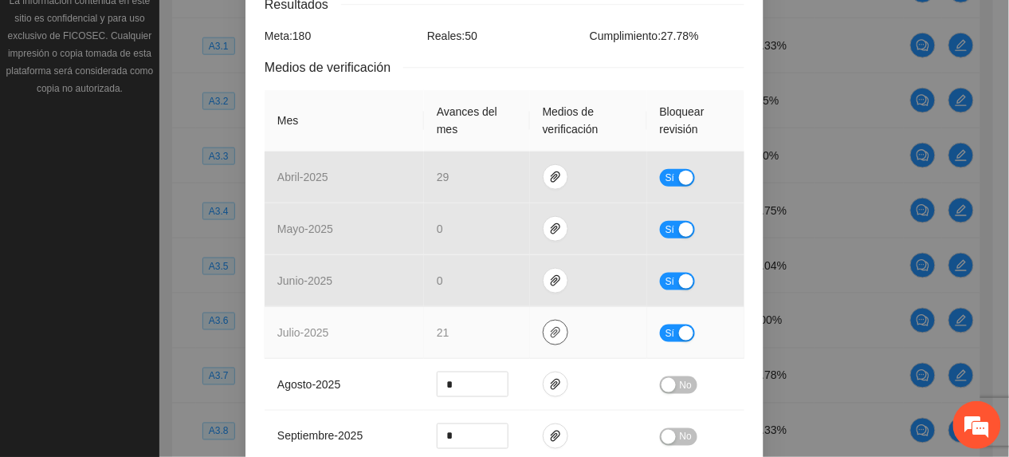
click at [547, 324] on button "button" at bounding box center [556, 333] width 26 height 26
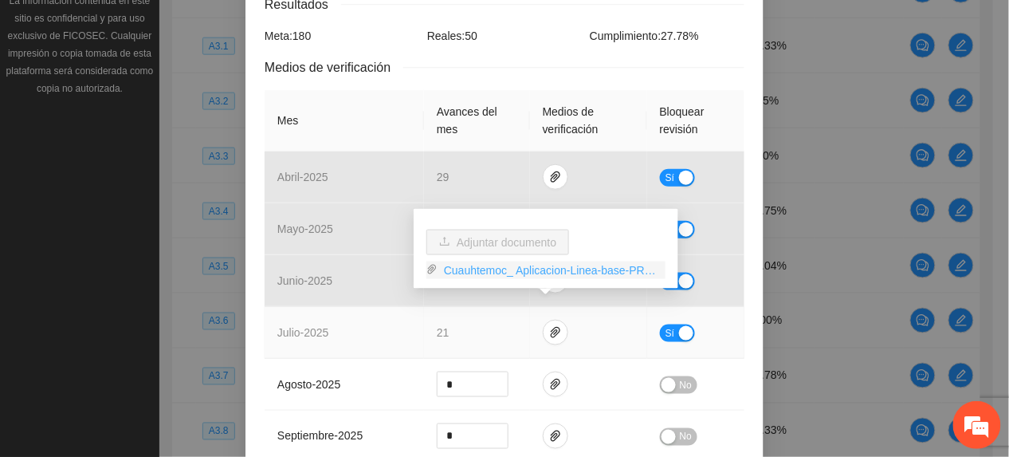
click at [491, 274] on link "Cuauhtemoc_ Aplicacion-Linea-base-PRE_G2.zip" at bounding box center [552, 271] width 228 height 18
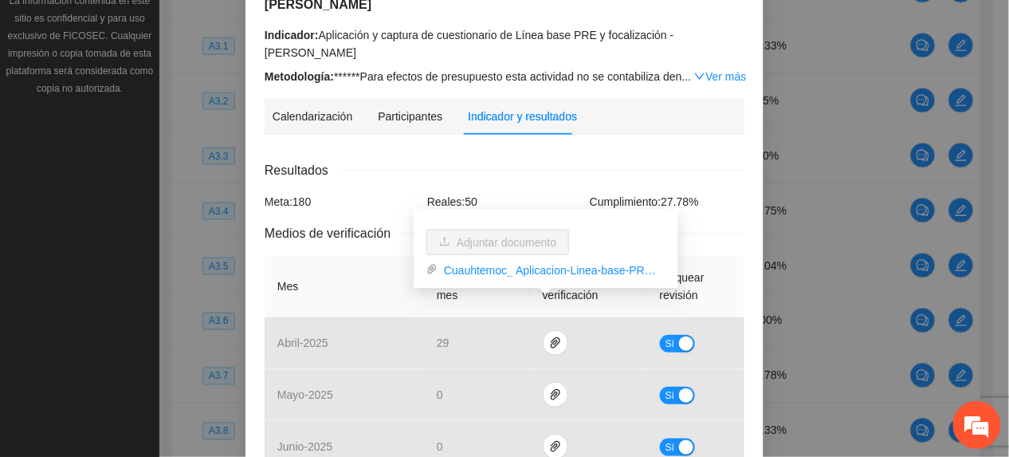
scroll to position [0, 0]
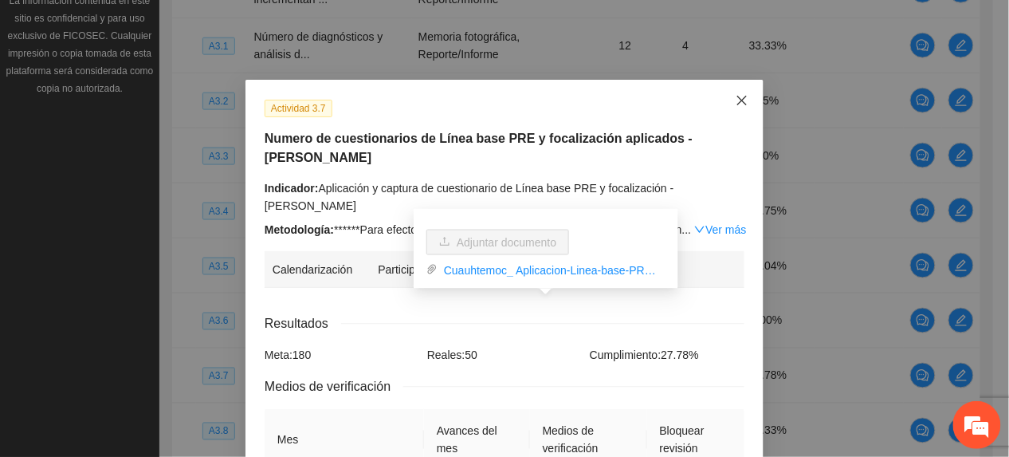
click at [740, 103] on icon "close" at bounding box center [742, 100] width 13 height 13
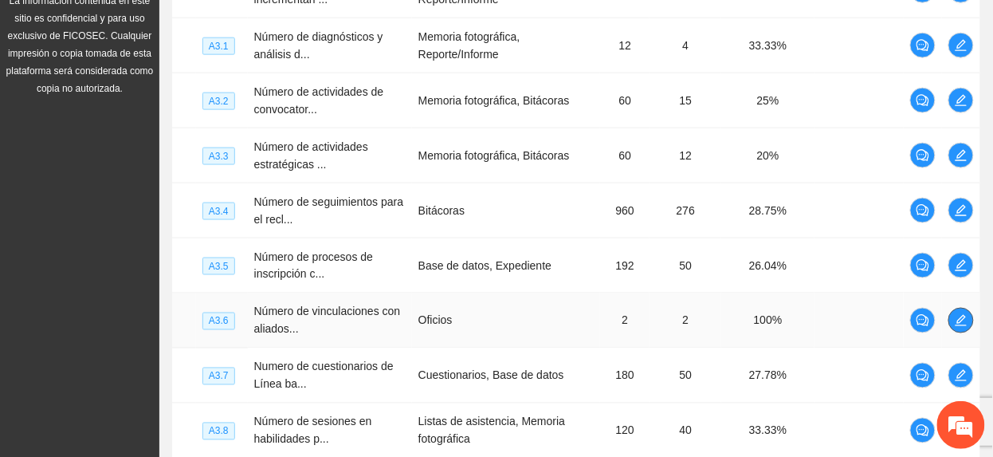
click at [961, 321] on icon "edit" at bounding box center [961, 320] width 11 height 11
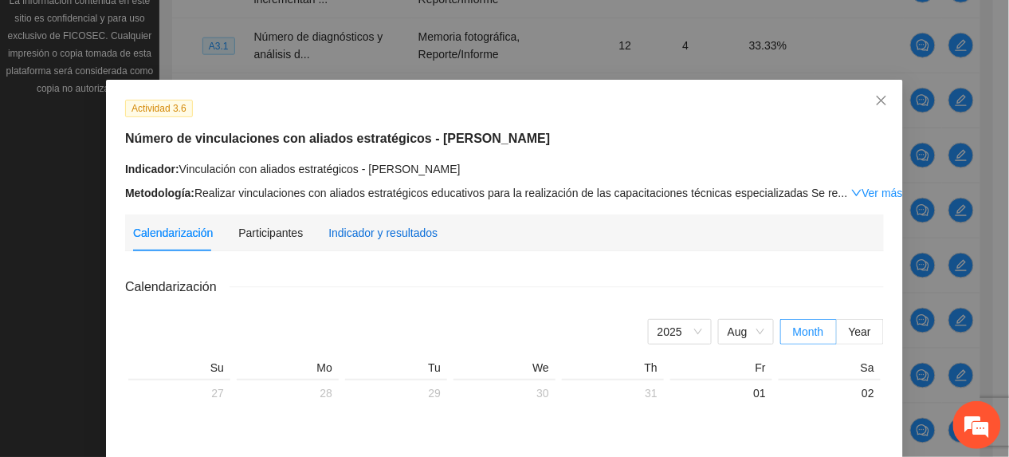
drag, startPoint x: 341, startPoint y: 228, endPoint x: 348, endPoint y: 254, distance: 26.5
click at [349, 244] on div "Indicador y resultados" at bounding box center [382, 232] width 109 height 37
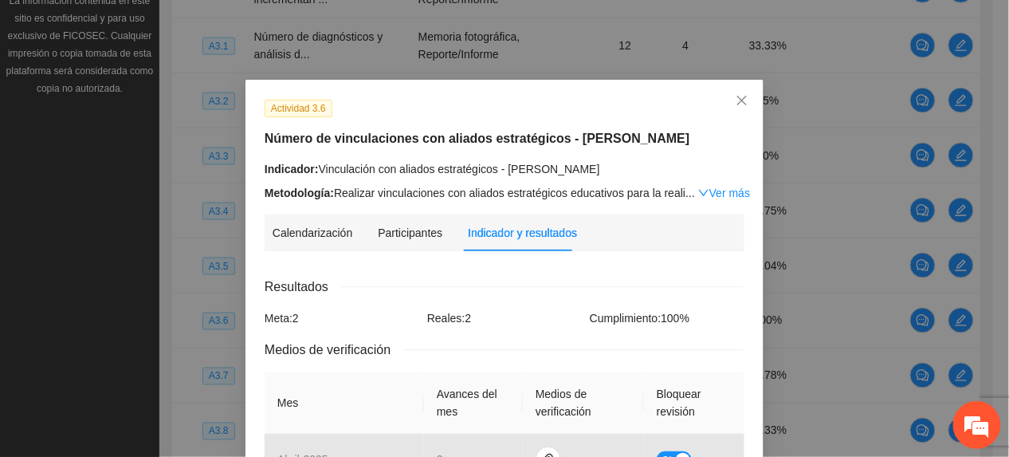
click at [479, 102] on div "Actividad 3.6" at bounding box center [505, 108] width 492 height 18
click at [736, 106] on icon "close" at bounding box center [742, 100] width 13 height 13
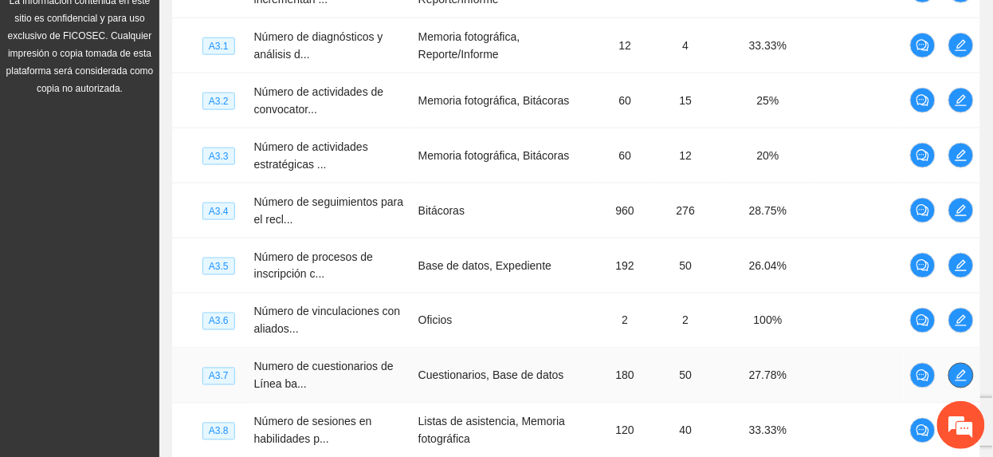
click at [962, 382] on icon "edit" at bounding box center [961, 375] width 13 height 13
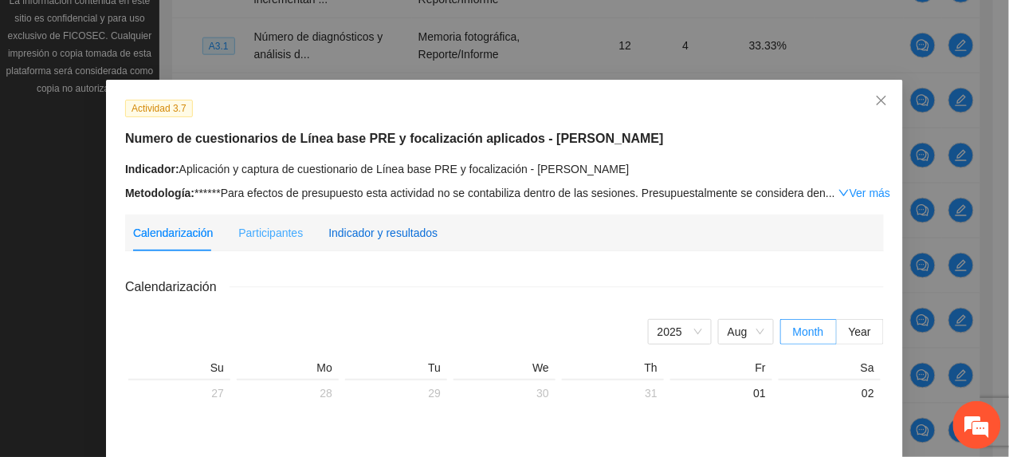
click at [396, 239] on div "Indicador y resultados" at bounding box center [382, 233] width 109 height 18
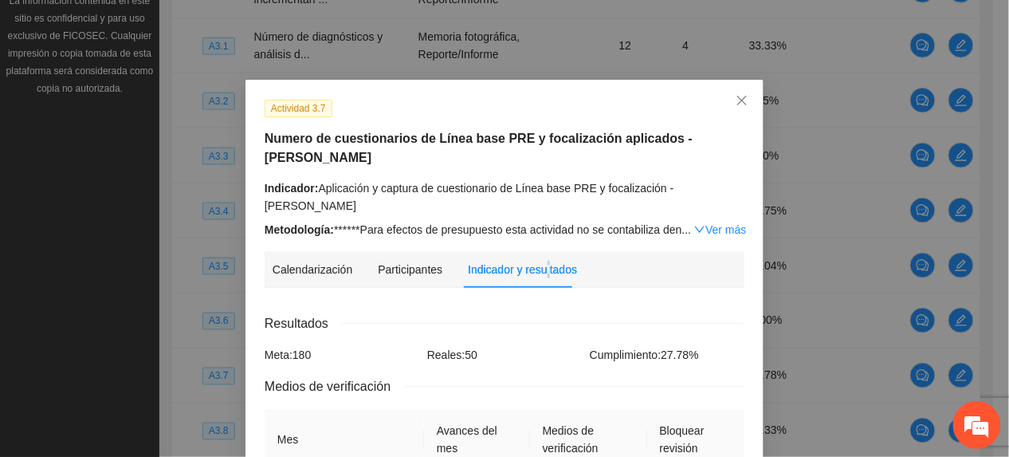
scroll to position [425, 0]
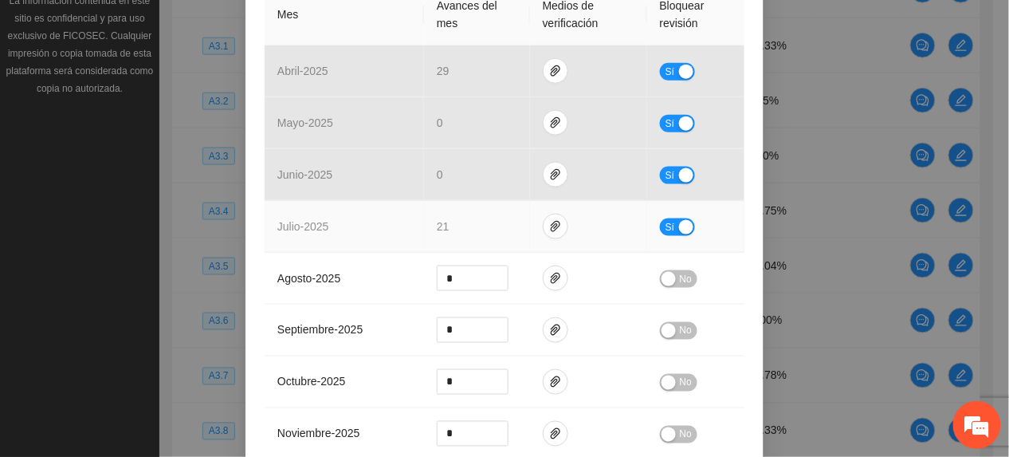
click at [666, 218] on span "Sí" at bounding box center [671, 227] width 10 height 18
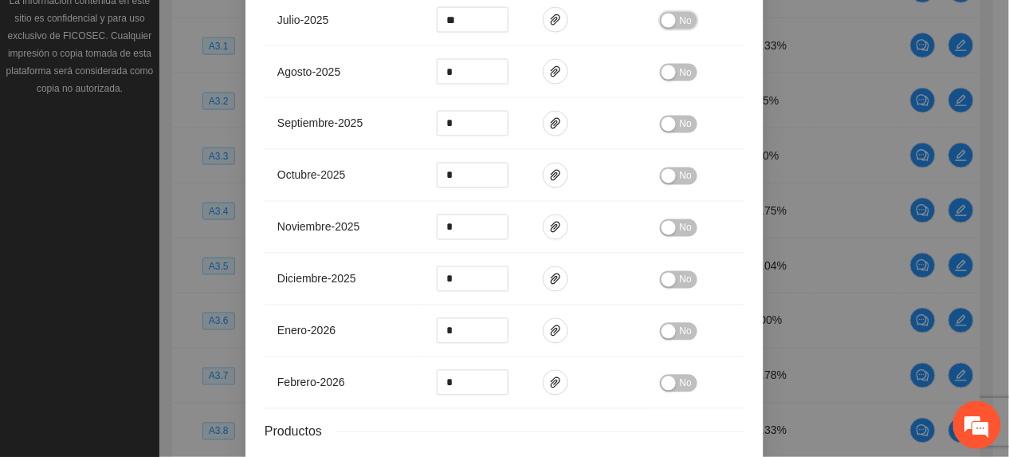
scroll to position [728, 0]
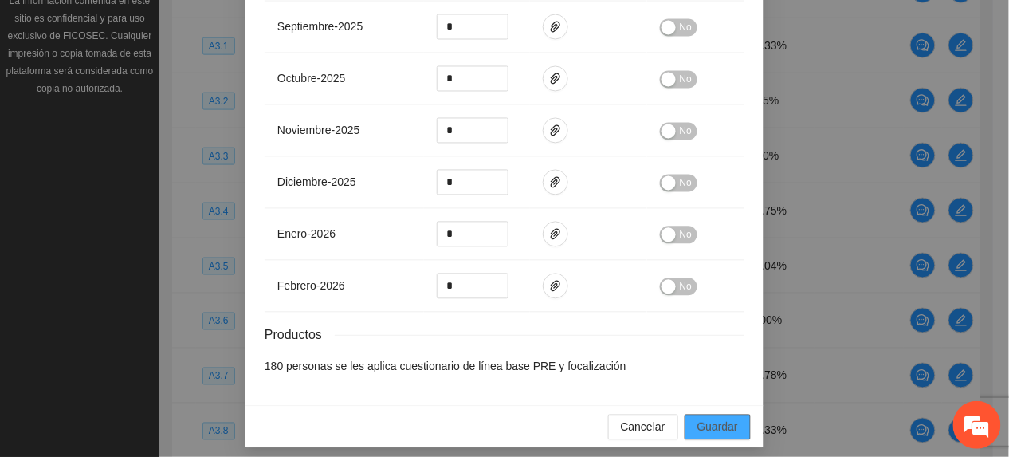
click at [716, 419] on span "Guardar" at bounding box center [718, 428] width 41 height 18
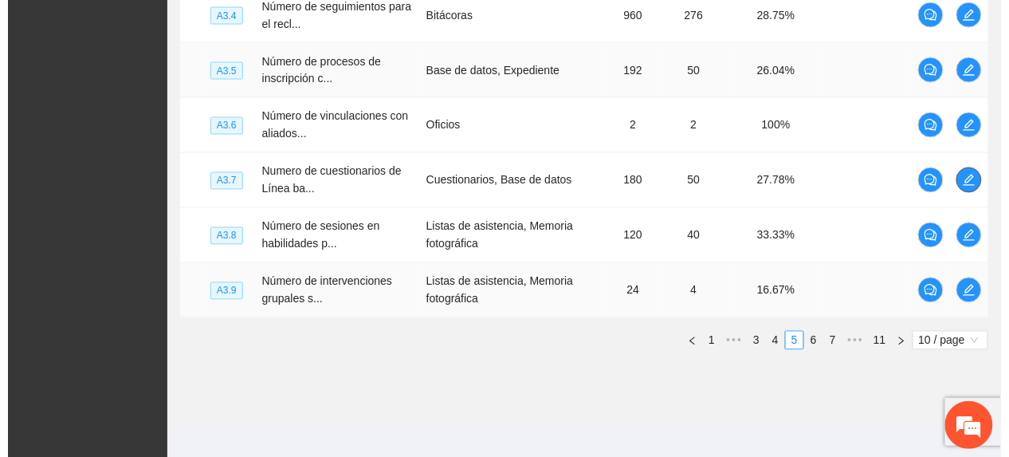
scroll to position [686, 0]
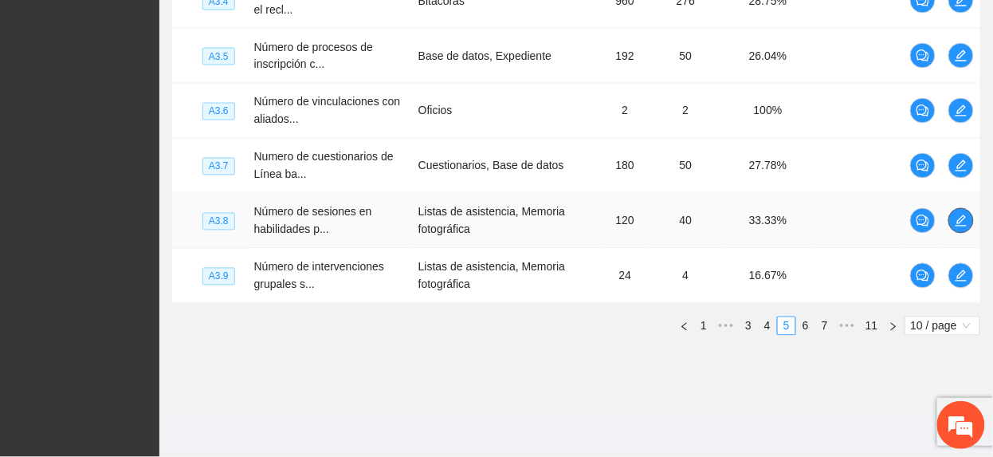
drag, startPoint x: 949, startPoint y: 225, endPoint x: 931, endPoint y: 242, distance: 24.8
click at [949, 231] on td at bounding box center [961, 221] width 38 height 55
click at [965, 222] on icon "edit" at bounding box center [961, 220] width 13 height 13
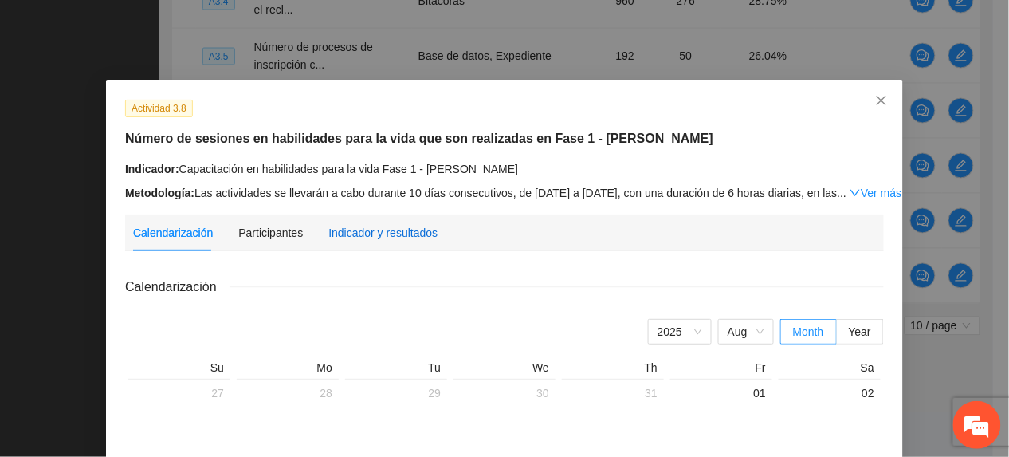
click at [362, 234] on div "Indicador y resultados" at bounding box center [382, 233] width 109 height 18
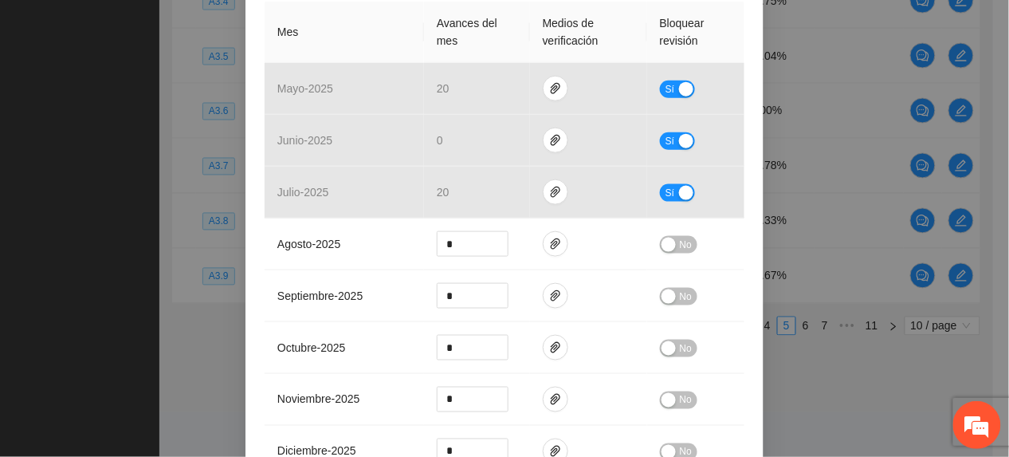
scroll to position [425, 0]
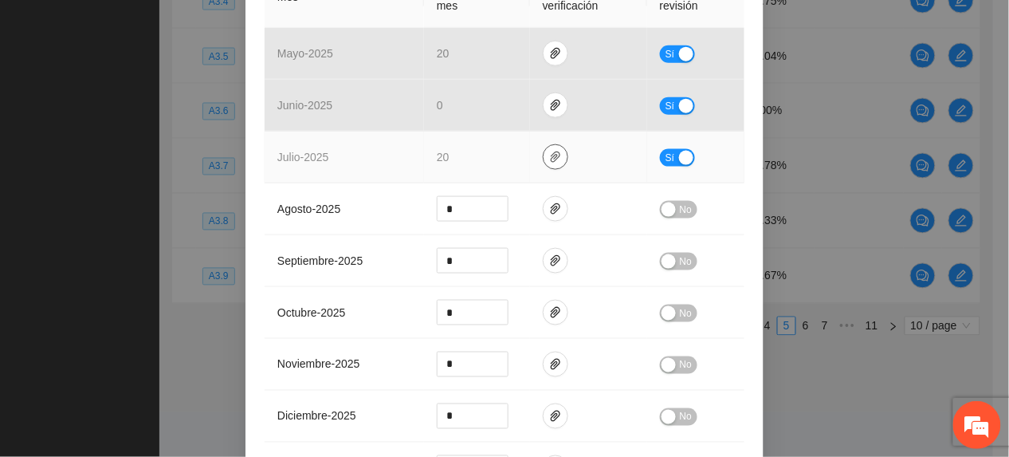
click at [544, 159] on span "paper-clip" at bounding box center [556, 157] width 24 height 13
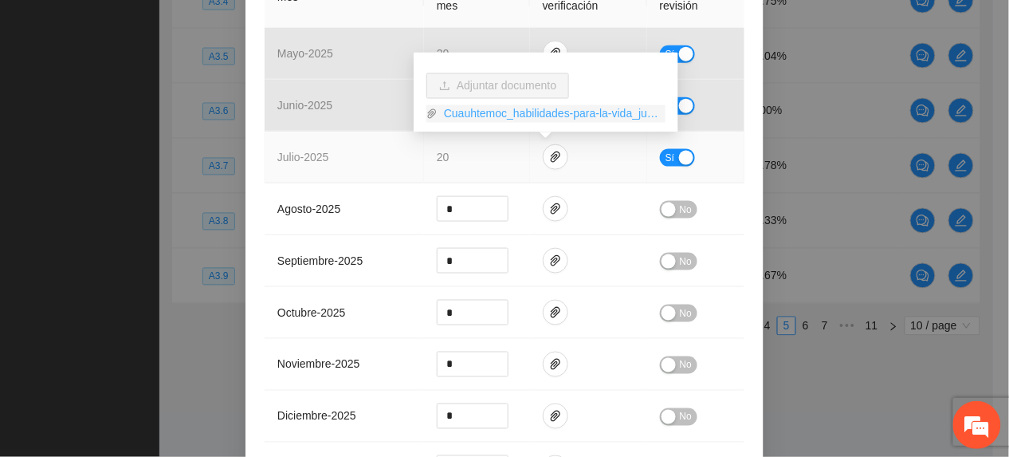
click at [477, 113] on link "Cuauhtemoc_habilidades-para-la-vida_julio.zip" at bounding box center [552, 114] width 228 height 18
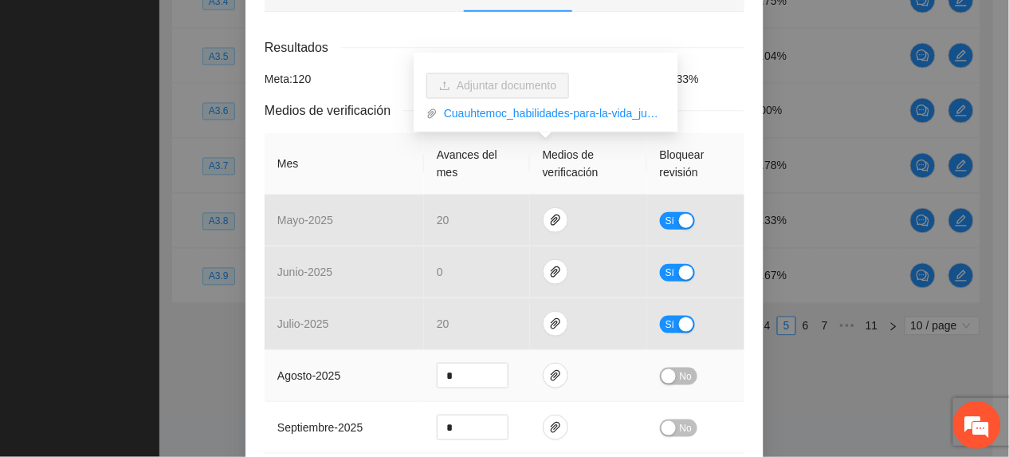
scroll to position [0, 0]
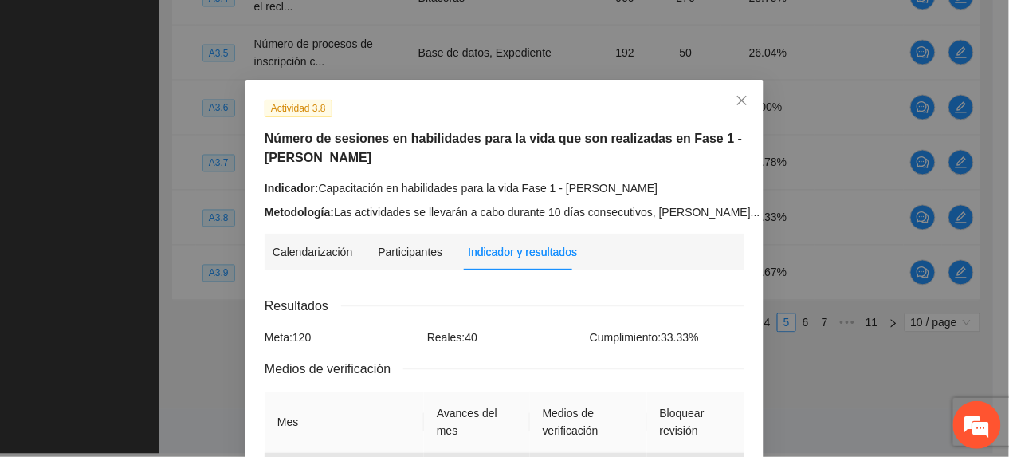
click at [764, 214] on link "Ver más" at bounding box center [790, 212] width 52 height 13
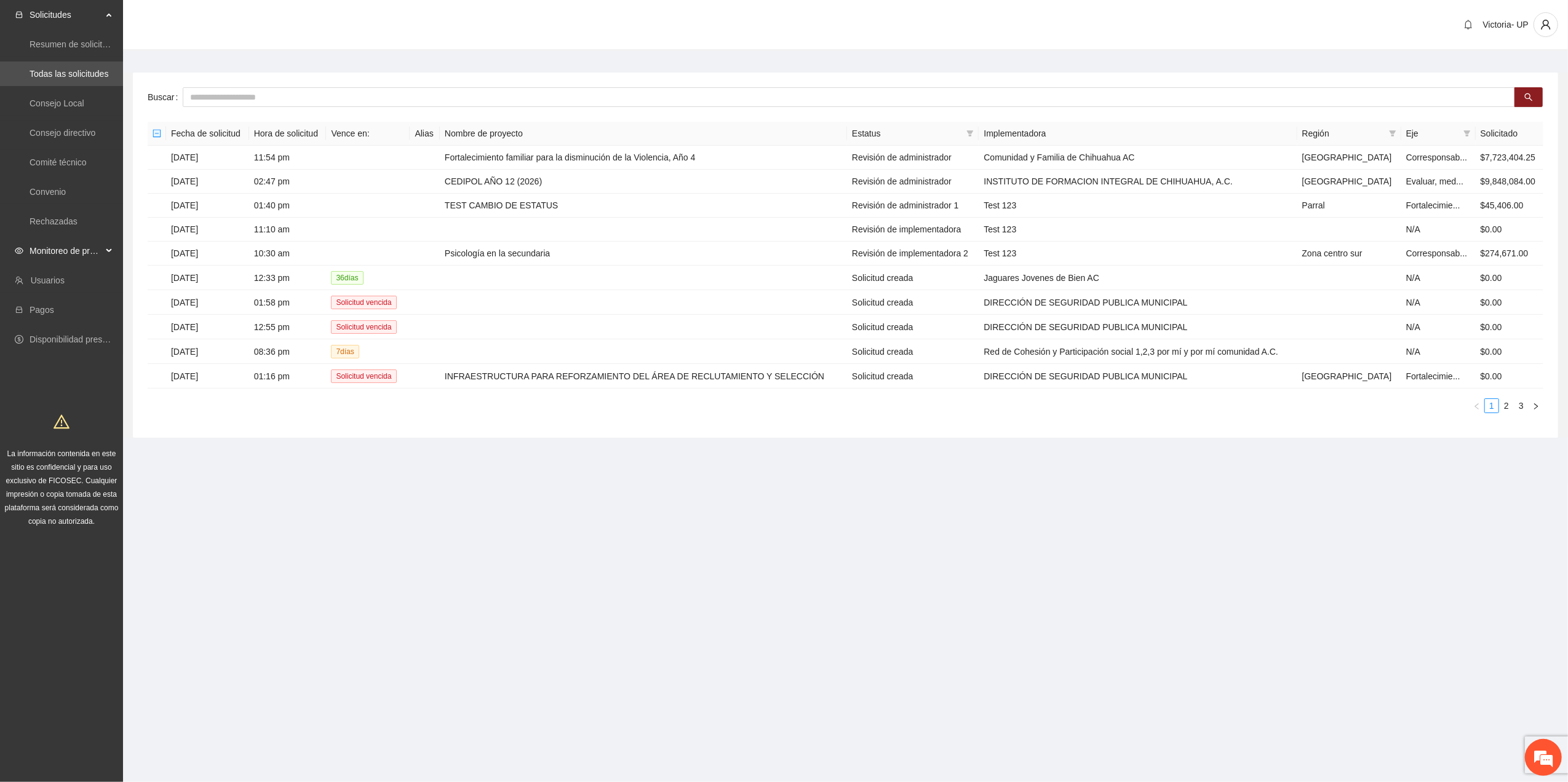
click at [56, 254] on span "Monitoreo de proyectos" at bounding box center [66, 251] width 73 height 25
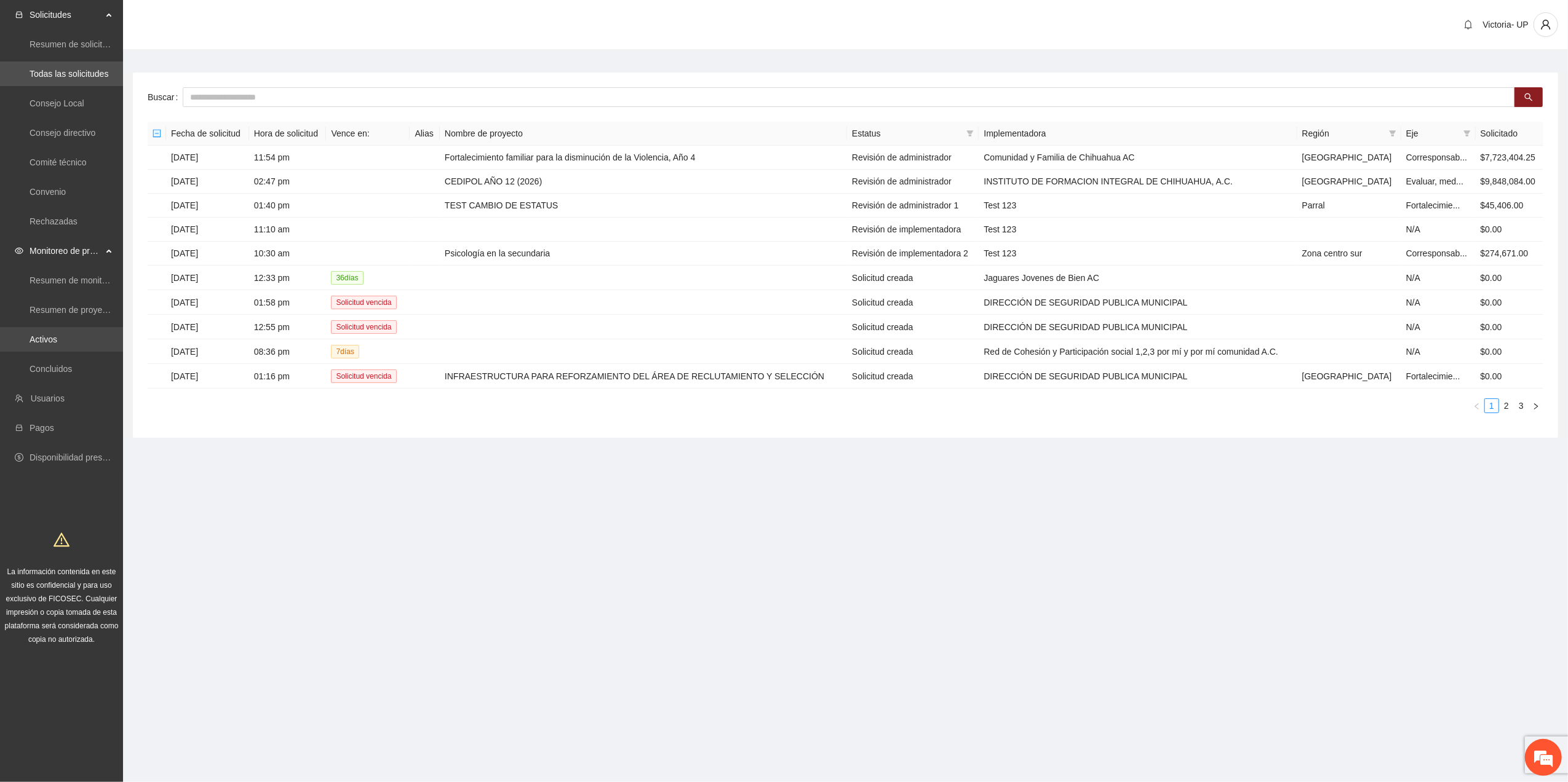
click at [38, 344] on link "Activos" at bounding box center [43, 339] width 28 height 10
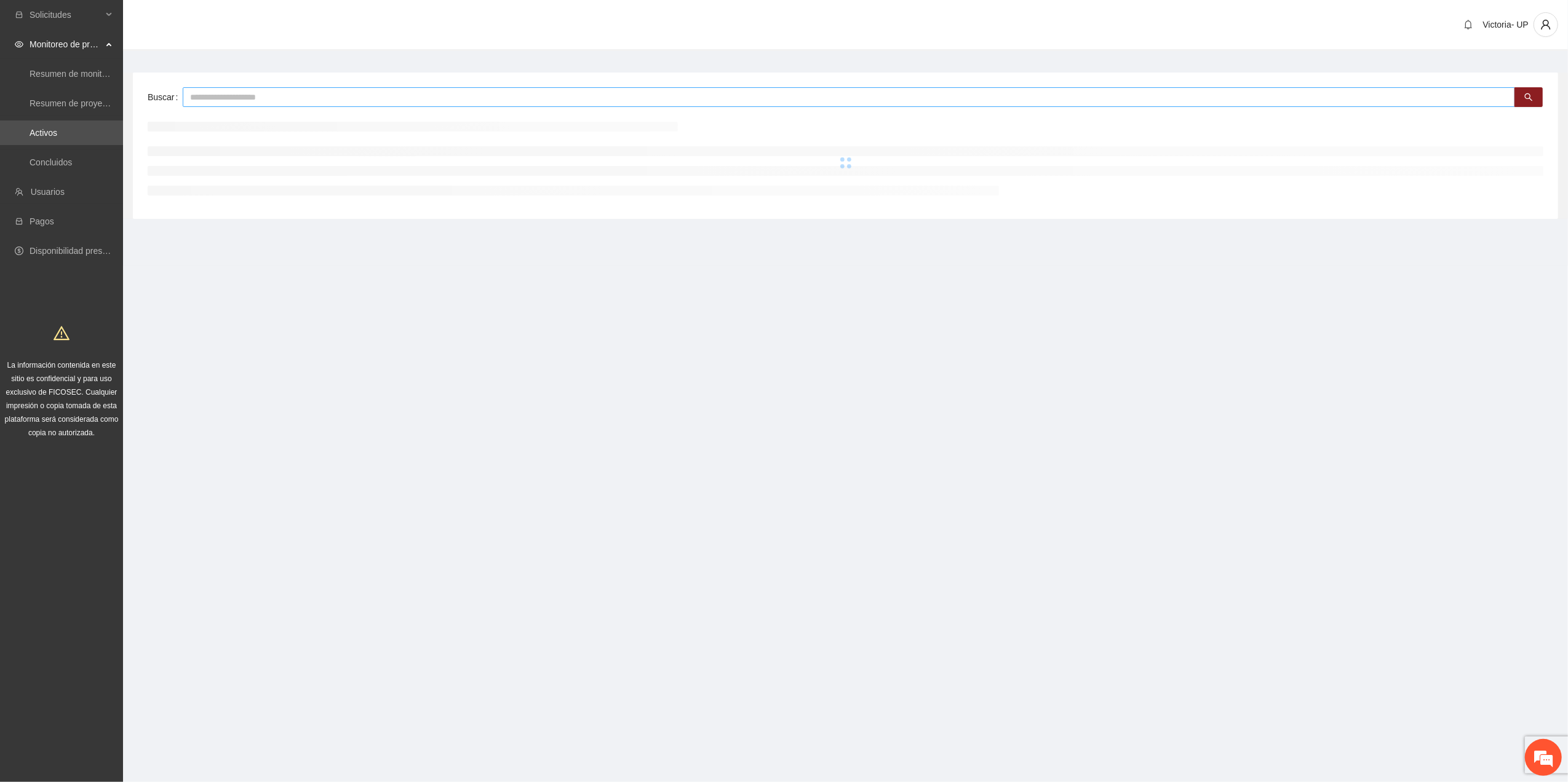
click at [281, 97] on input "text" at bounding box center [849, 97] width 1333 height 20
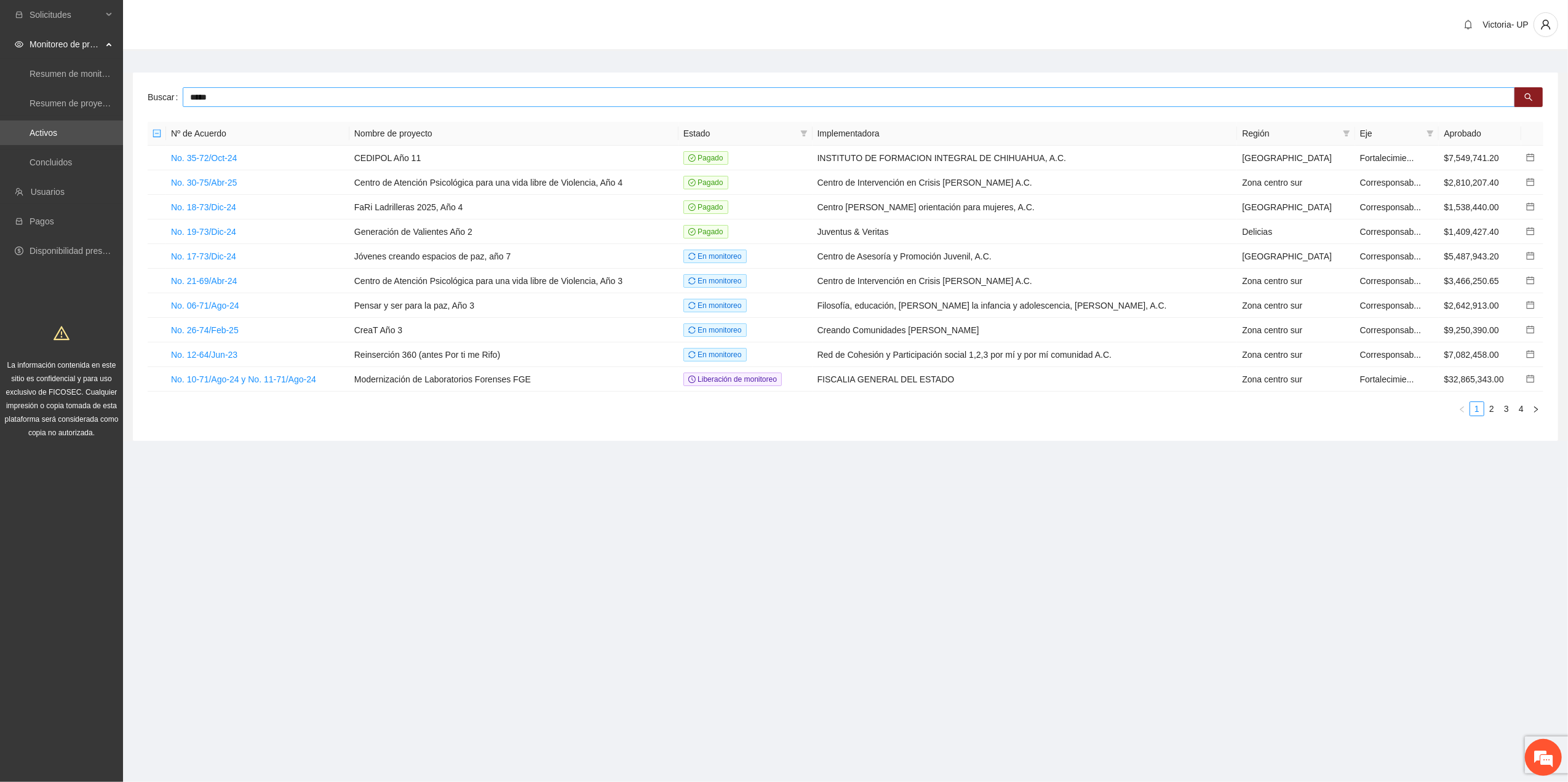
type input "*****"
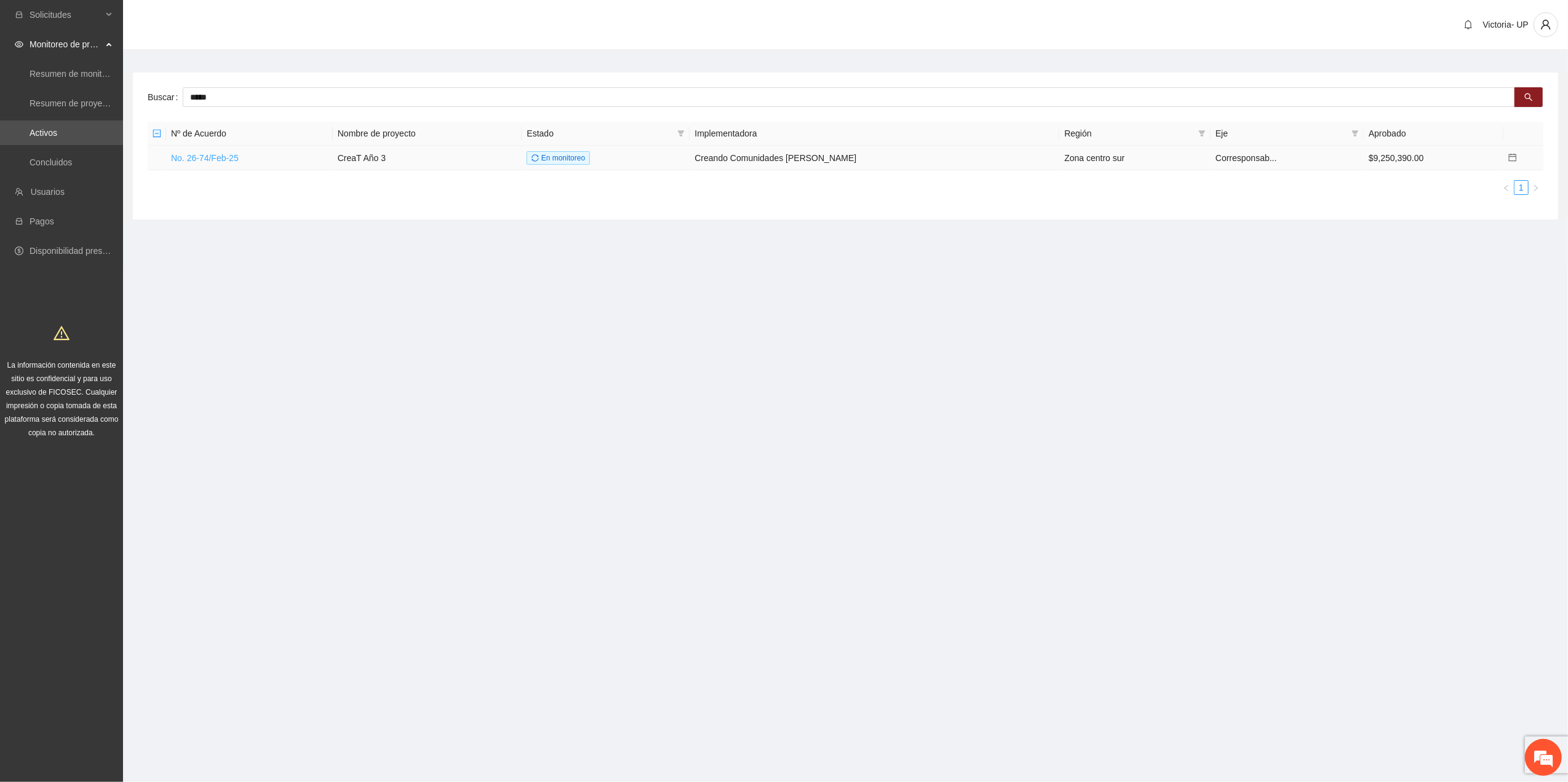
click at [203, 163] on link "No. 26-74/Feb-25" at bounding box center [205, 158] width 68 height 10
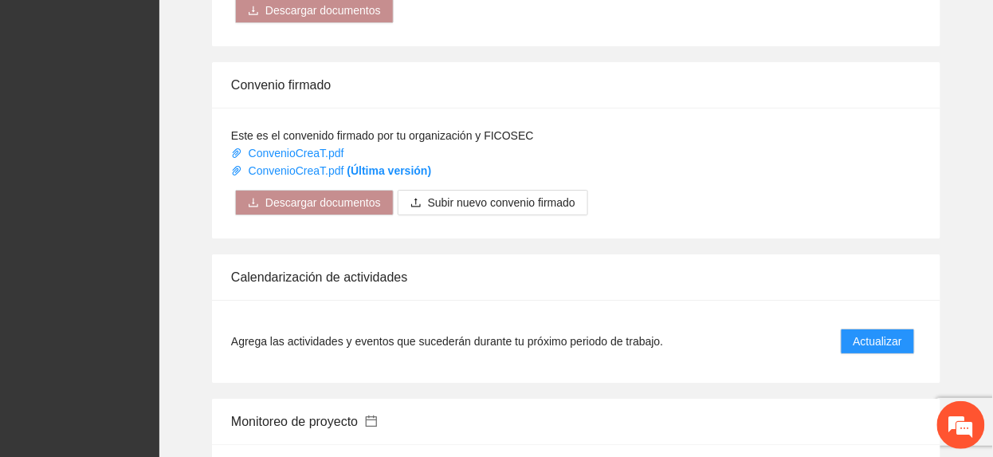
scroll to position [1488, 0]
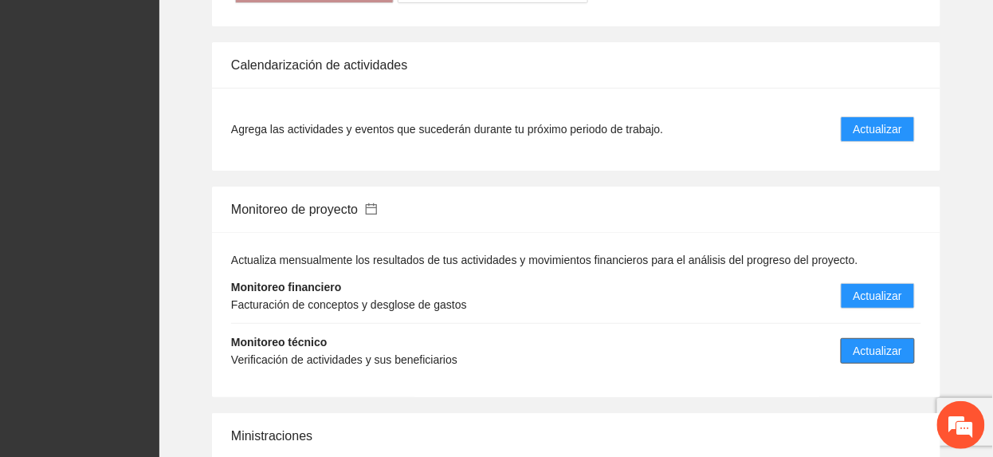
click at [880, 342] on span "Actualizar" at bounding box center [878, 351] width 49 height 18
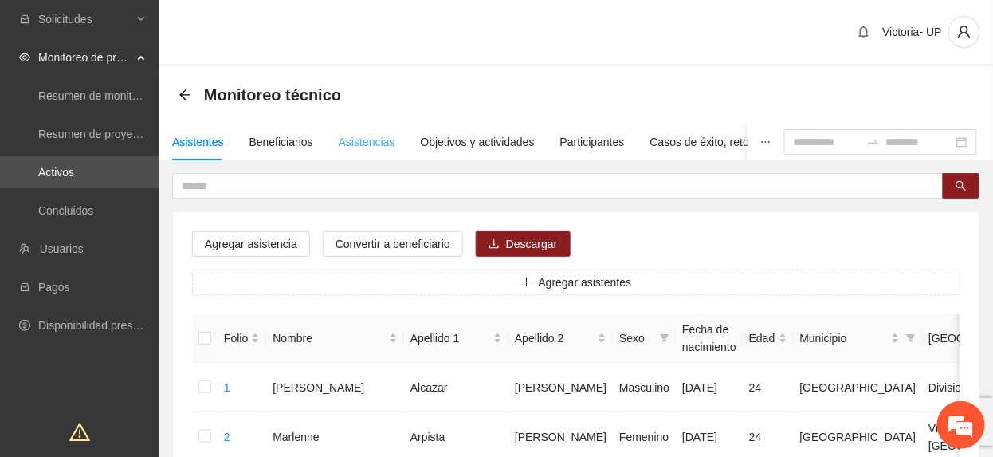
click at [352, 132] on div "Asistencias" at bounding box center [367, 142] width 57 height 37
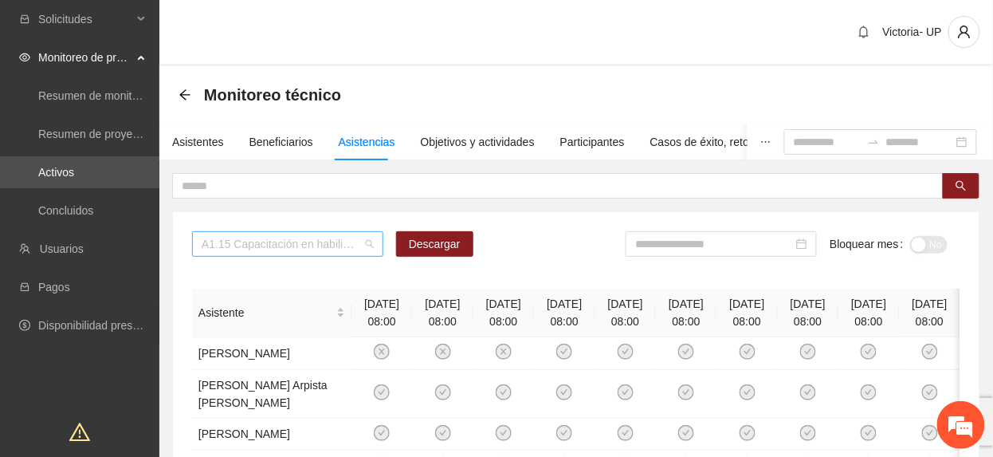
click at [308, 246] on span "A1.15 Capacitación en habilidades para la vida Fase 1 - Chihuahua" at bounding box center [288, 244] width 172 height 24
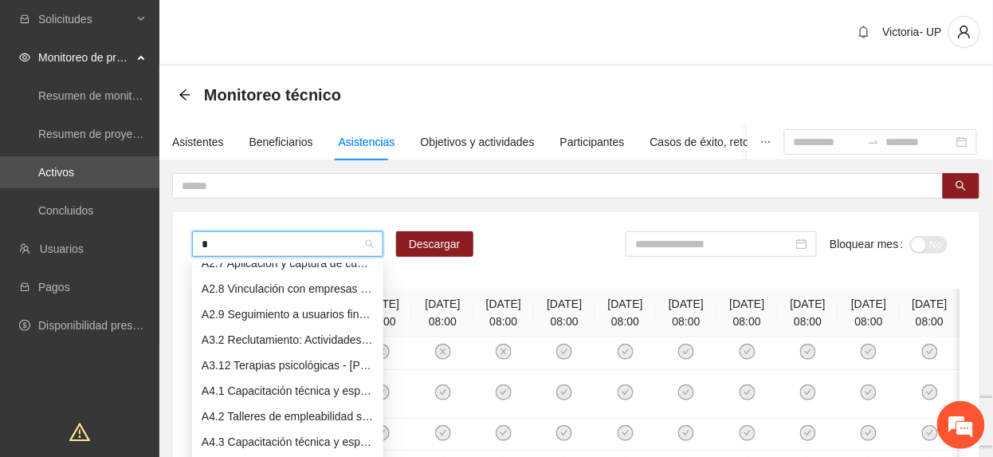
type input "**"
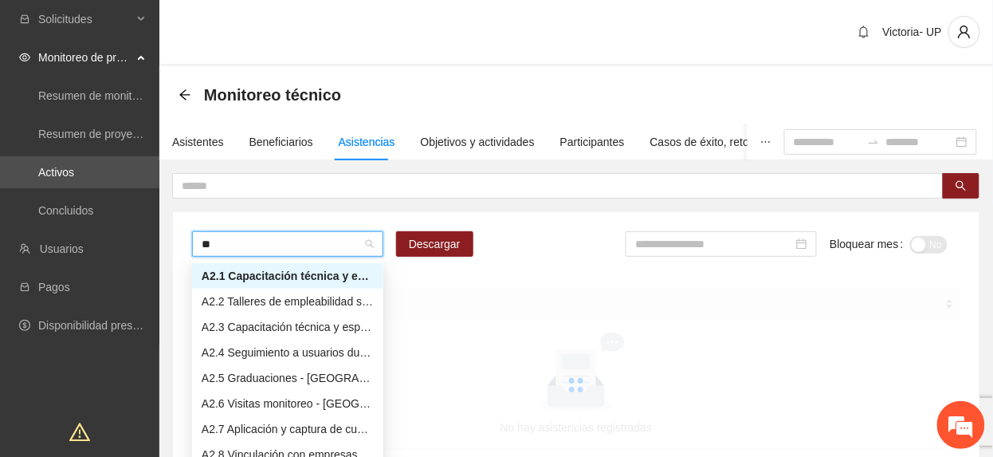
type input "***"
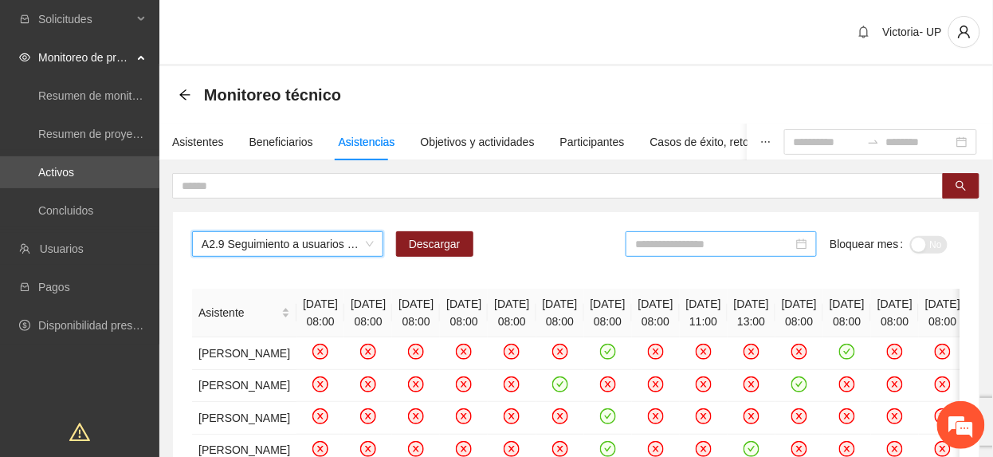
click at [722, 234] on div at bounding box center [721, 244] width 191 height 26
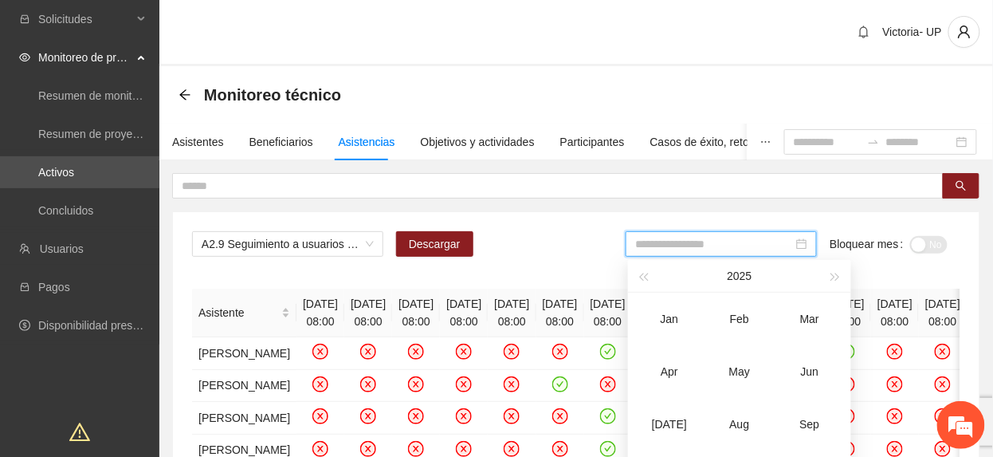
click at [726, 243] on input at bounding box center [714, 244] width 158 height 18
click at [808, 371] on div "Jun" at bounding box center [810, 371] width 48 height 19
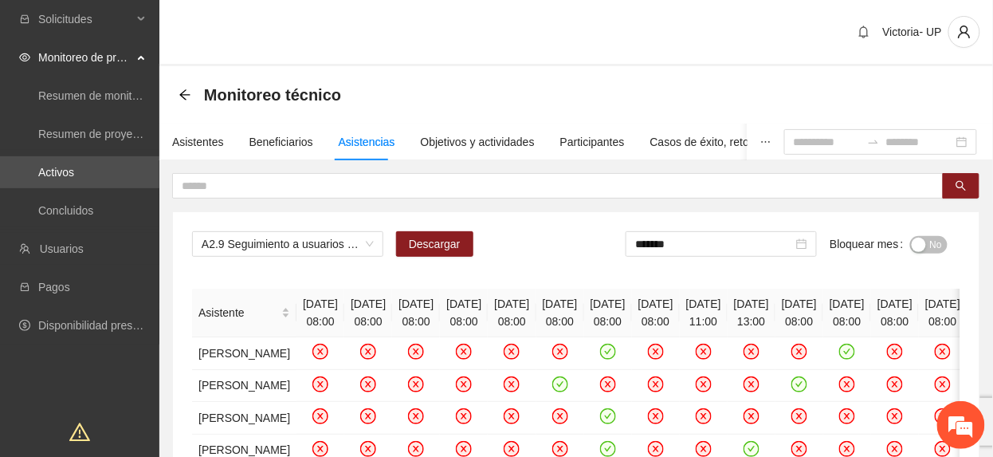
click at [936, 246] on span "No" at bounding box center [936, 245] width 12 height 18
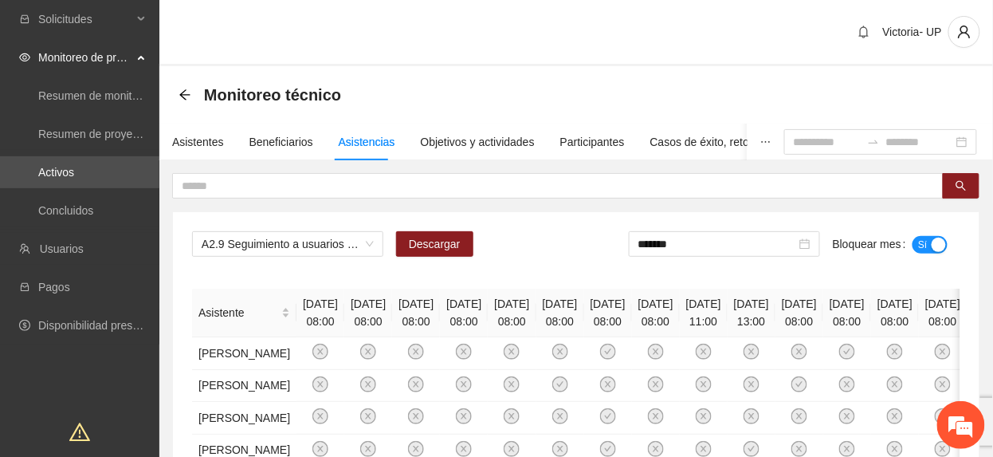
click at [706, 258] on div "*******" at bounding box center [724, 250] width 191 height 38
drag, startPoint x: 694, startPoint y: 237, endPoint x: 699, endPoint y: 291, distance: 54.5
click at [694, 239] on input "*******" at bounding box center [718, 244] width 158 height 18
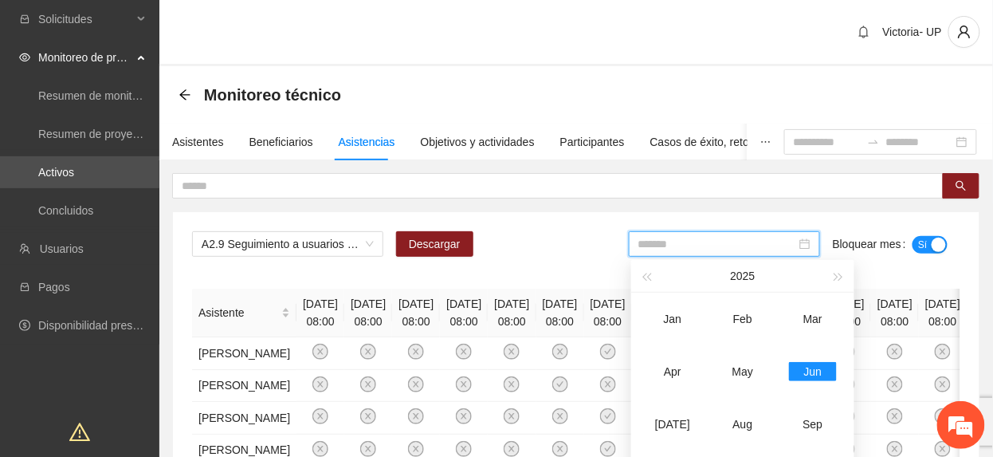
drag, startPoint x: 670, startPoint y: 423, endPoint x: 824, endPoint y: 313, distance: 188.7
click at [670, 424] on div "[DATE]" at bounding box center [673, 424] width 48 height 19
type input "*******"
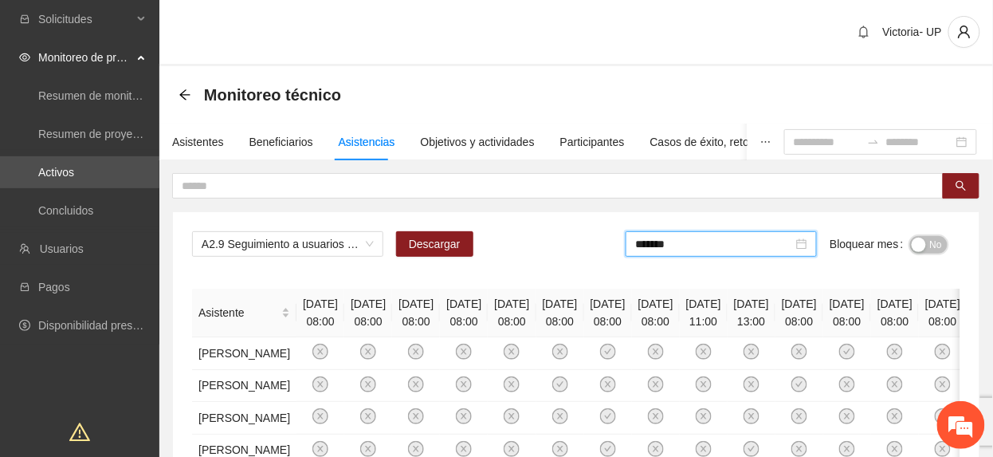
drag, startPoint x: 934, startPoint y: 244, endPoint x: 1006, endPoint y: 437, distance: 205.9
click at [933, 246] on span "No" at bounding box center [936, 245] width 12 height 18
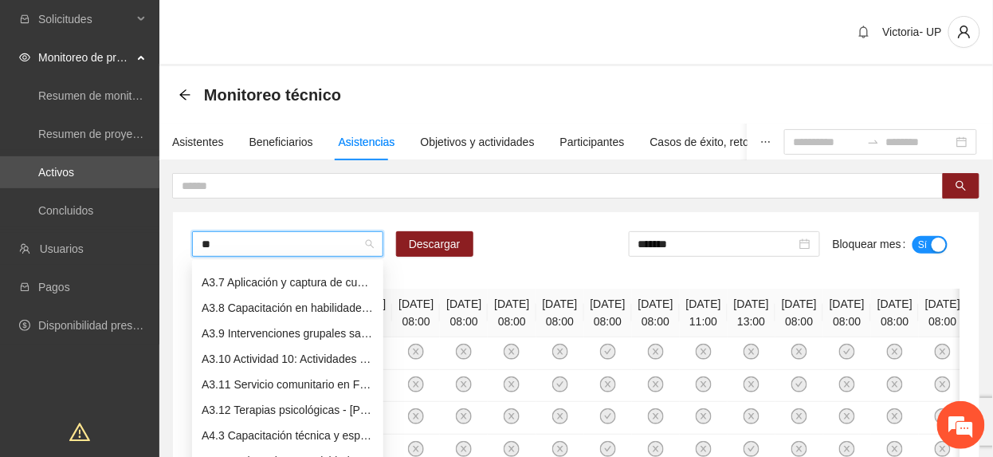
scroll to position [102, 0]
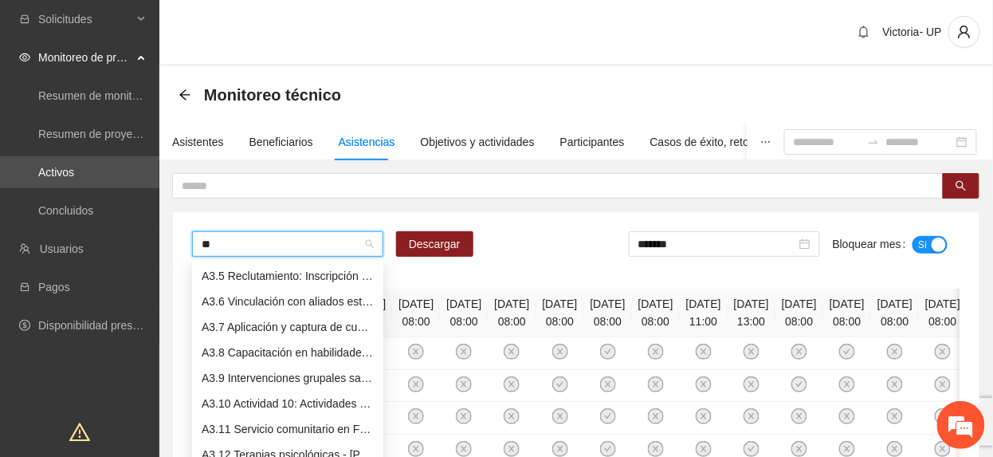
type input "***"
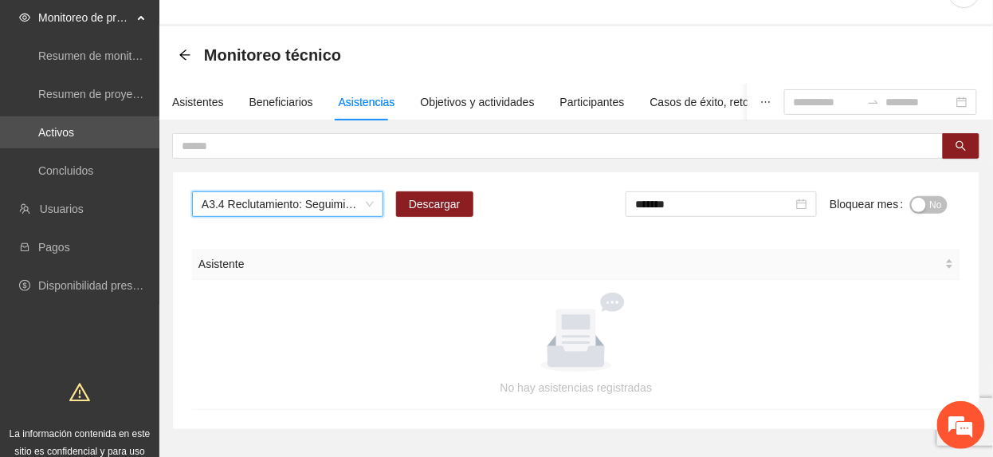
scroll to position [17, 0]
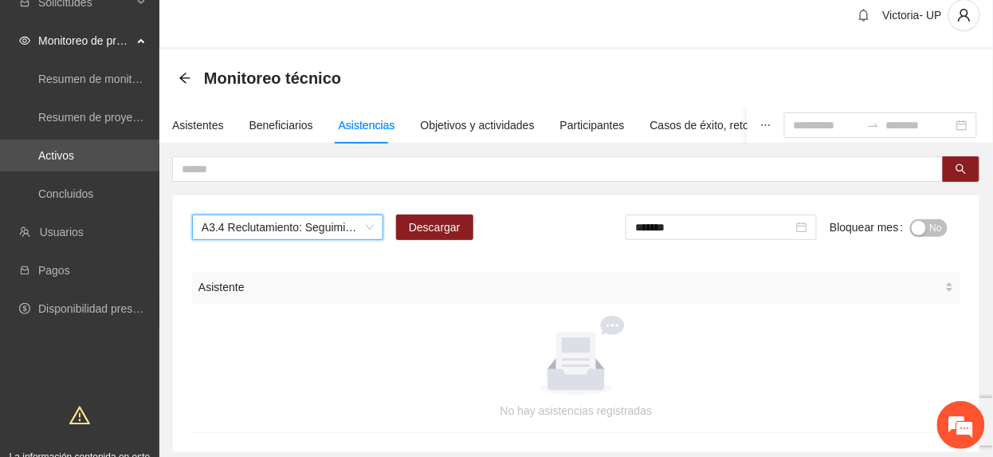
click at [934, 224] on span "No" at bounding box center [936, 228] width 12 height 18
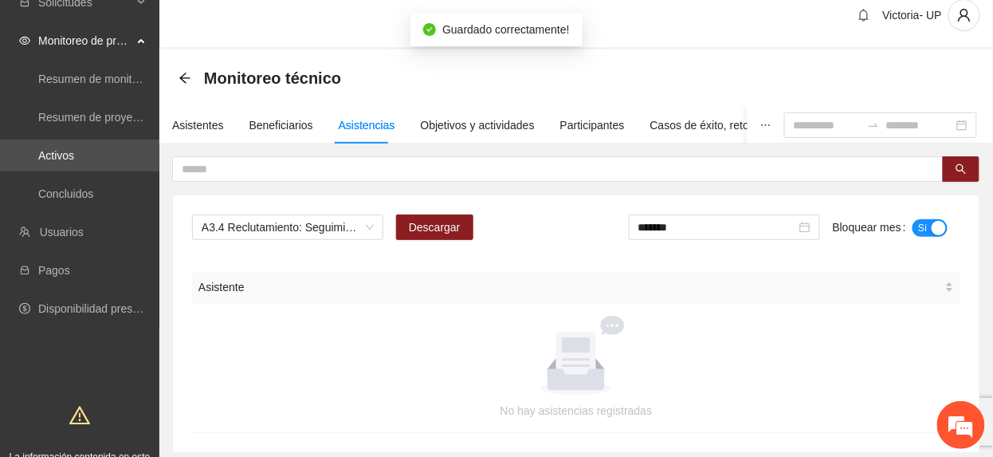
drag, startPoint x: 718, startPoint y: 233, endPoint x: 734, endPoint y: 298, distance: 67.1
click at [718, 234] on input "*******" at bounding box center [718, 227] width 158 height 18
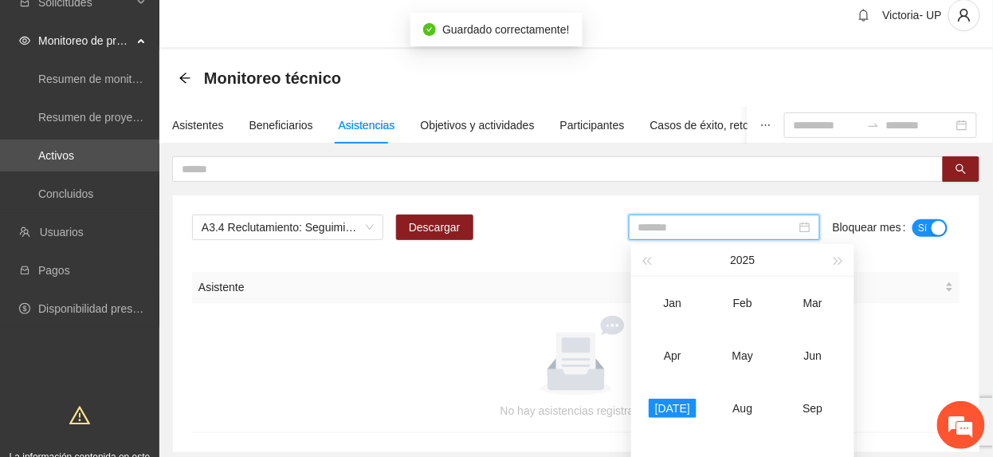
drag, startPoint x: 807, startPoint y: 354, endPoint x: 925, endPoint y: 259, distance: 151.4
click at [808, 351] on div "Jun" at bounding box center [813, 355] width 48 height 19
type input "*******"
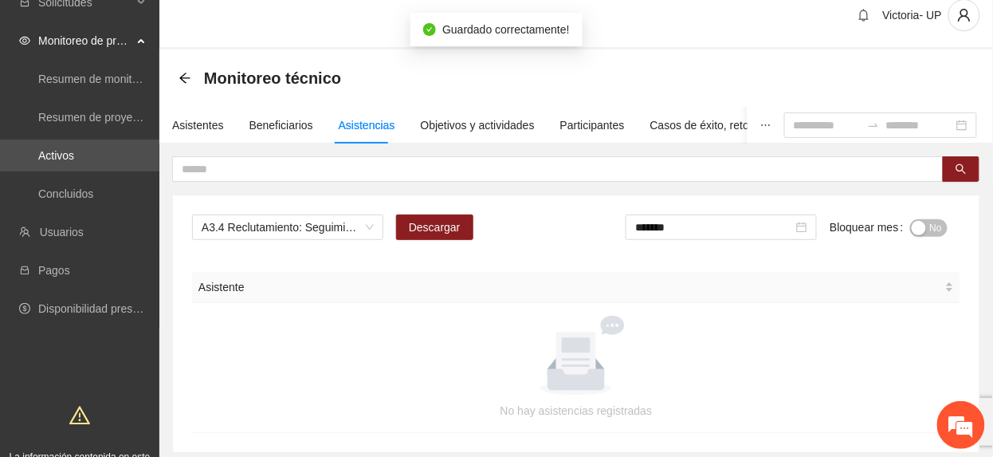
click at [936, 230] on span "No" at bounding box center [936, 228] width 12 height 18
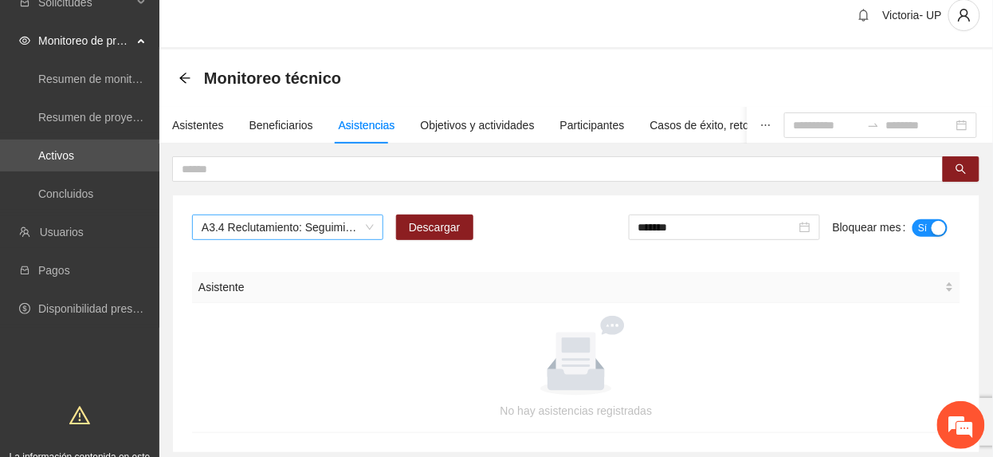
click at [298, 230] on span "A3.4 Reclutamiento: Seguimiento a interesados - [PERSON_NAME]" at bounding box center [288, 227] width 172 height 24
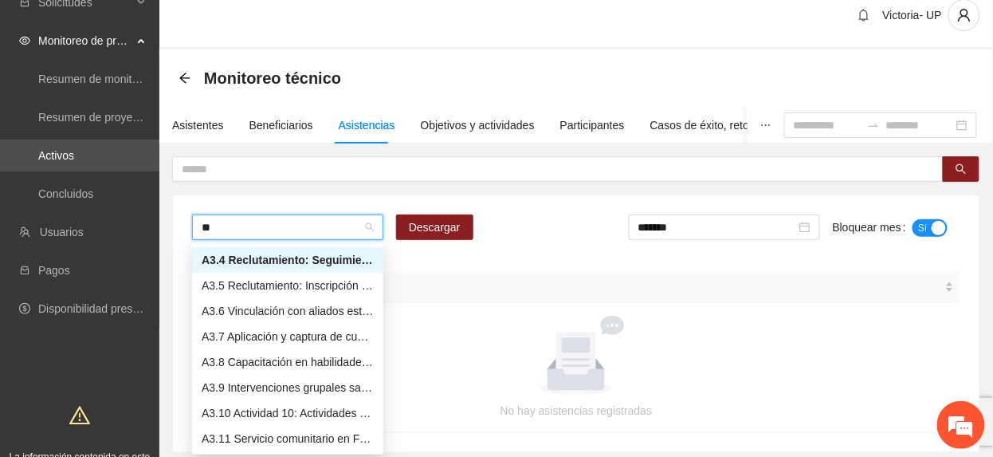
scroll to position [77, 0]
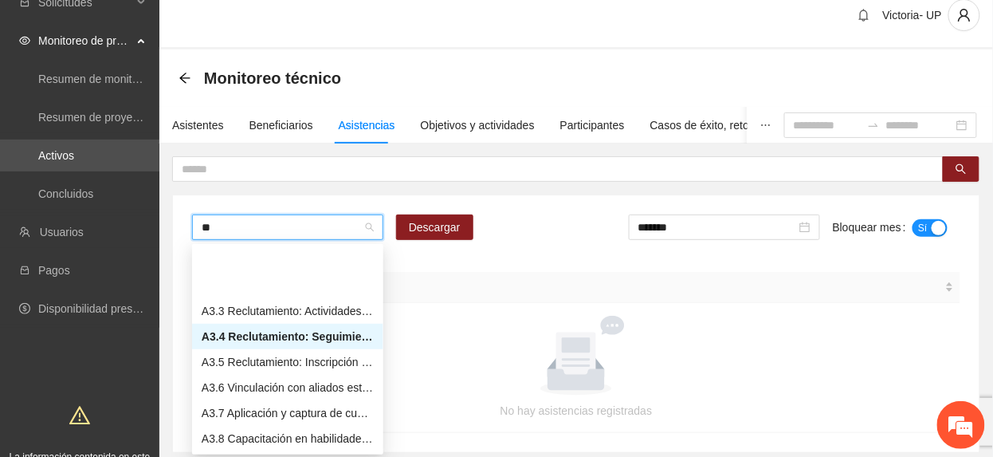
type input "***"
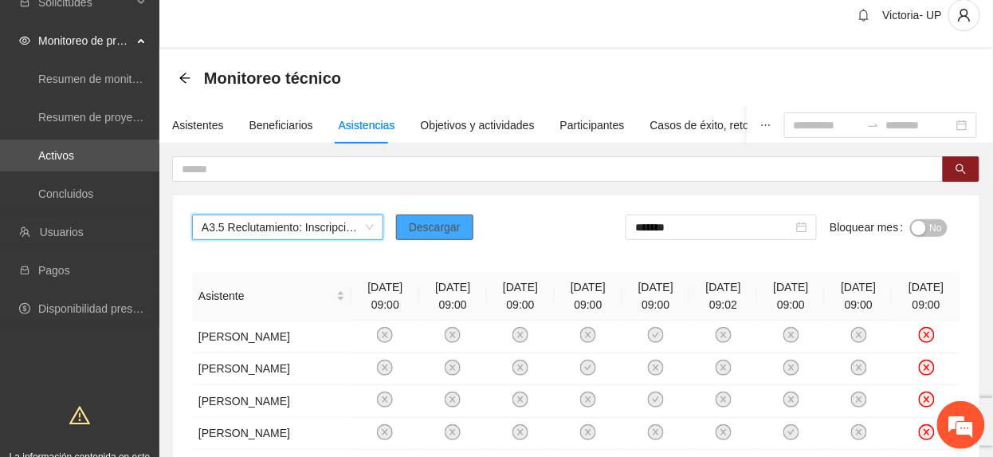
click at [451, 224] on span "Descargar" at bounding box center [435, 227] width 52 height 18
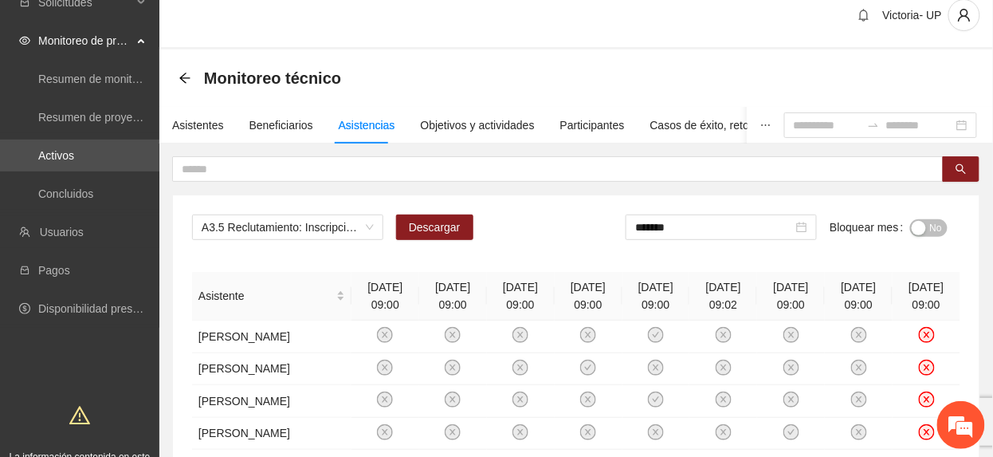
drag, startPoint x: 377, startPoint y: 93, endPoint x: 480, endPoint y: 81, distance: 103.6
click at [383, 93] on div "Monitoreo técnico" at bounding box center [576, 77] width 834 height 57
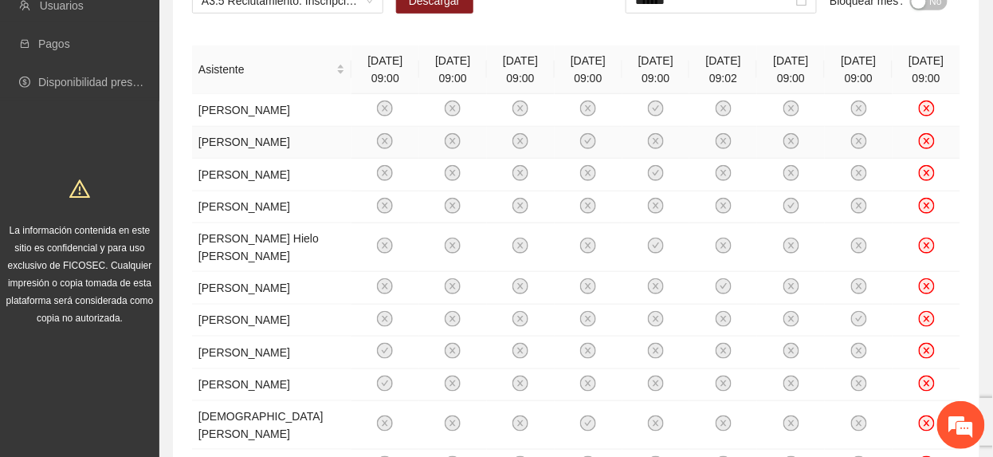
scroll to position [30, 0]
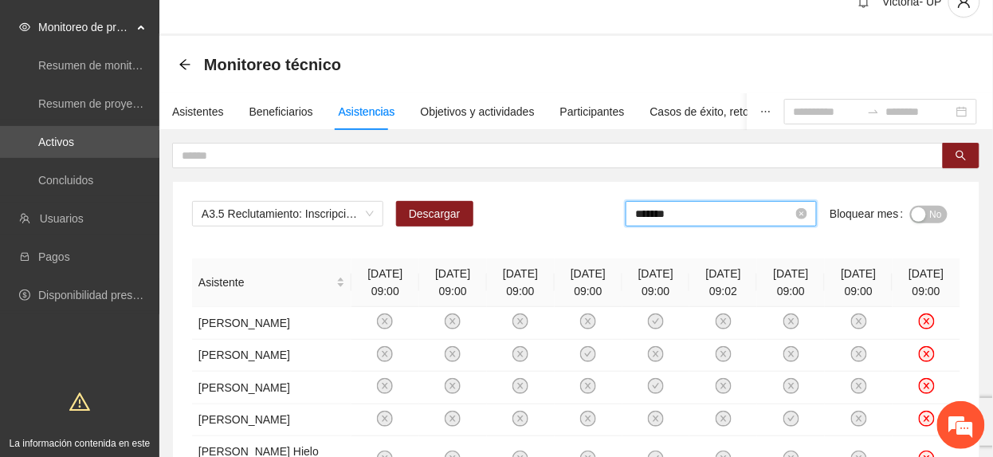
click at [765, 215] on input "*******" at bounding box center [714, 214] width 158 height 18
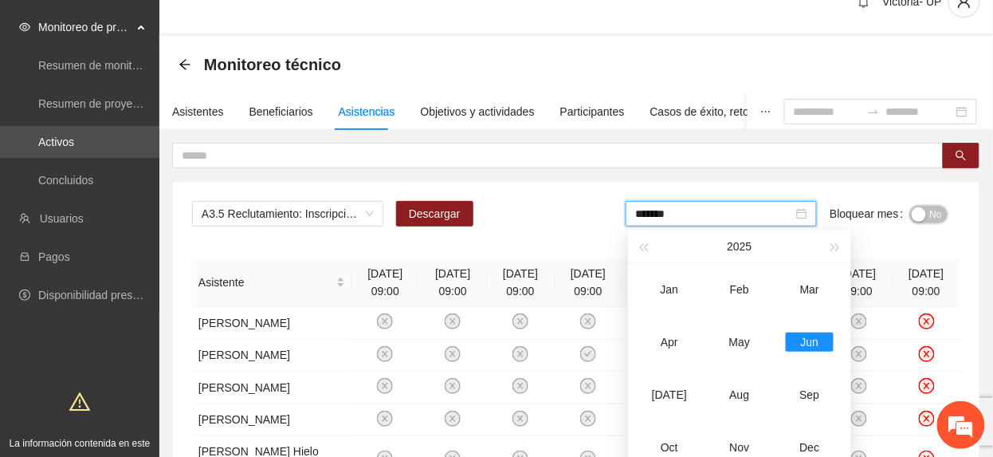
drag, startPoint x: 928, startPoint y: 209, endPoint x: 793, endPoint y: 294, distance: 160.2
click at [922, 214] on button "No" at bounding box center [929, 215] width 37 height 18
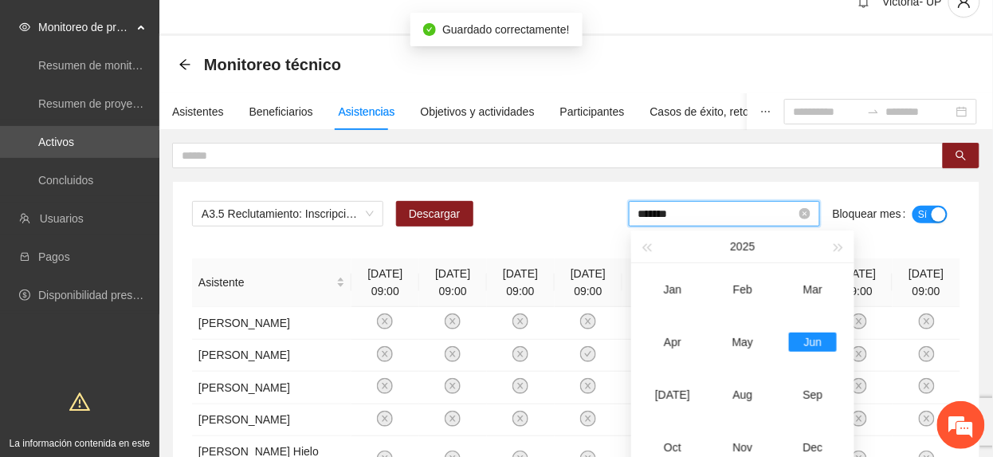
click at [681, 218] on input "*******" at bounding box center [718, 214] width 158 height 18
click at [678, 387] on div "[DATE]" at bounding box center [673, 394] width 48 height 19
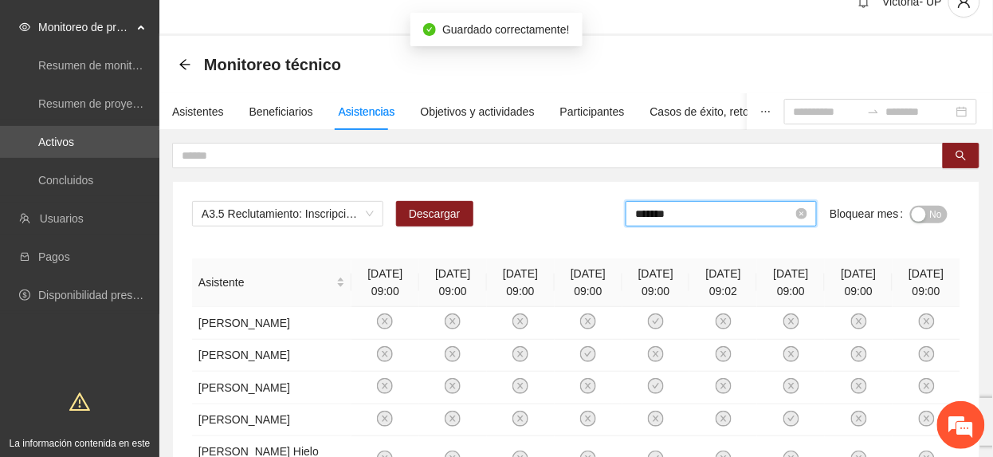
drag, startPoint x: 729, startPoint y: 224, endPoint x: 722, endPoint y: 218, distance: 9.1
click at [728, 223] on div "*******" at bounding box center [721, 214] width 191 height 26
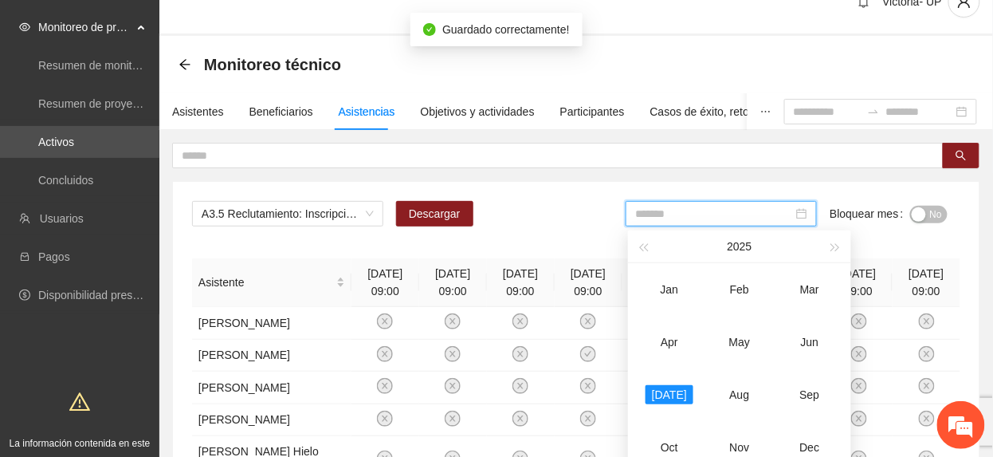
drag, startPoint x: 801, startPoint y: 338, endPoint x: 890, endPoint y: 282, distance: 104.6
click at [804, 336] on div "Jun" at bounding box center [810, 341] width 48 height 19
type input "*******"
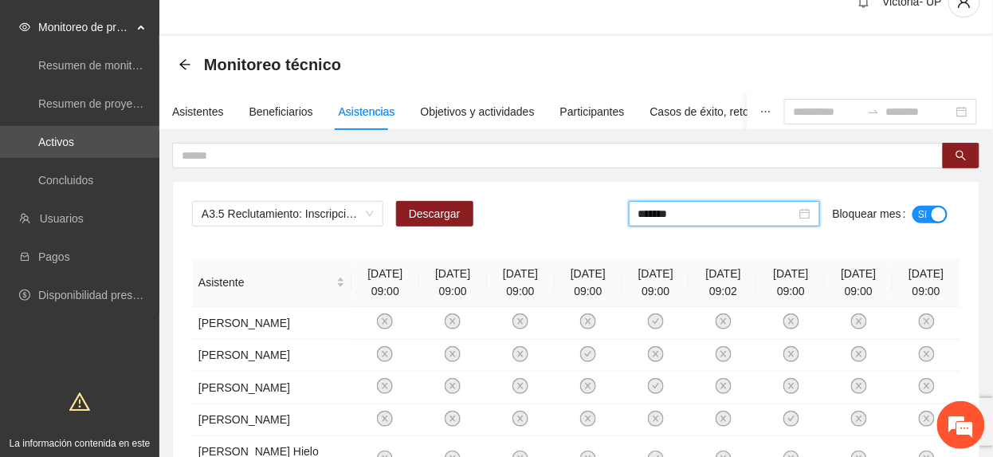
click at [926, 218] on button "Sí" at bounding box center [930, 215] width 35 height 18
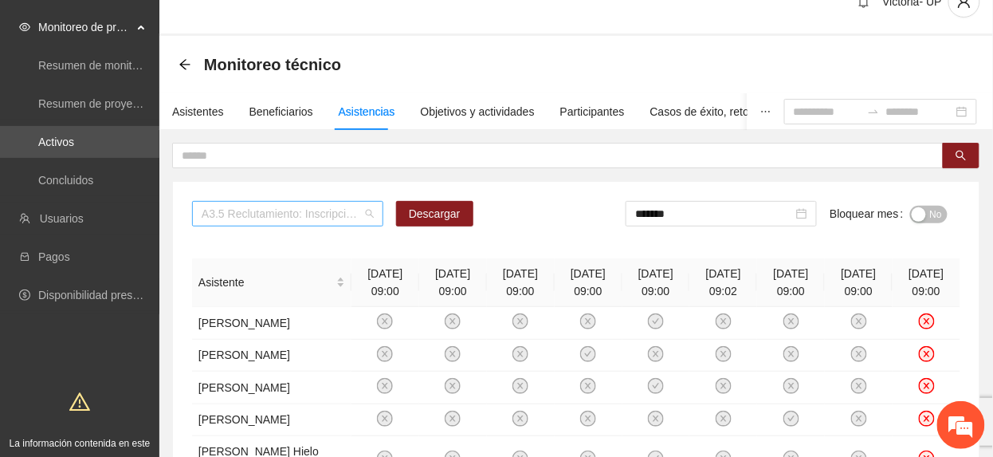
click at [265, 220] on span "A3.5 Reclutamiento: Inscripción y aplicación del estudio socioeconómico – Cuauh…" at bounding box center [288, 214] width 172 height 24
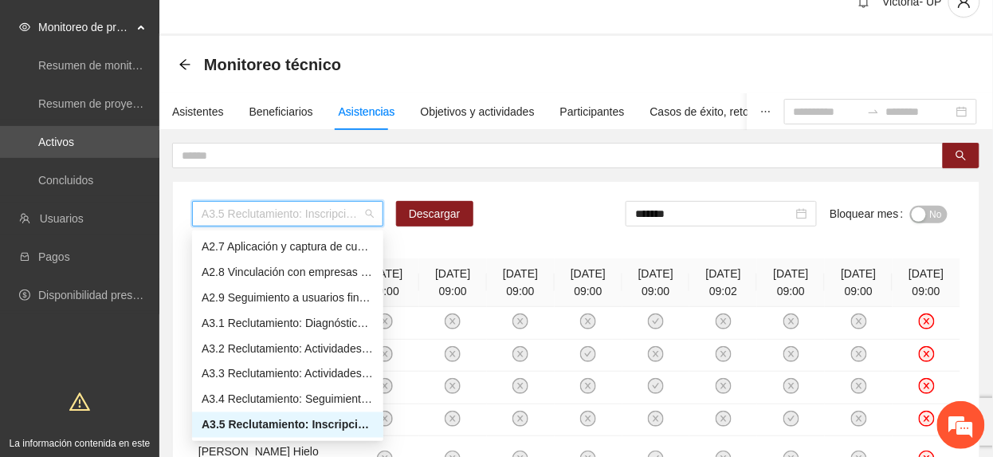
type input "*"
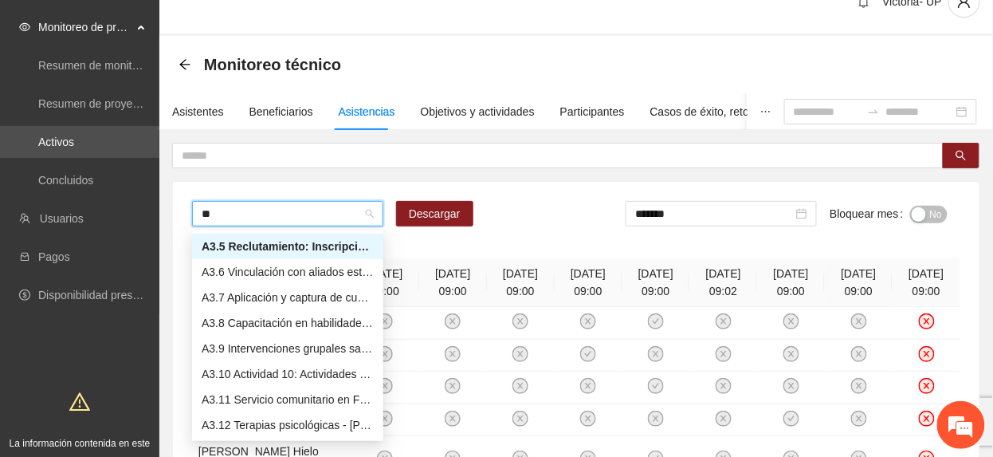
scroll to position [102, 0]
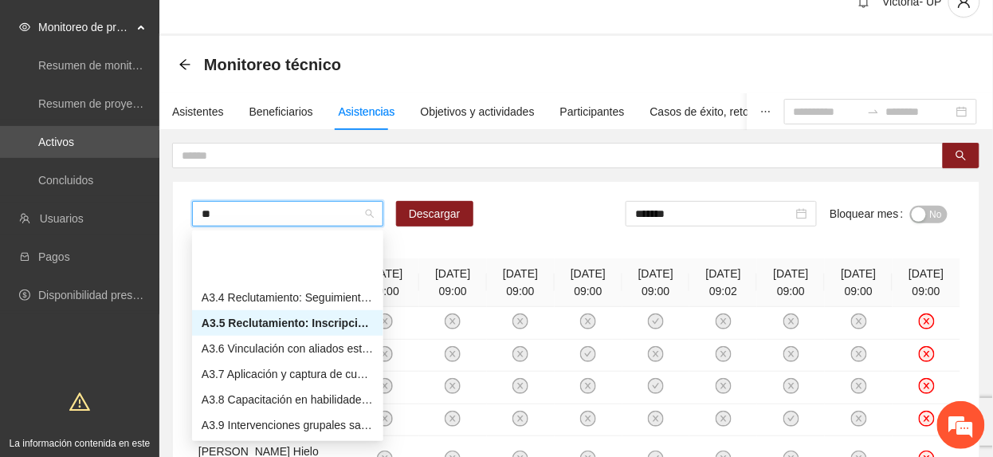
type input "***"
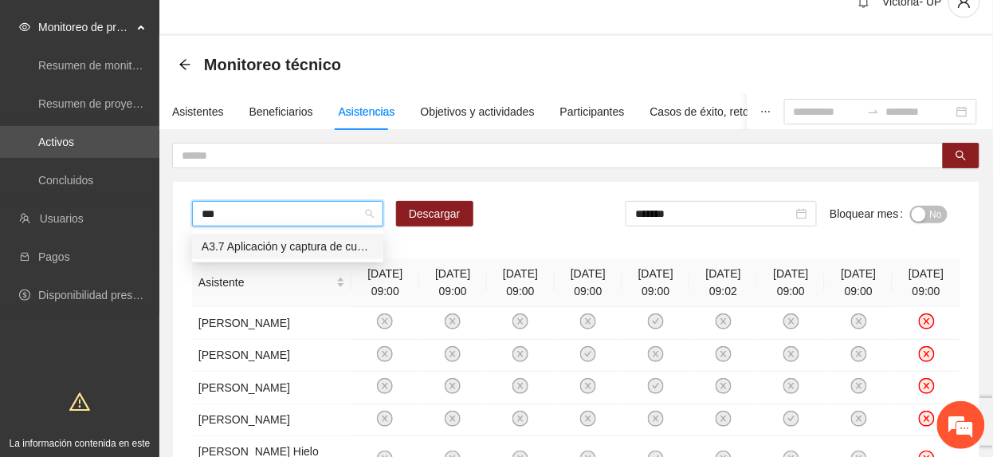
scroll to position [0, 0]
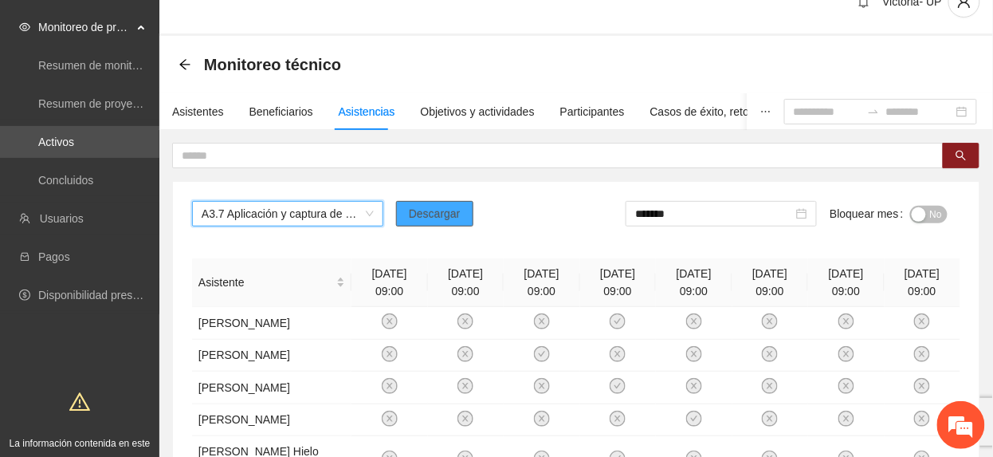
click at [442, 214] on span "Descargar" at bounding box center [435, 214] width 52 height 18
click at [290, 222] on span "A3.7 Aplicación y captura de cuestionario de Línea base PRE y focalización - CU…" at bounding box center [288, 214] width 172 height 24
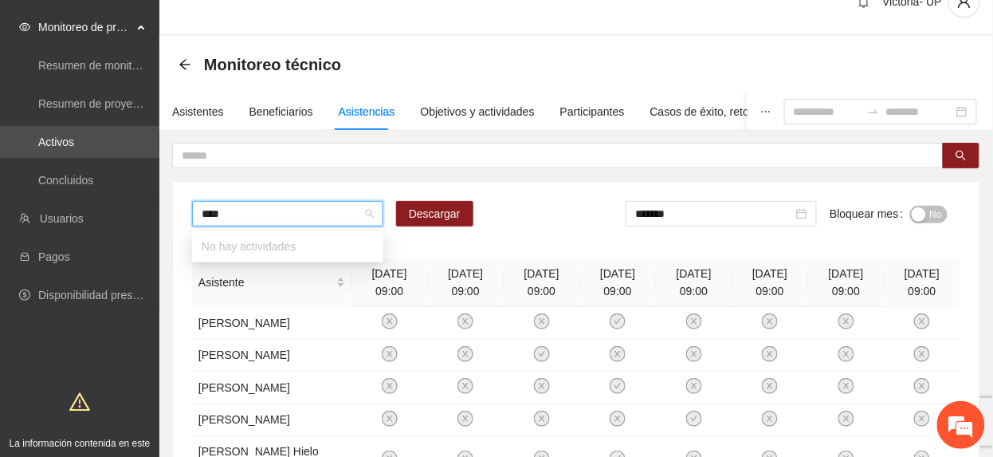
type input "***"
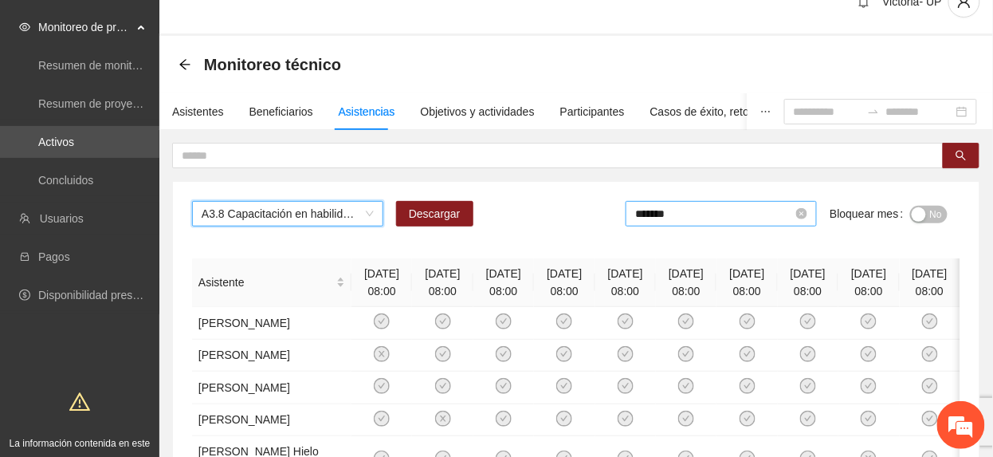
click at [756, 221] on input "*******" at bounding box center [714, 214] width 158 height 18
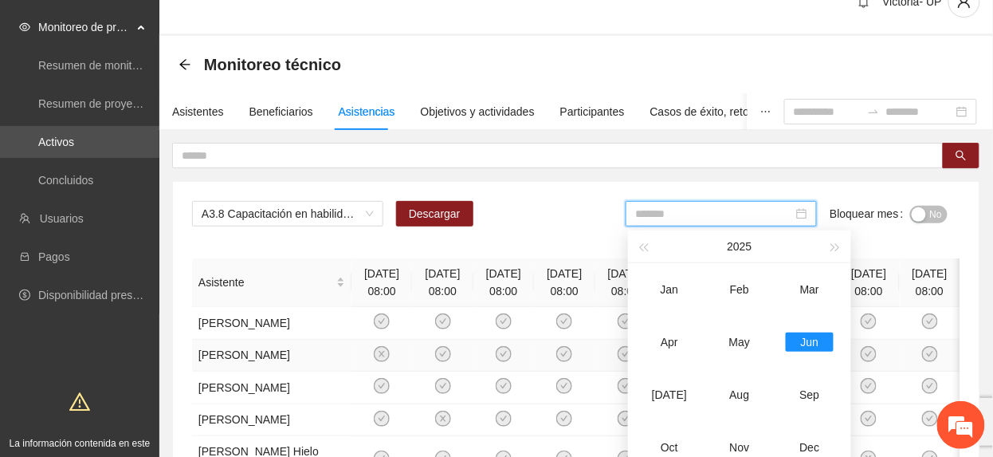
drag, startPoint x: 674, startPoint y: 391, endPoint x: 692, endPoint y: 383, distance: 20.0
click at [673, 394] on div "Jul" at bounding box center [670, 394] width 48 height 19
type input "*******"
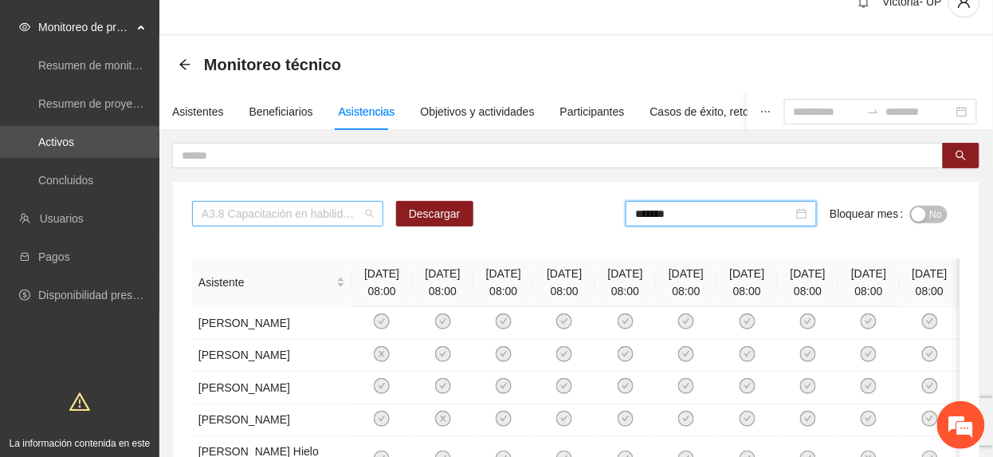
click at [327, 215] on span "A3.8 Capacitación en habilidades para la vida Fase 1 - Cuauhtémoc" at bounding box center [288, 214] width 172 height 24
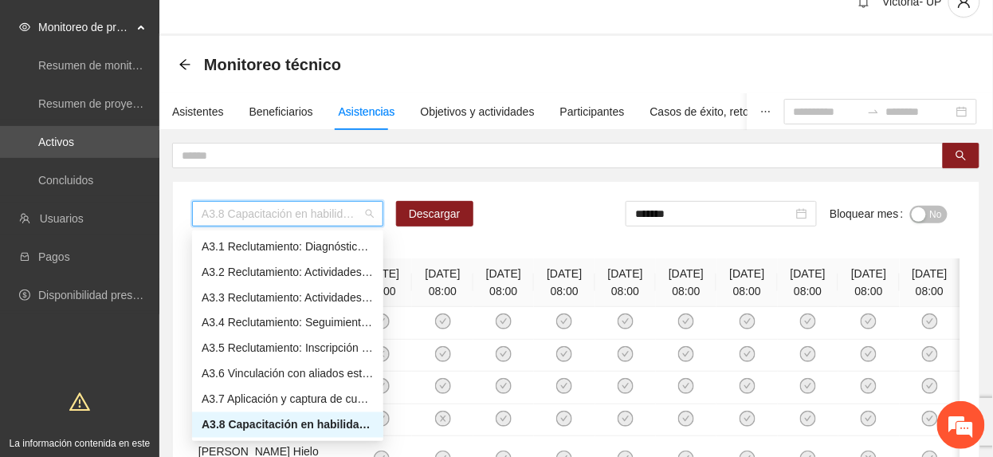
click at [530, 234] on div "A3.8 Capacitación en habilidades para la vida Fase 1 - Cuauhtémoc Descargar ***…" at bounding box center [576, 220] width 769 height 38
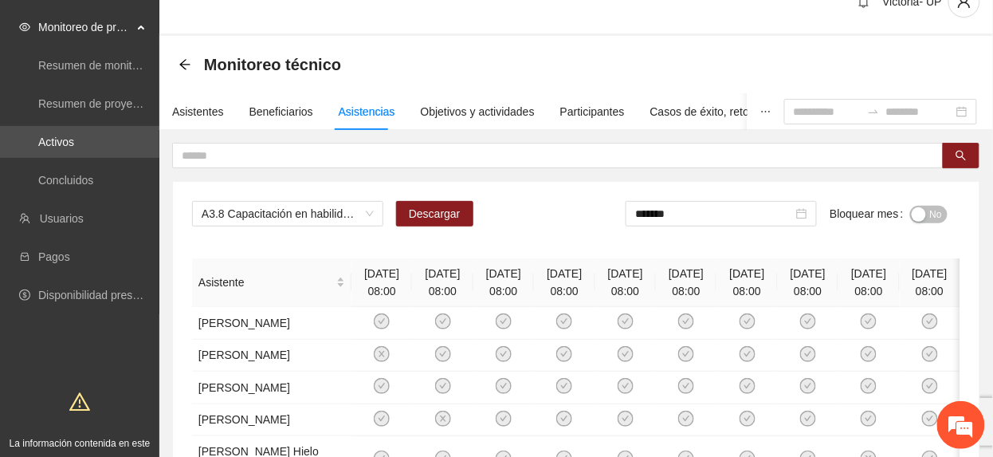
drag, startPoint x: 329, startPoint y: 222, endPoint x: 322, endPoint y: 228, distance: 9.6
click at [322, 228] on div "A3.8 Capacitación en habilidades para la vida Fase 1 - Cuauhtémoc Descargar ***…" at bounding box center [576, 220] width 769 height 38
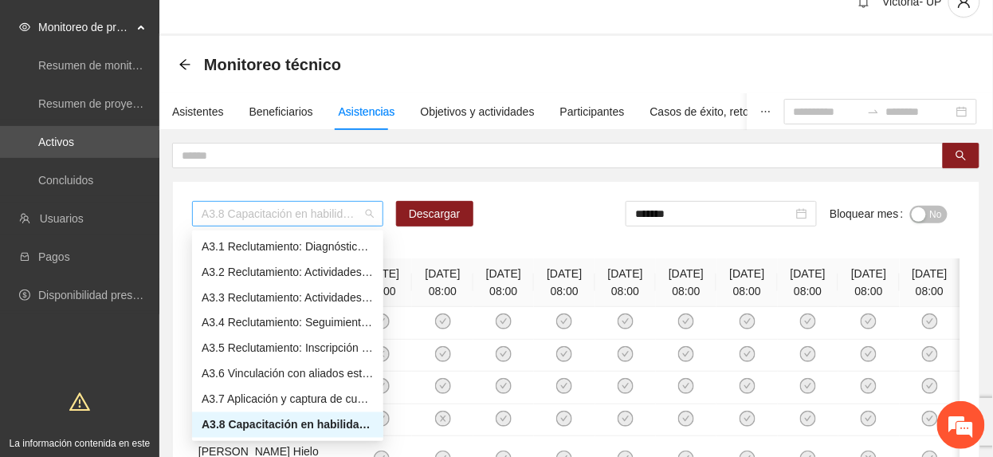
click at [274, 211] on span "A3.8 Capacitación en habilidades para la vida Fase 1 - Cuauhtémoc" at bounding box center [288, 214] width 172 height 24
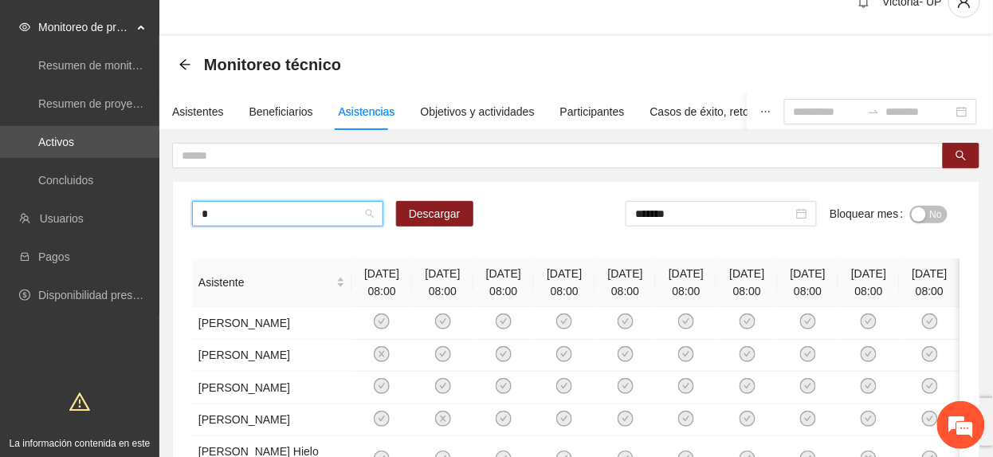
scroll to position [102, 0]
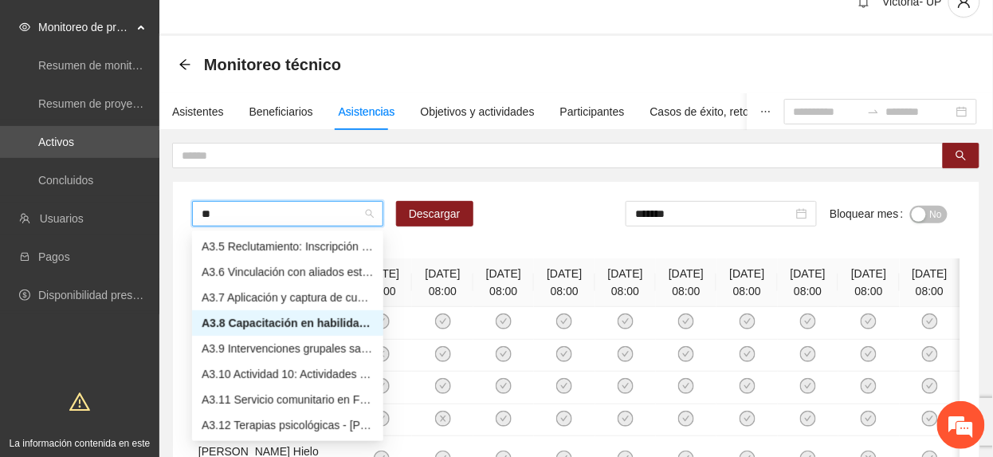
type input "***"
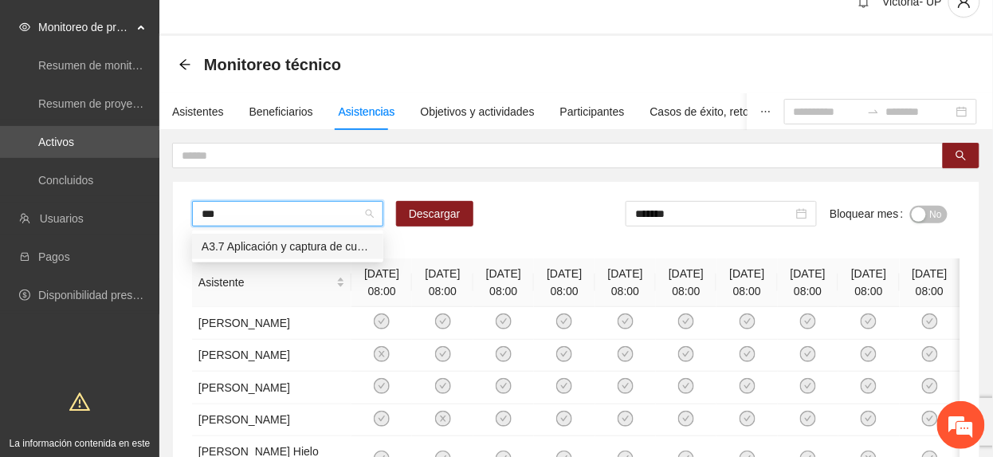
scroll to position [0, 0]
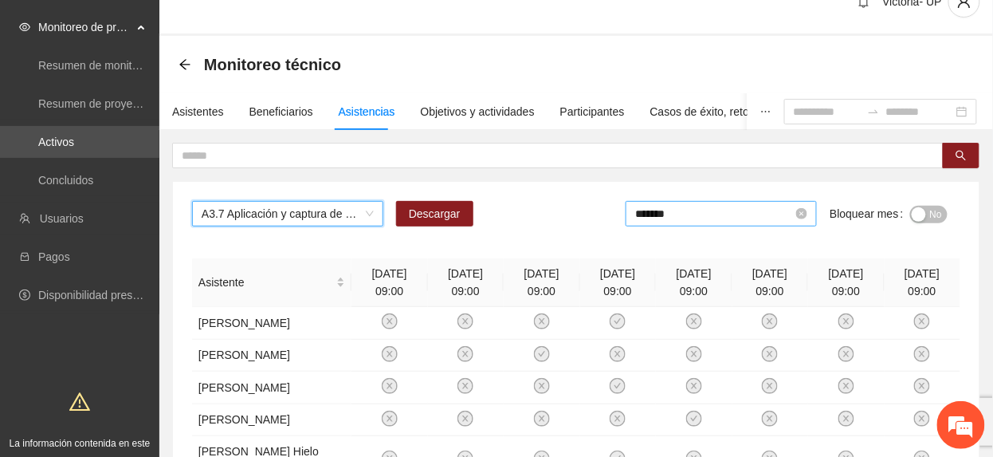
click at [767, 212] on input "*******" at bounding box center [714, 214] width 158 height 18
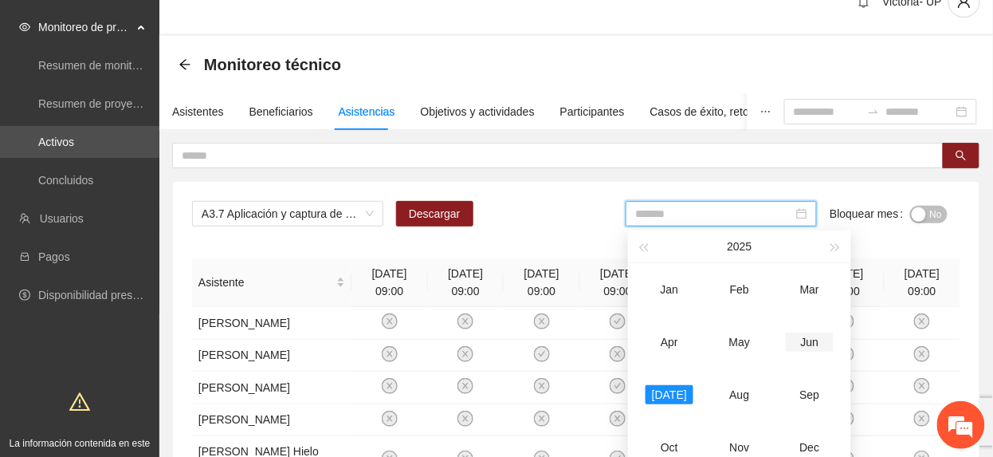
click at [805, 343] on div "Jun" at bounding box center [810, 341] width 48 height 19
type input "*******"
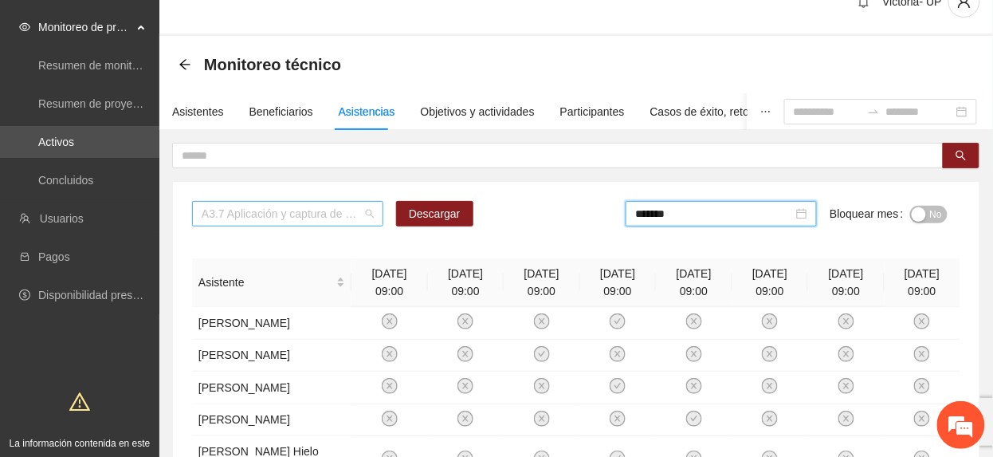
click at [349, 222] on span "A3.7 Aplicación y captura de cuestionario de Línea base PRE y focalización - CU…" at bounding box center [288, 214] width 172 height 24
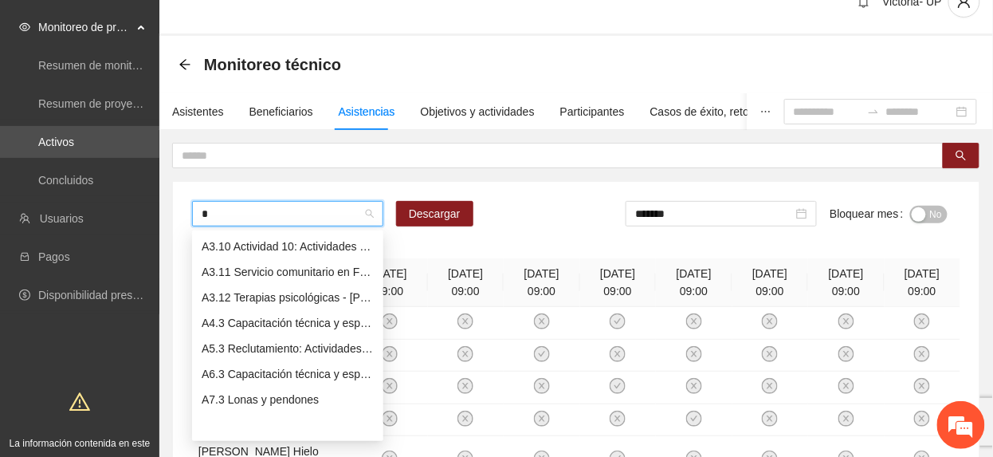
scroll to position [102, 0]
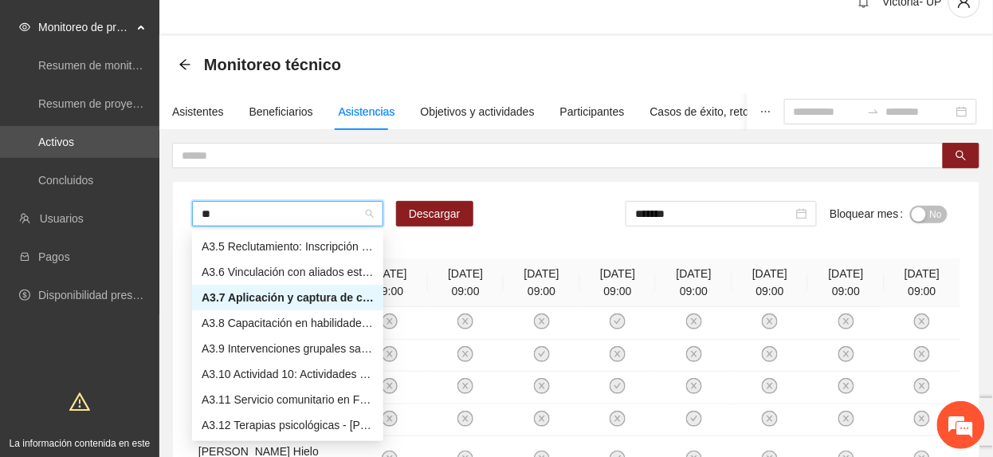
type input "***"
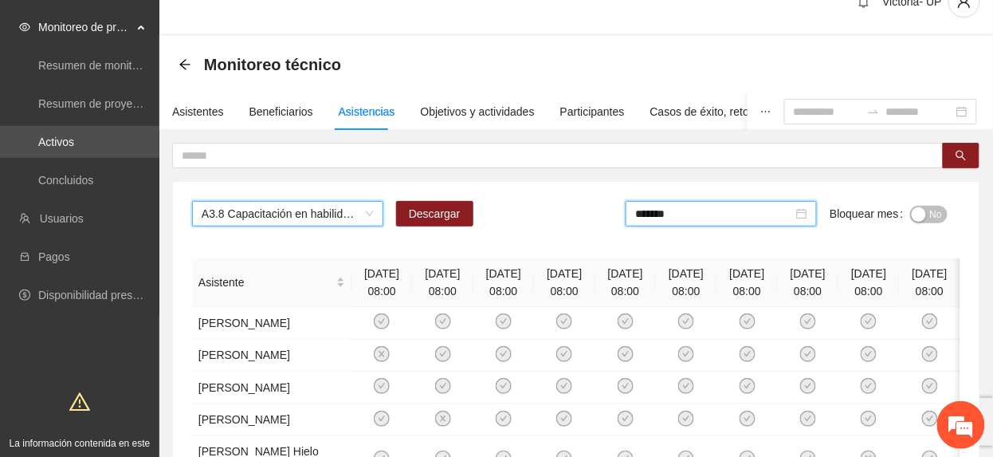
drag, startPoint x: 729, startPoint y: 211, endPoint x: 753, endPoint y: 246, distance: 41.8
click at [729, 212] on input "*******" at bounding box center [714, 214] width 158 height 18
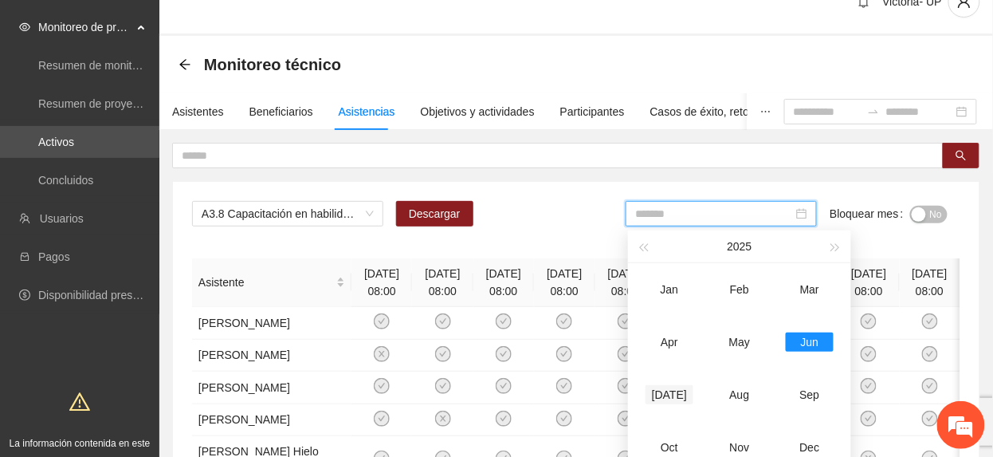
click at [663, 403] on div "Jul" at bounding box center [670, 394] width 48 height 19
type input "*******"
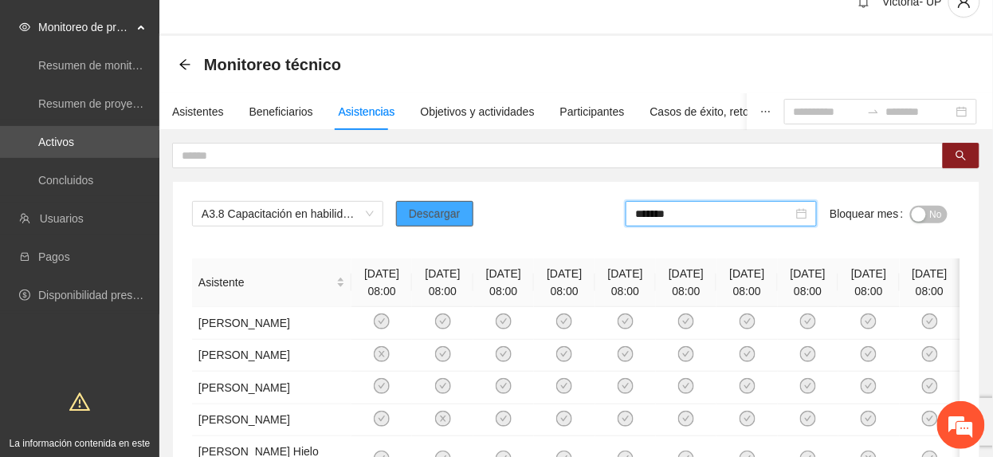
click at [448, 214] on span "Descargar" at bounding box center [435, 214] width 52 height 18
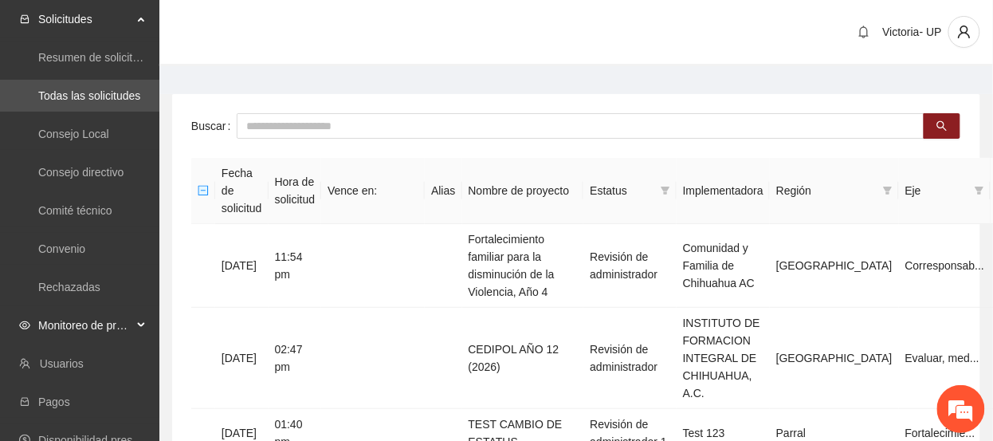
drag, startPoint x: 75, startPoint y: 317, endPoint x: 77, endPoint y: 340, distance: 23.2
click at [75, 321] on span "Monitoreo de proyectos" at bounding box center [85, 325] width 94 height 32
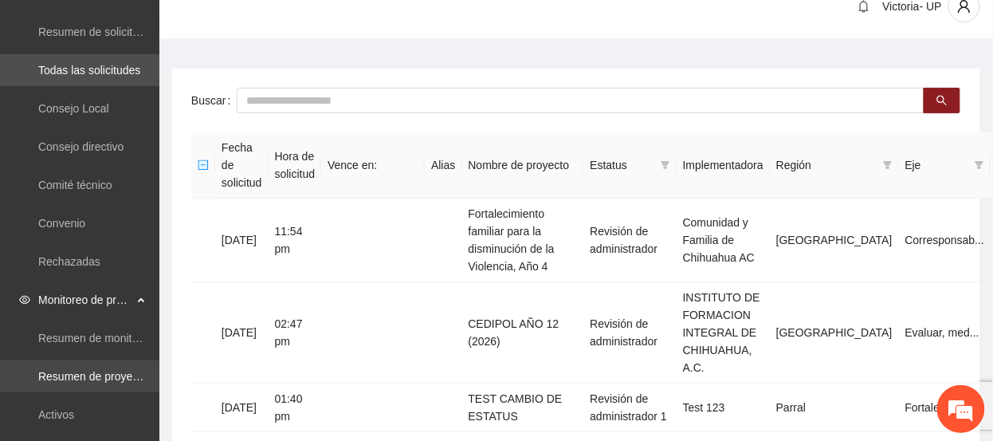
scroll to position [106, 0]
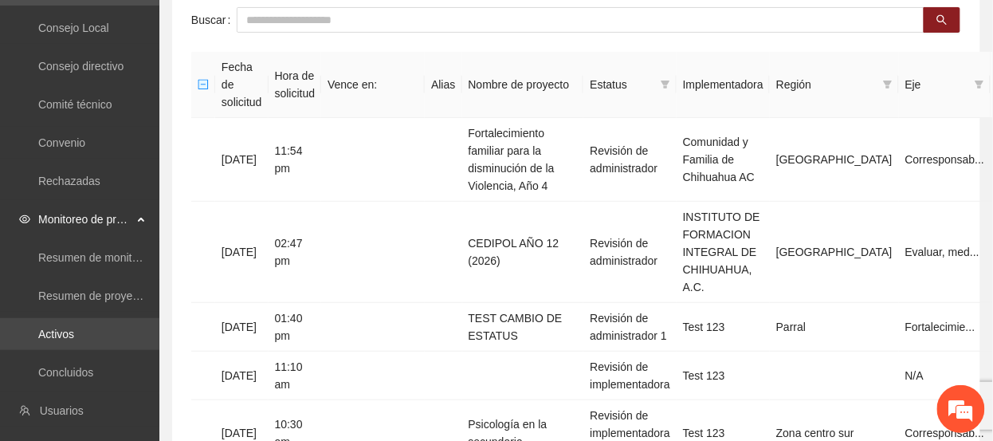
click at [71, 332] on link "Activos" at bounding box center [56, 334] width 36 height 13
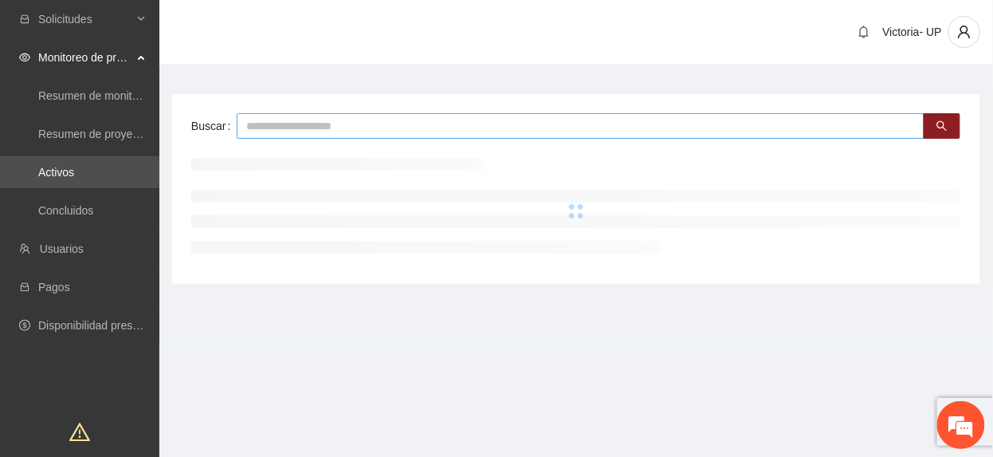
click at [295, 132] on input "text" at bounding box center [581, 126] width 688 height 26
type input "*******"
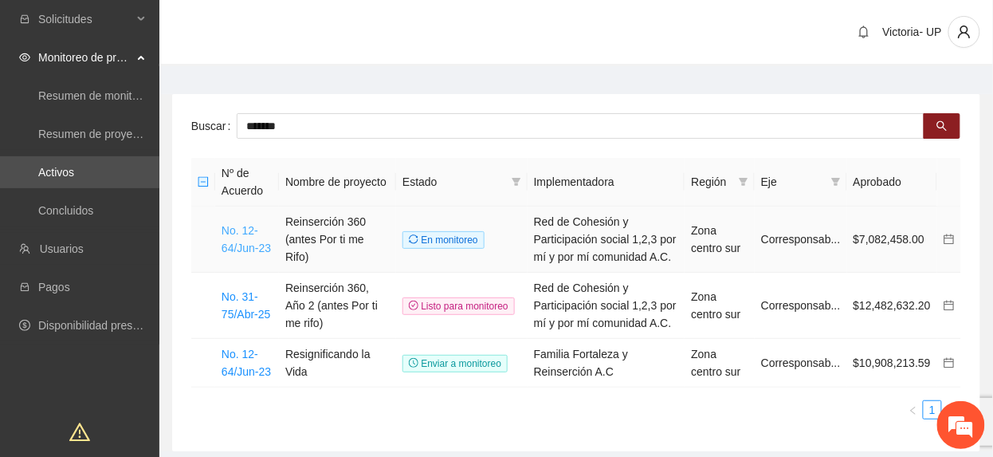
click at [255, 250] on link "No. 12-64/Jun-23" at bounding box center [246, 239] width 49 height 30
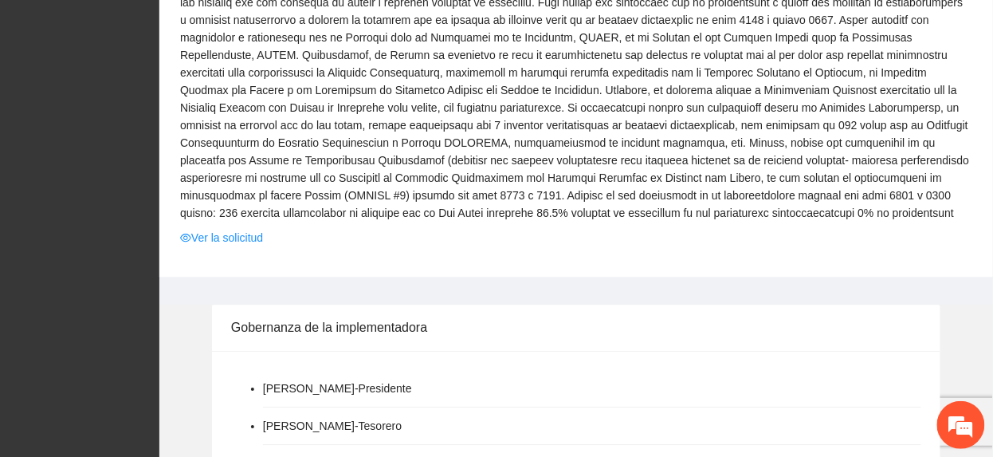
scroll to position [957, 0]
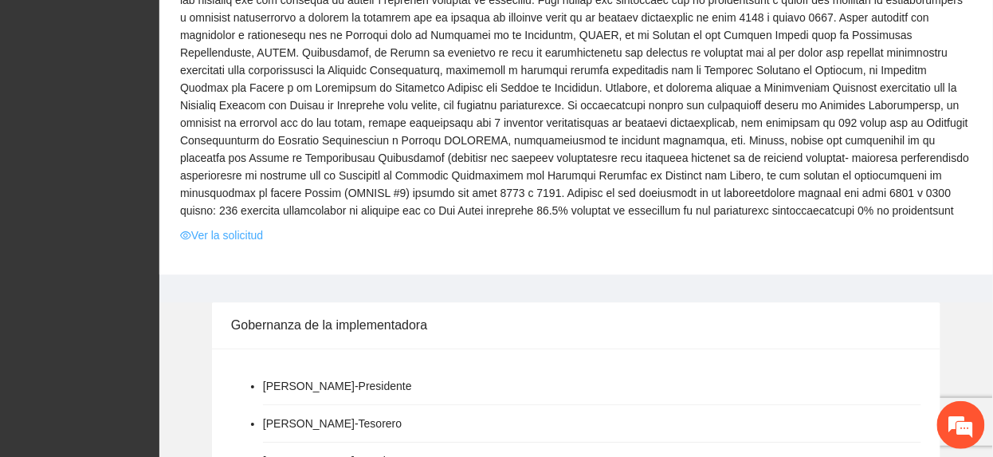
click at [249, 226] on link "Ver la solicitud" at bounding box center [221, 235] width 83 height 18
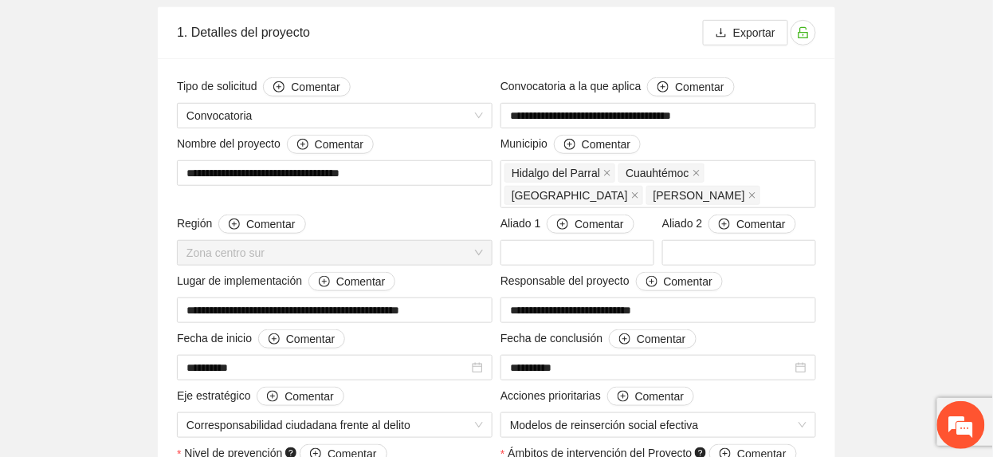
scroll to position [212, 0]
